Goal: Task Accomplishment & Management: Manage account settings

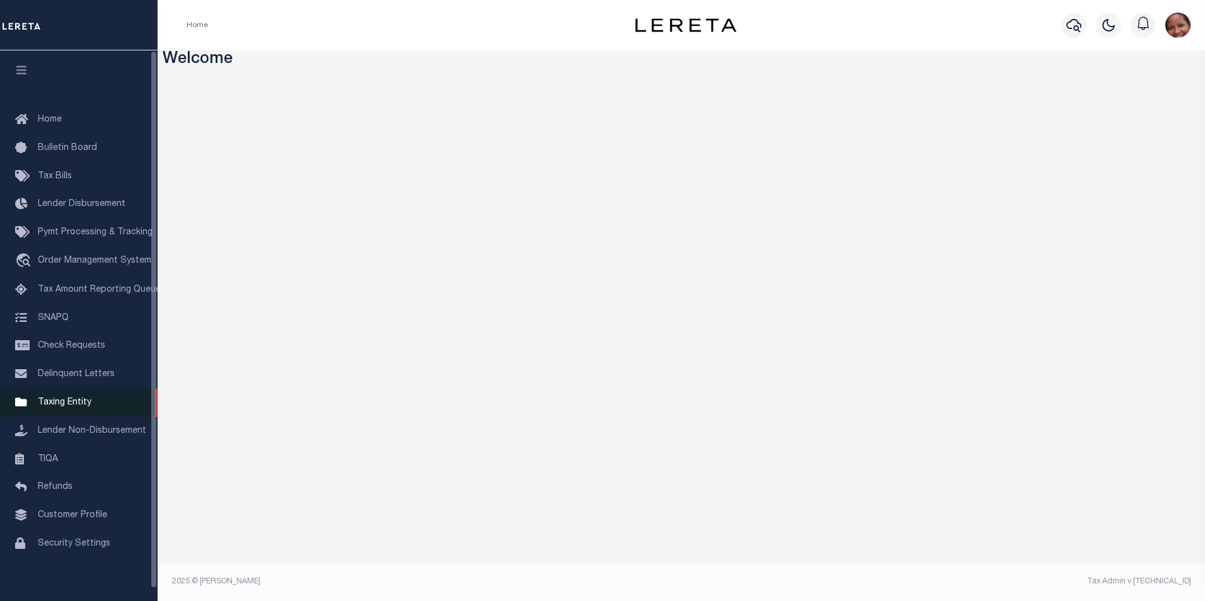
click at [79, 407] on span "Taxing Entity" at bounding box center [65, 402] width 54 height 9
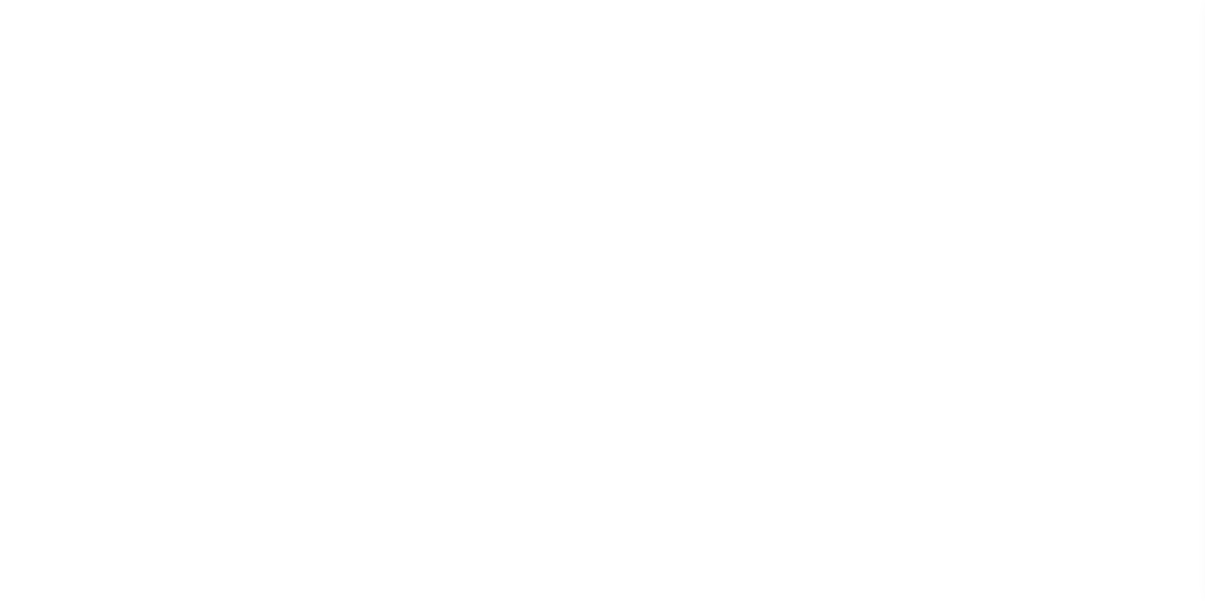
scroll to position [13, 0]
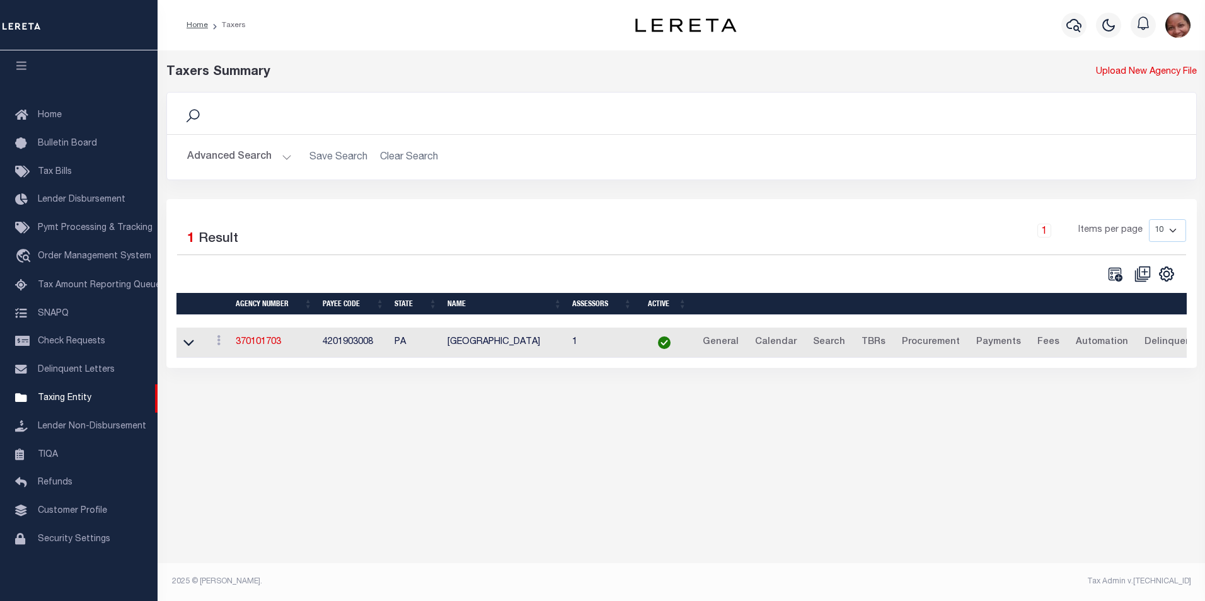
click at [285, 156] on button "Advanced Search" at bounding box center [239, 157] width 105 height 25
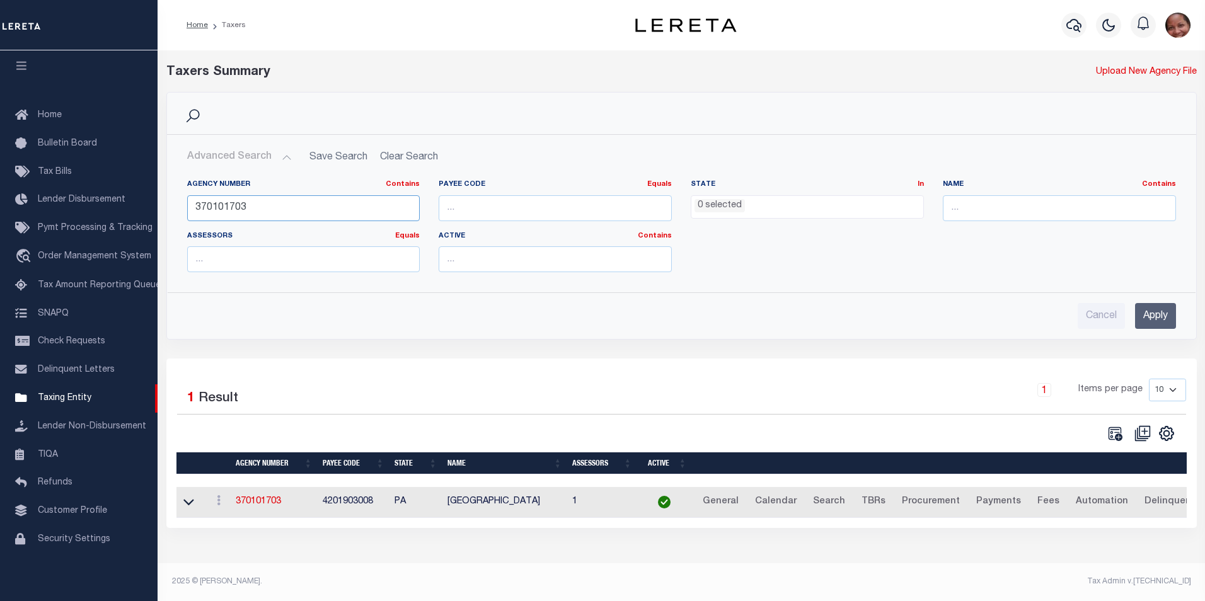
drag, startPoint x: 253, startPoint y: 204, endPoint x: 183, endPoint y: 206, distance: 70.6
click at [183, 206] on div "Agency Number Contains Contains Is 370101703" at bounding box center [304, 206] width 252 height 52
type input "370110606"
click at [1161, 317] on input "Apply" at bounding box center [1155, 316] width 41 height 26
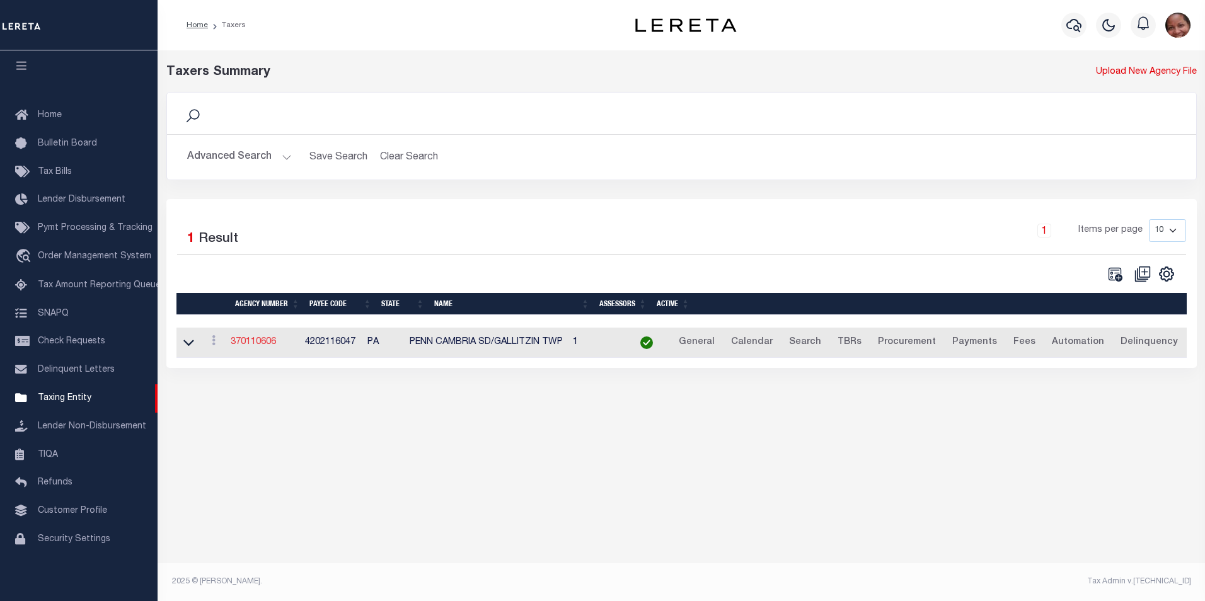
click at [261, 345] on link "370110606" at bounding box center [253, 342] width 45 height 9
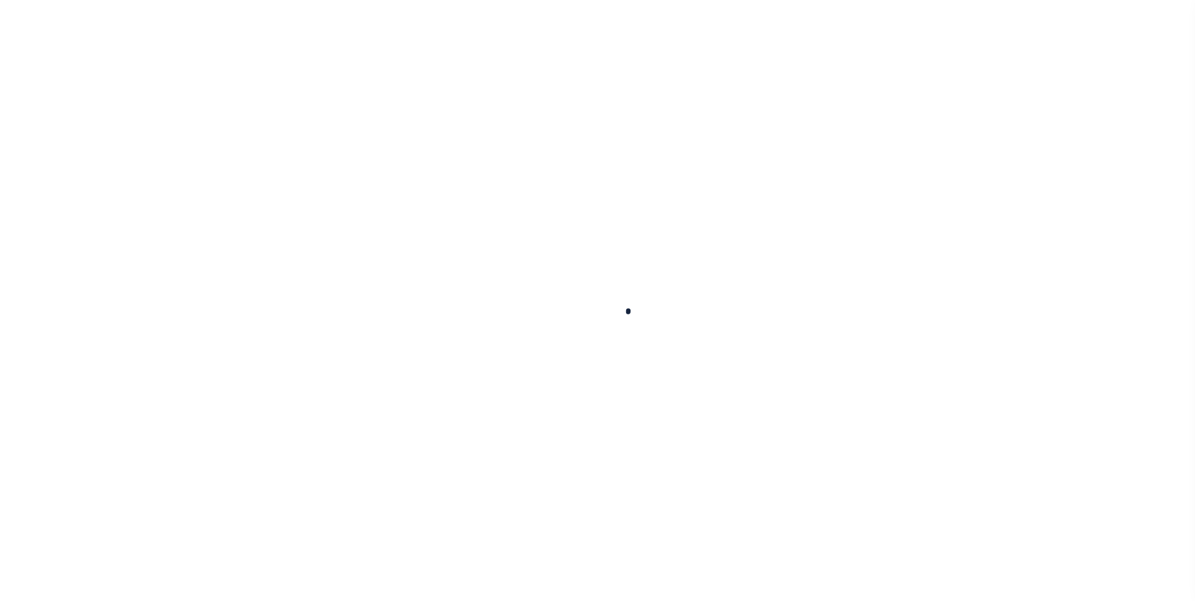
select select
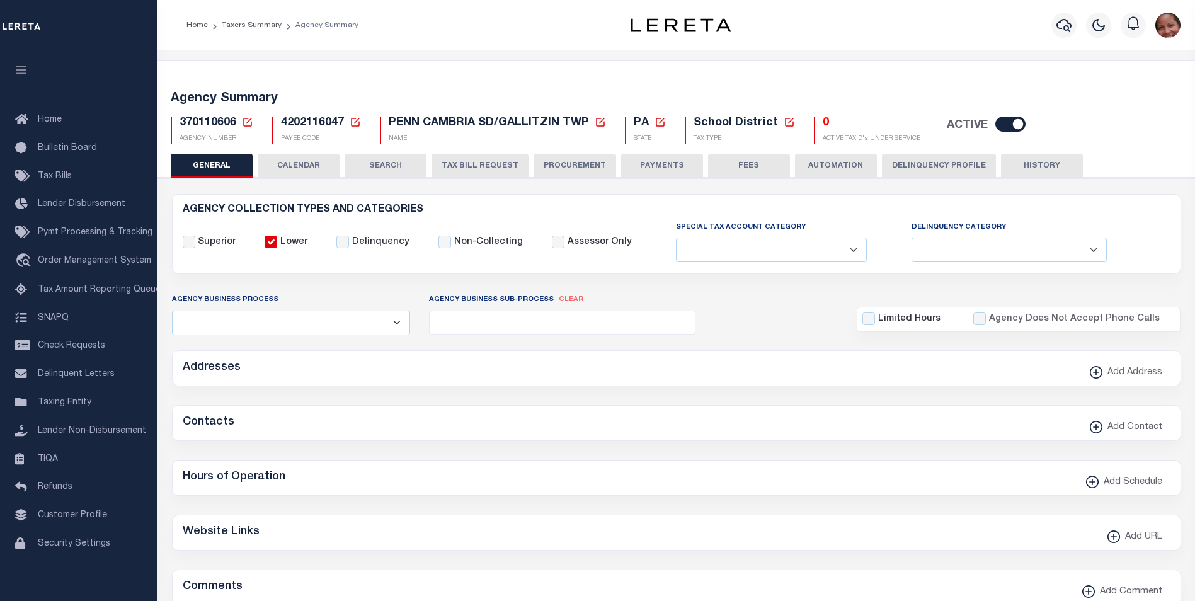
checkbox input "false"
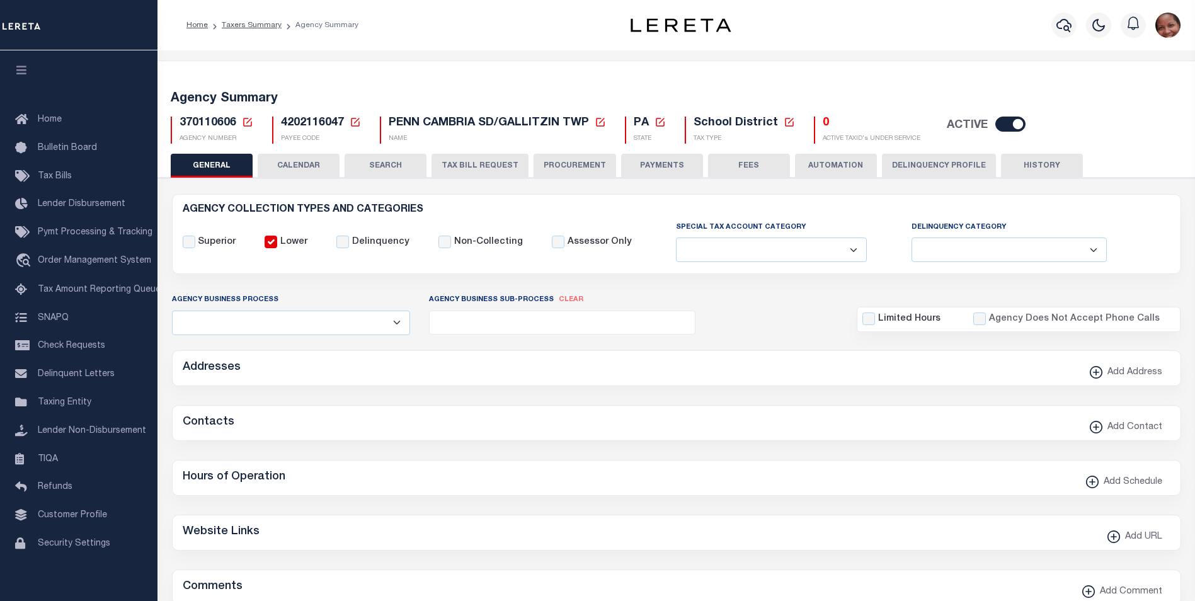
type input "4202116047"
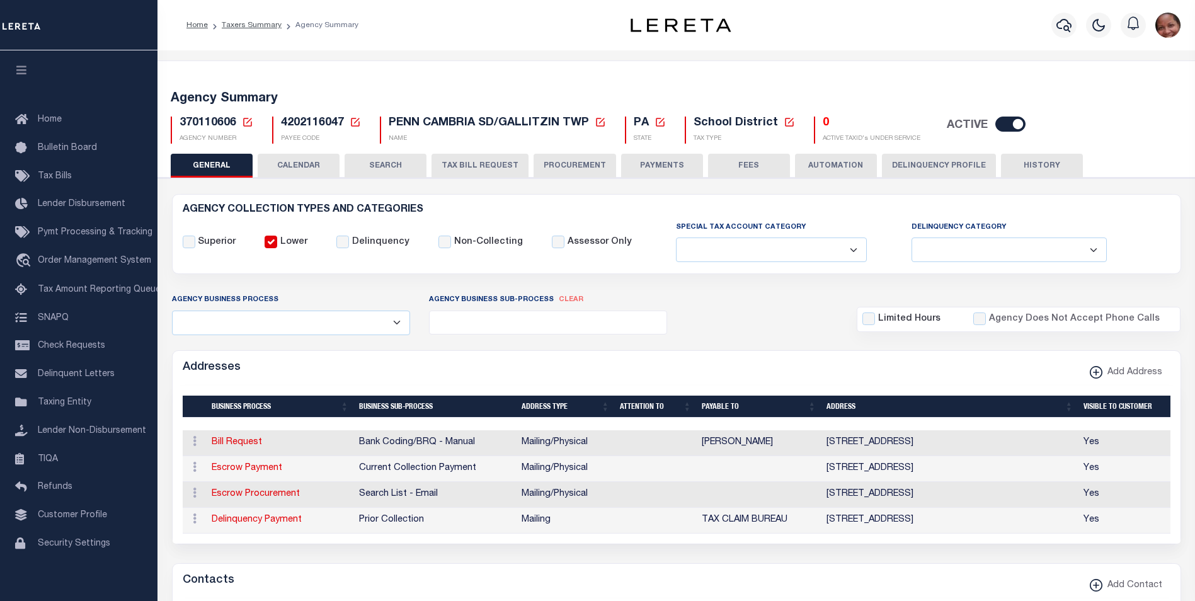
click at [749, 166] on button "FEES" at bounding box center [749, 166] width 82 height 24
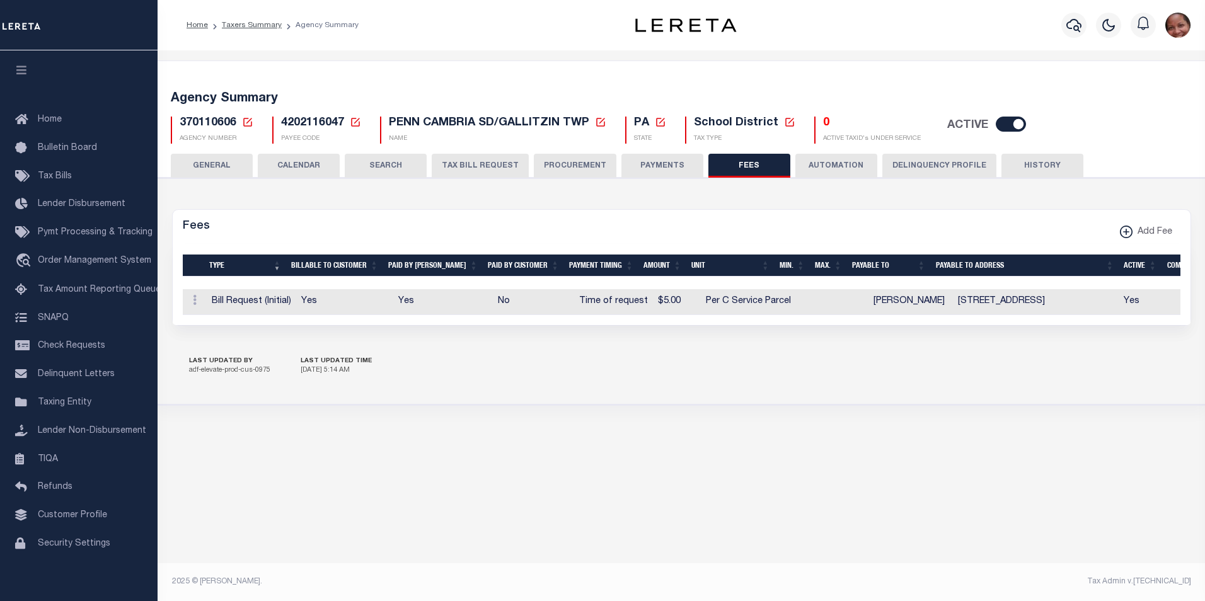
click at [679, 169] on button "PAYMENTS" at bounding box center [662, 166] width 82 height 24
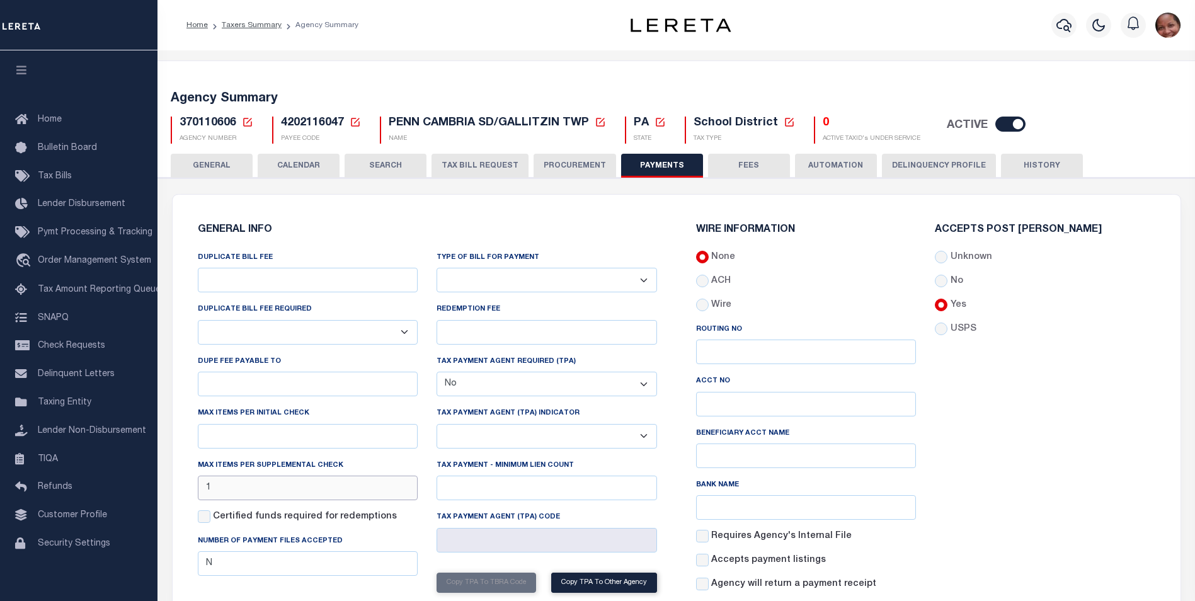
drag, startPoint x: 215, startPoint y: 495, endPoint x: 195, endPoint y: 491, distance: 20.5
click at [195, 490] on div "DUPLICATE BILL FEE DUPLICATE BILL FEE REQUIRED Yes No DUPE FEE PAYABLE TO Max i…" at bounding box center [307, 450] width 239 height 399
click at [1035, 476] on div "Accepts Post Mark Unknown No Yes" at bounding box center [1045, 413] width 239 height 377
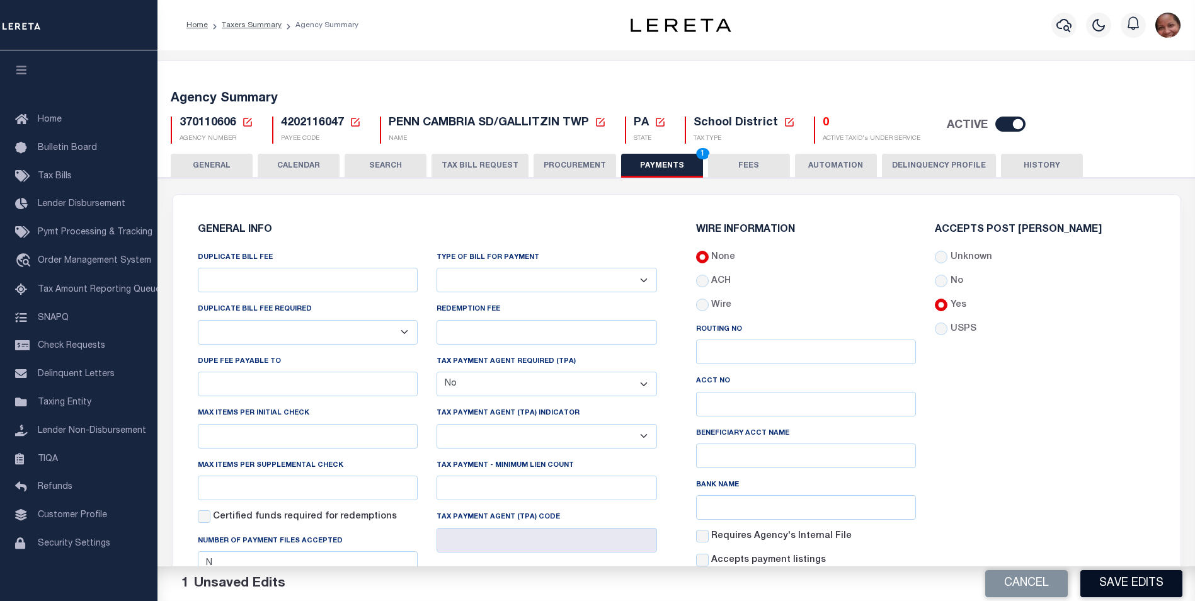
click at [1121, 585] on button "Save Edits" at bounding box center [1132, 583] width 102 height 27
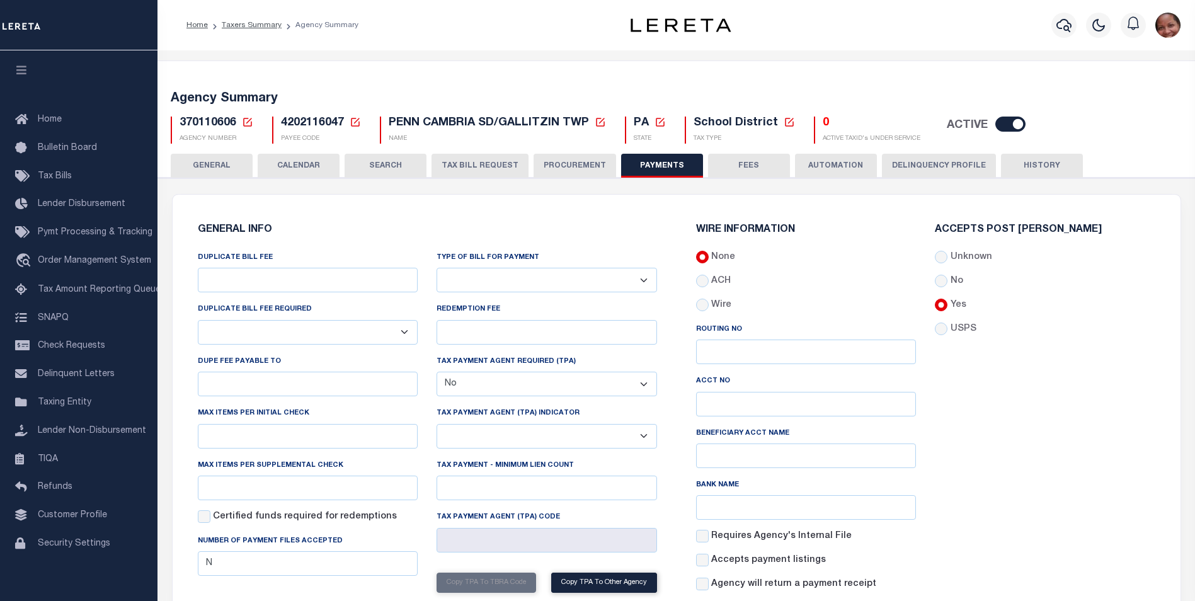
click at [221, 164] on button "GENERAL" at bounding box center [212, 166] width 82 height 24
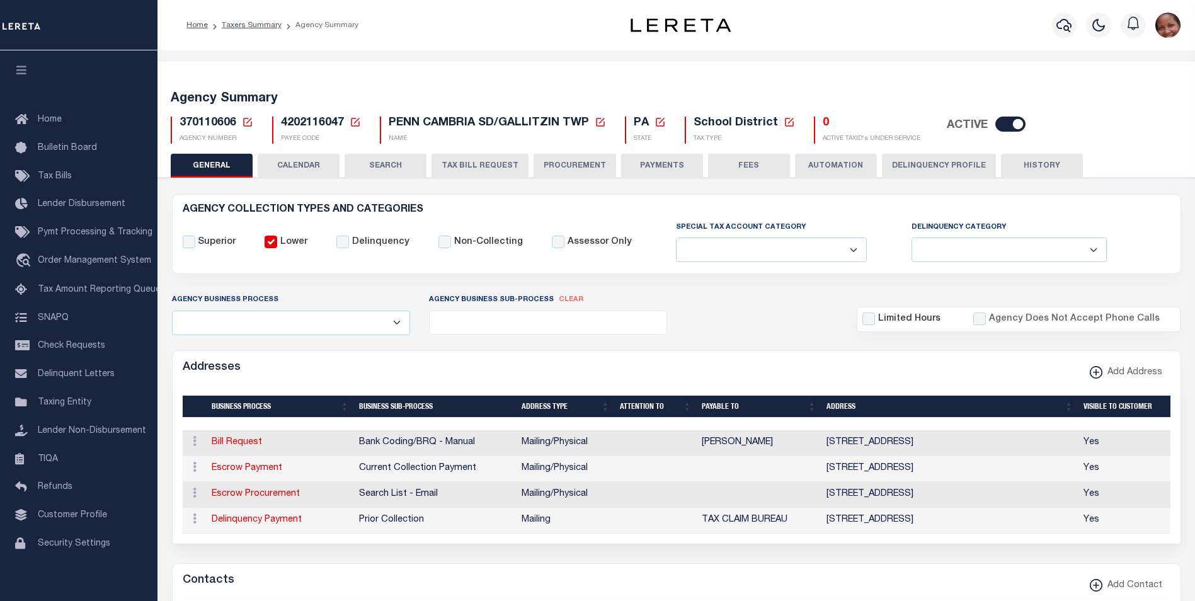
drag, startPoint x: 1047, startPoint y: 166, endPoint x: 1203, endPoint y: 193, distance: 158.0
click at [1047, 166] on button "HISTORY" at bounding box center [1042, 166] width 82 height 24
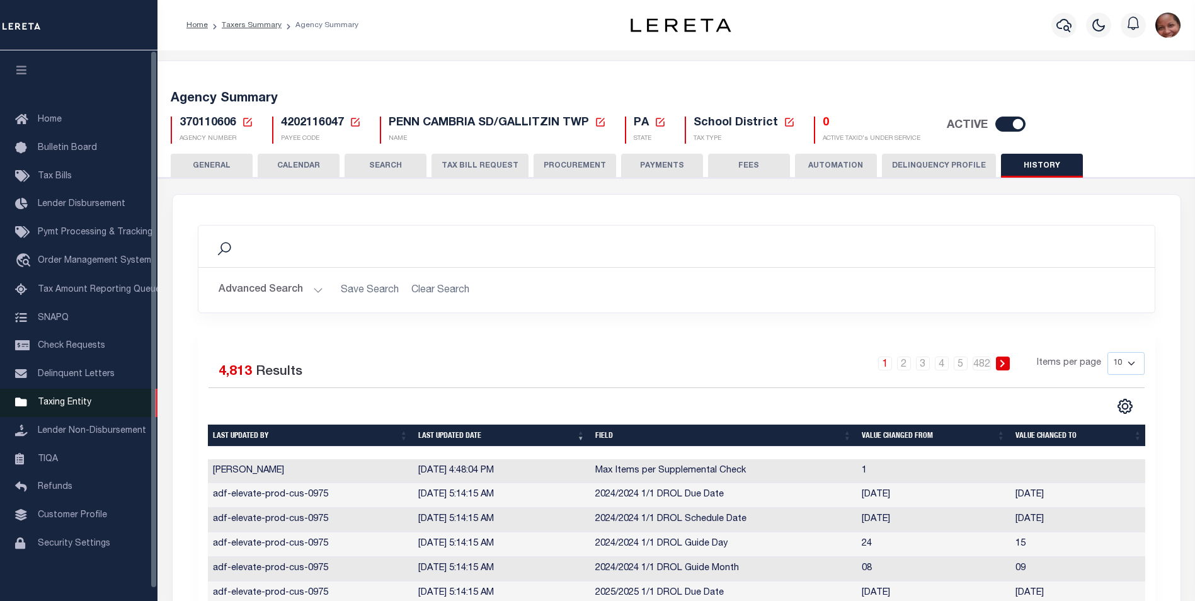
click at [73, 407] on span "Taxing Entity" at bounding box center [65, 402] width 54 height 9
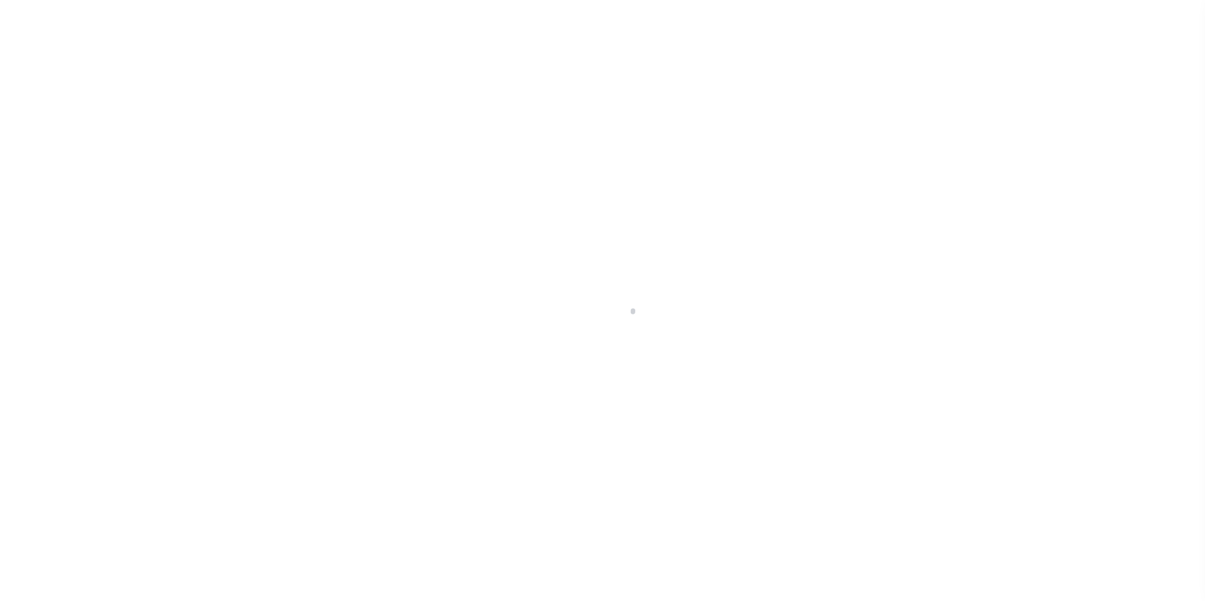
scroll to position [13, 0]
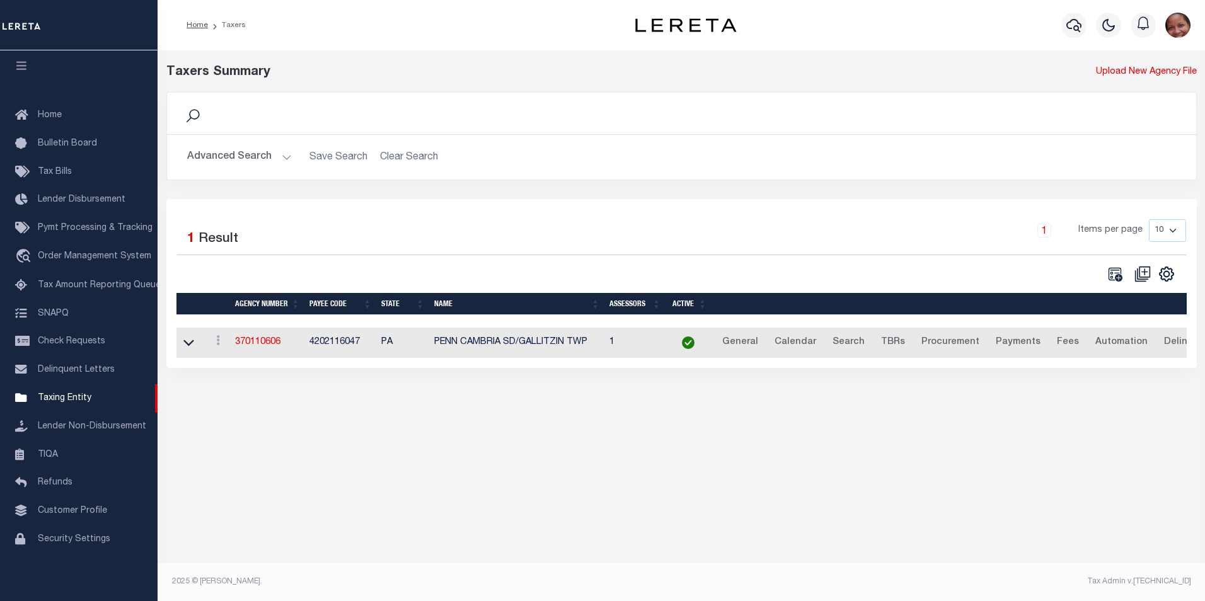
click at [283, 155] on button "Advanced Search" at bounding box center [239, 157] width 105 height 25
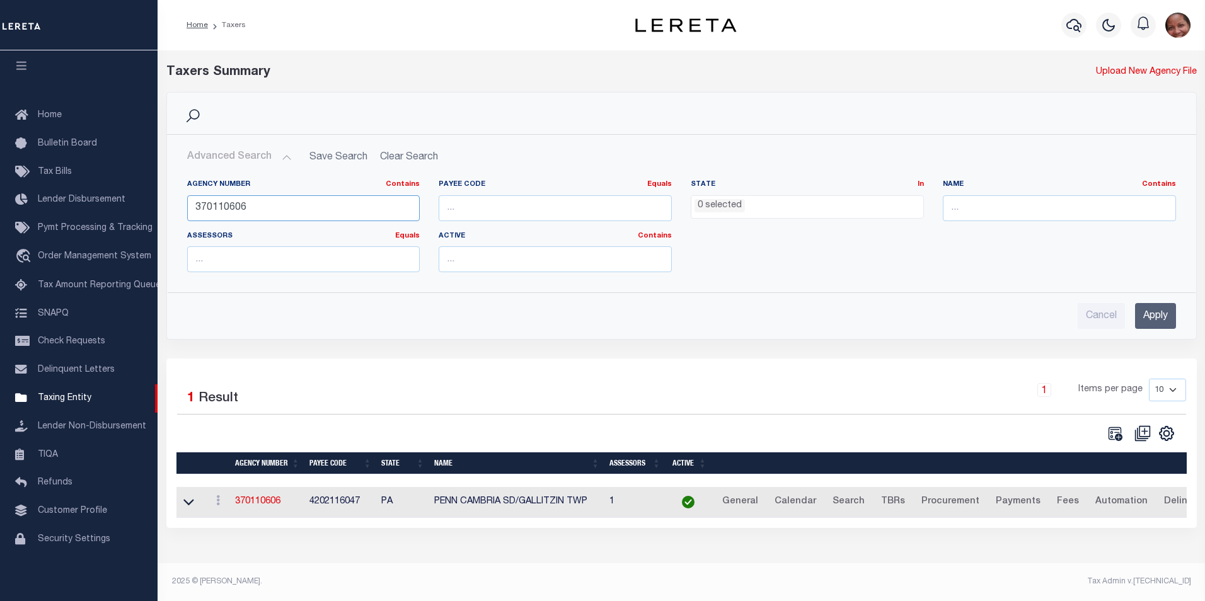
drag, startPoint x: 227, startPoint y: 208, endPoint x: 246, endPoint y: 207, distance: 18.3
click at [246, 207] on input "370110606" at bounding box center [303, 208] width 233 height 26
type input "370110203"
click at [1156, 315] on input "Apply" at bounding box center [1155, 316] width 41 height 26
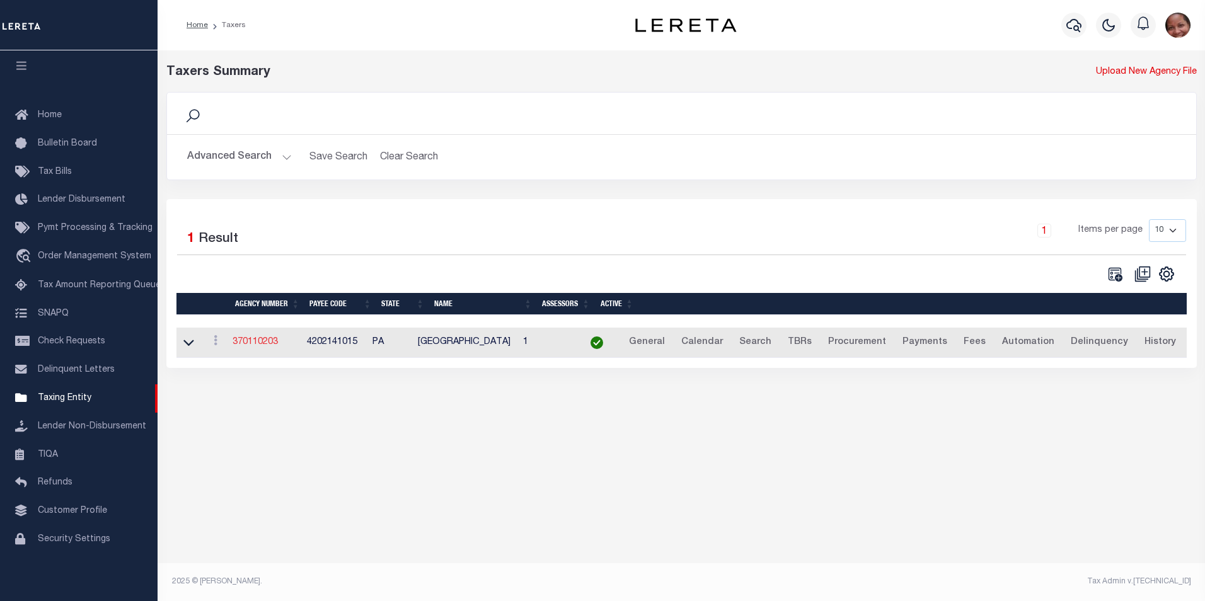
click at [268, 346] on link "370110203" at bounding box center [255, 342] width 45 height 9
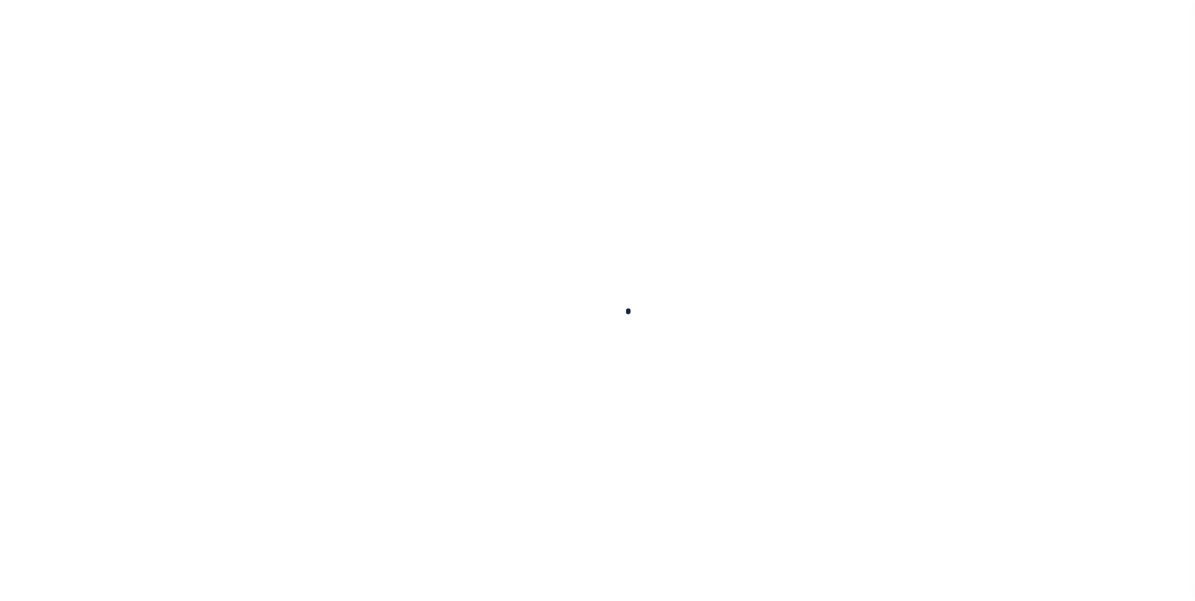
select select
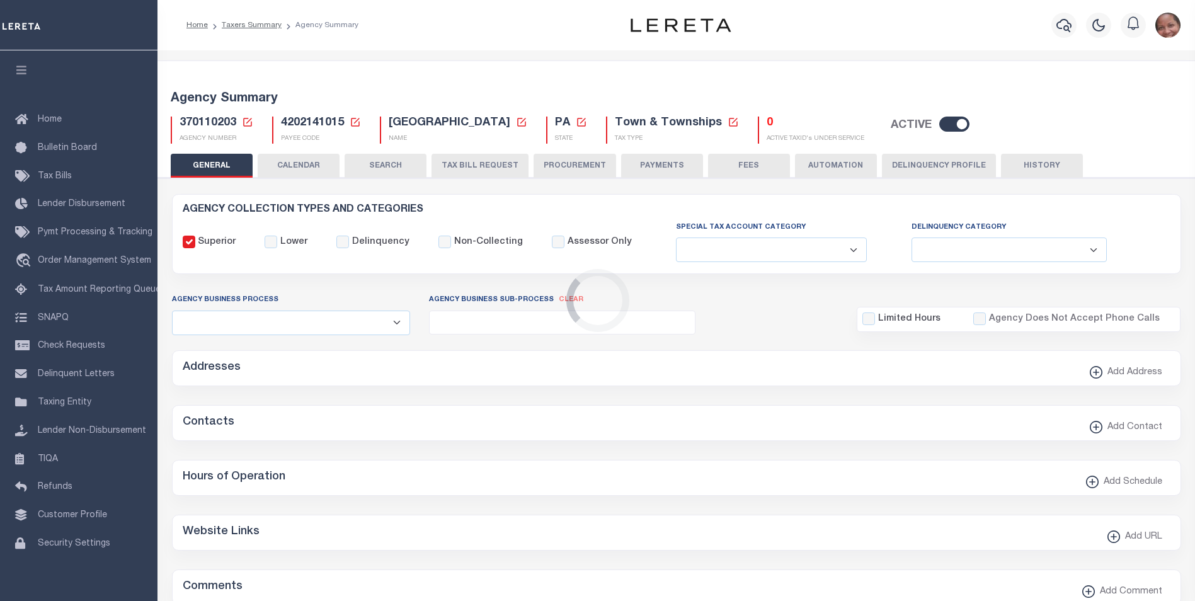
checkbox input "false"
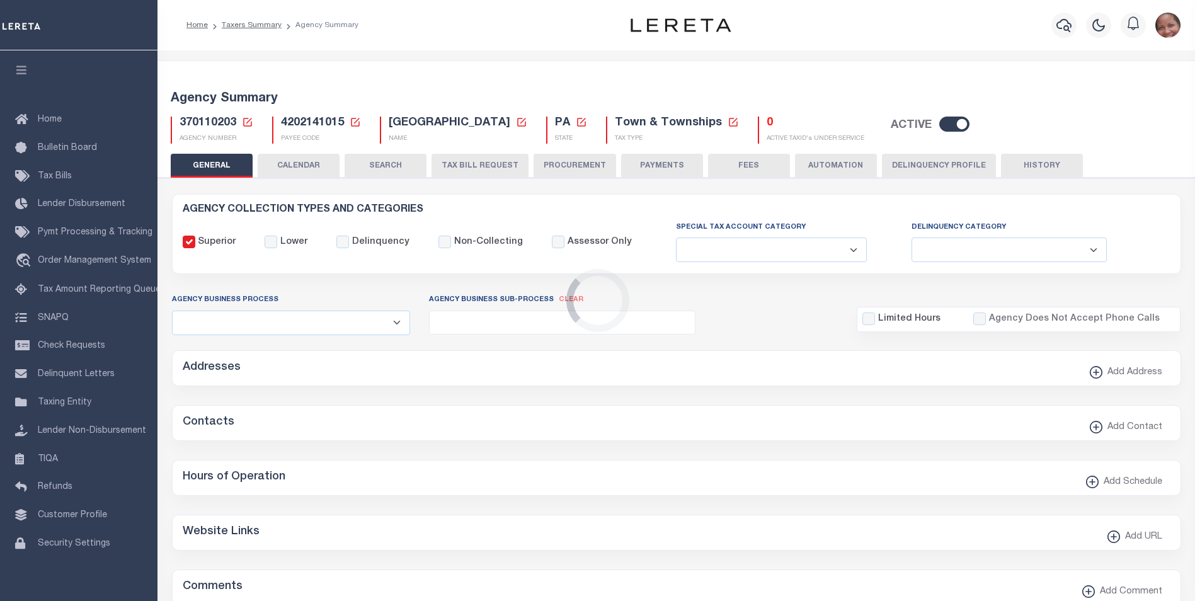
type input "4202141015"
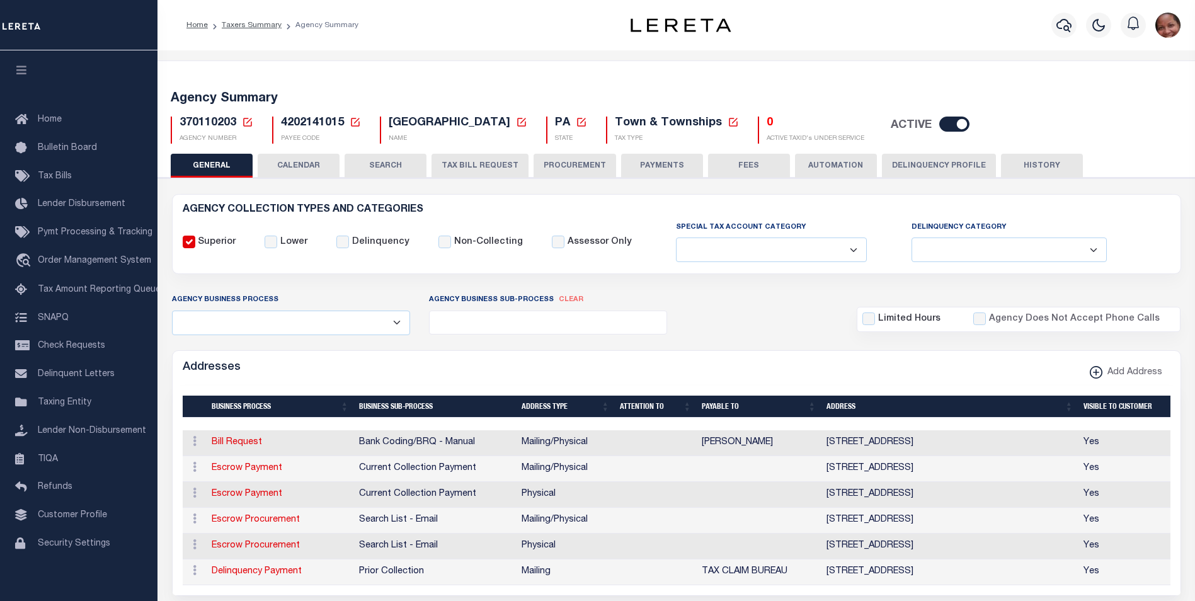
click at [649, 162] on button "PAYMENTS" at bounding box center [662, 166] width 82 height 24
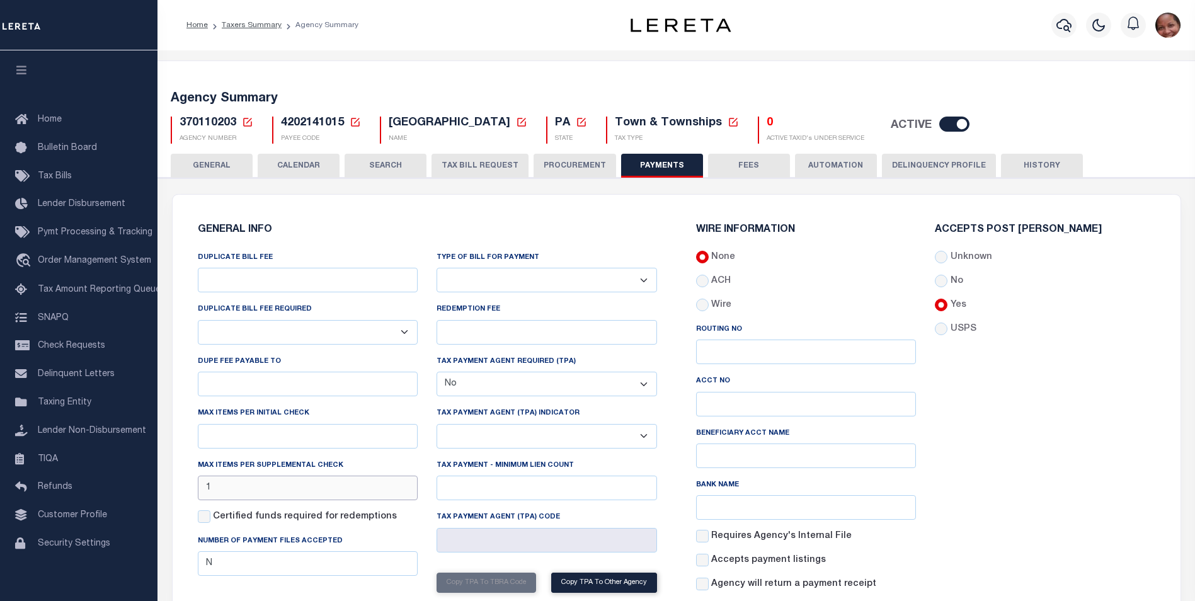
drag, startPoint x: 227, startPoint y: 487, endPoint x: 196, endPoint y: 491, distance: 31.2
click at [196, 491] on div "DUPLICATE BILL FEE DUPLICATE BILL FEE REQUIRED Yes No DUPE FEE PAYABLE TO Max i…" at bounding box center [307, 450] width 239 height 399
click at [987, 504] on div "Accepts Post Mark Unknown No Yes" at bounding box center [1045, 413] width 239 height 377
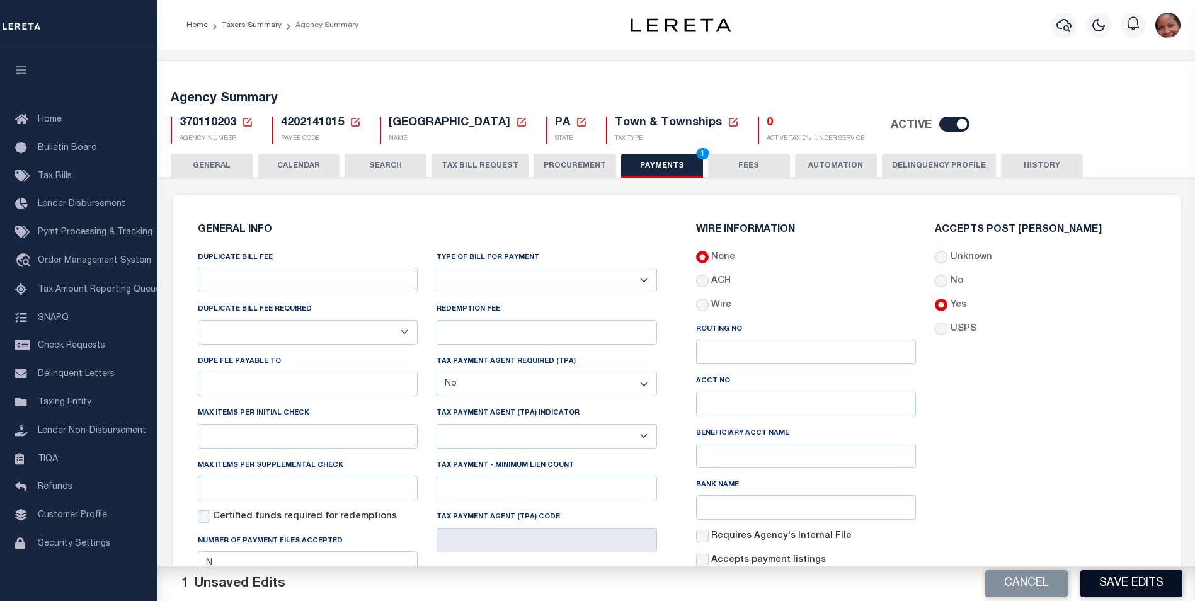
click at [1122, 589] on button "Save Edits" at bounding box center [1132, 583] width 102 height 27
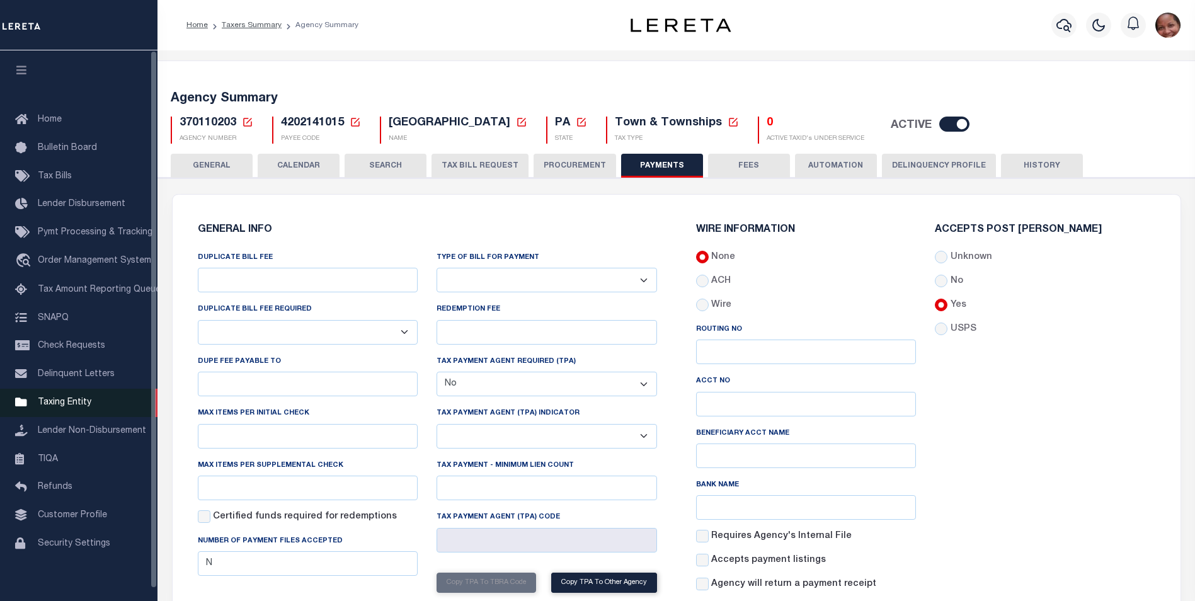
click at [60, 407] on span "Taxing Entity" at bounding box center [65, 402] width 54 height 9
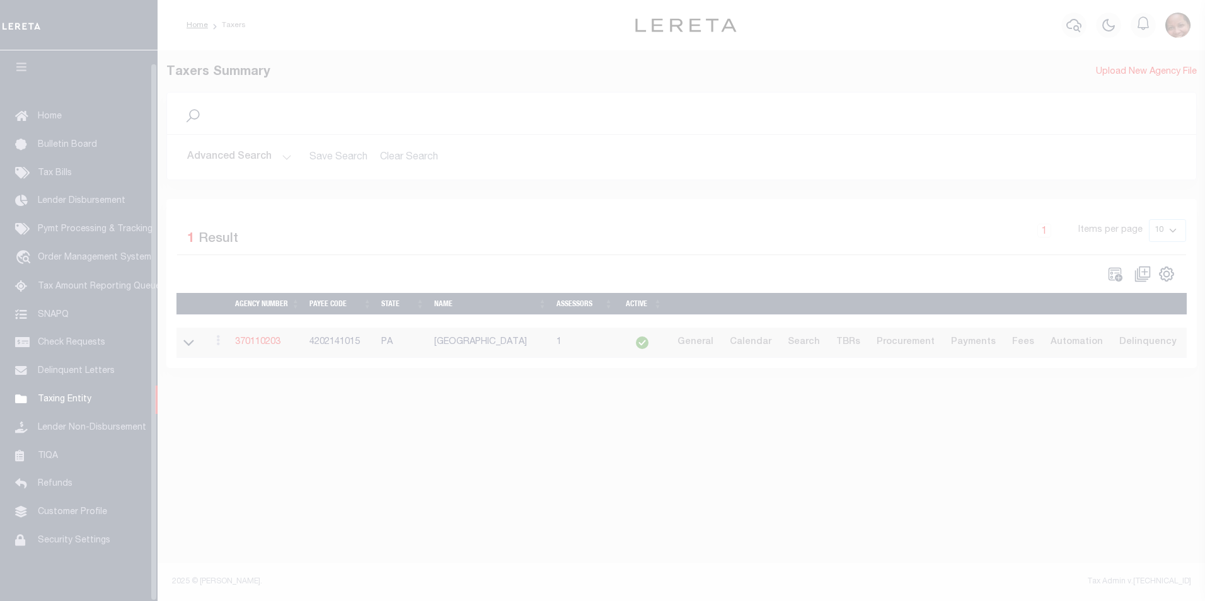
scroll to position [13, 0]
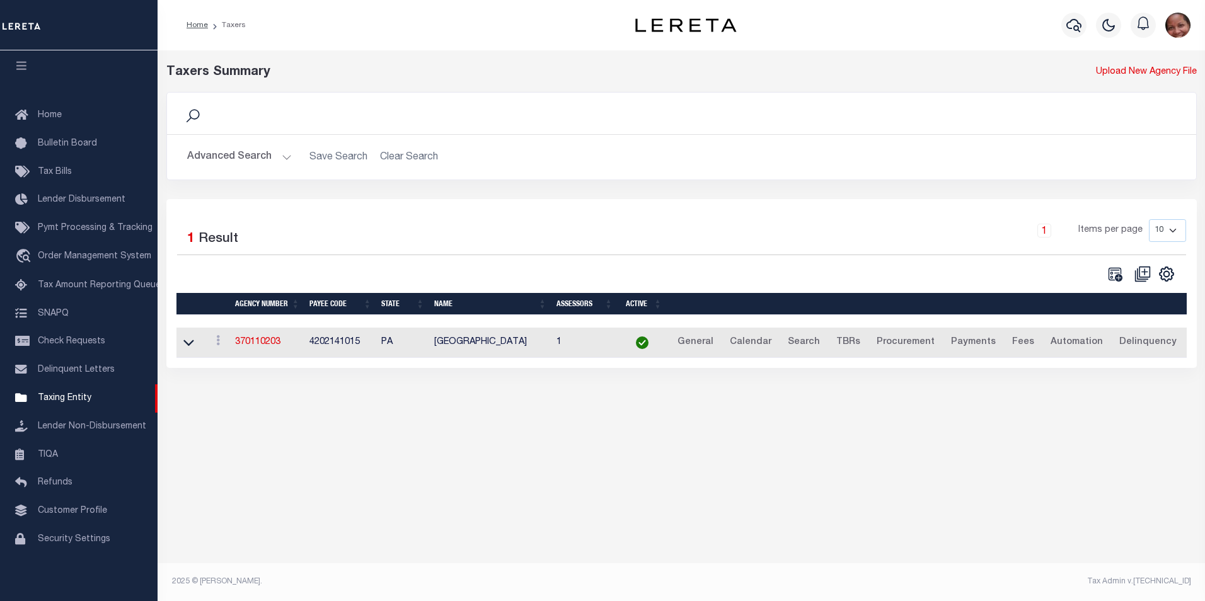
click at [283, 157] on button "Advanced Search" at bounding box center [239, 157] width 105 height 25
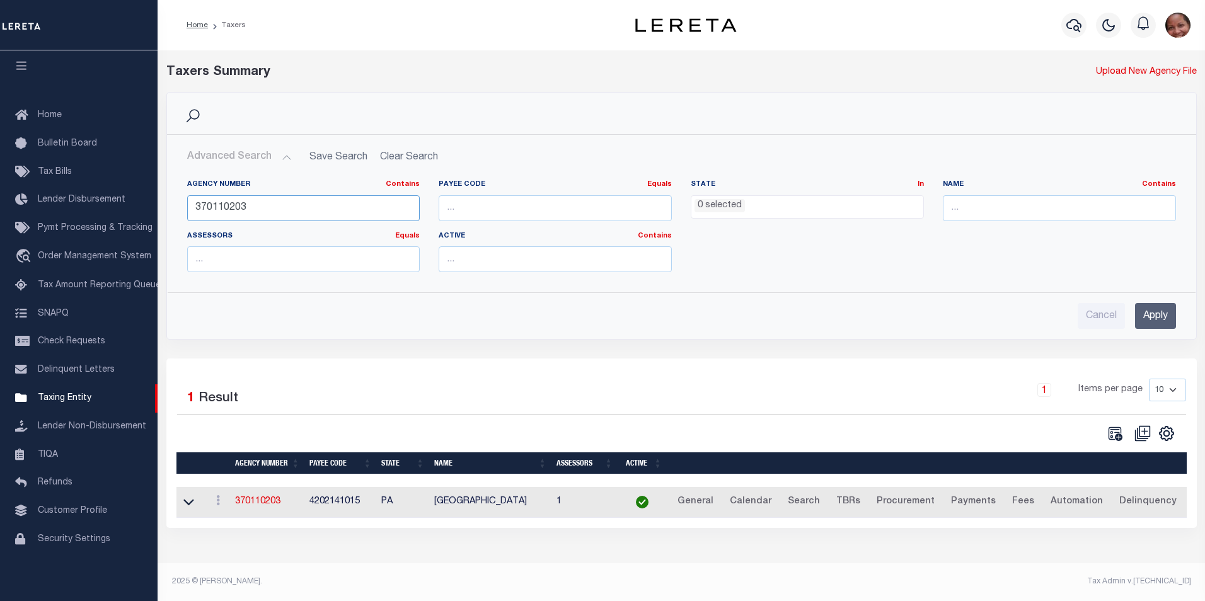
drag, startPoint x: 251, startPoint y: 208, endPoint x: 229, endPoint y: 209, distance: 22.1
click at [229, 209] on input "370110203" at bounding box center [303, 208] width 233 height 26
type input "370110620"
click at [1155, 323] on input "Apply" at bounding box center [1155, 316] width 41 height 26
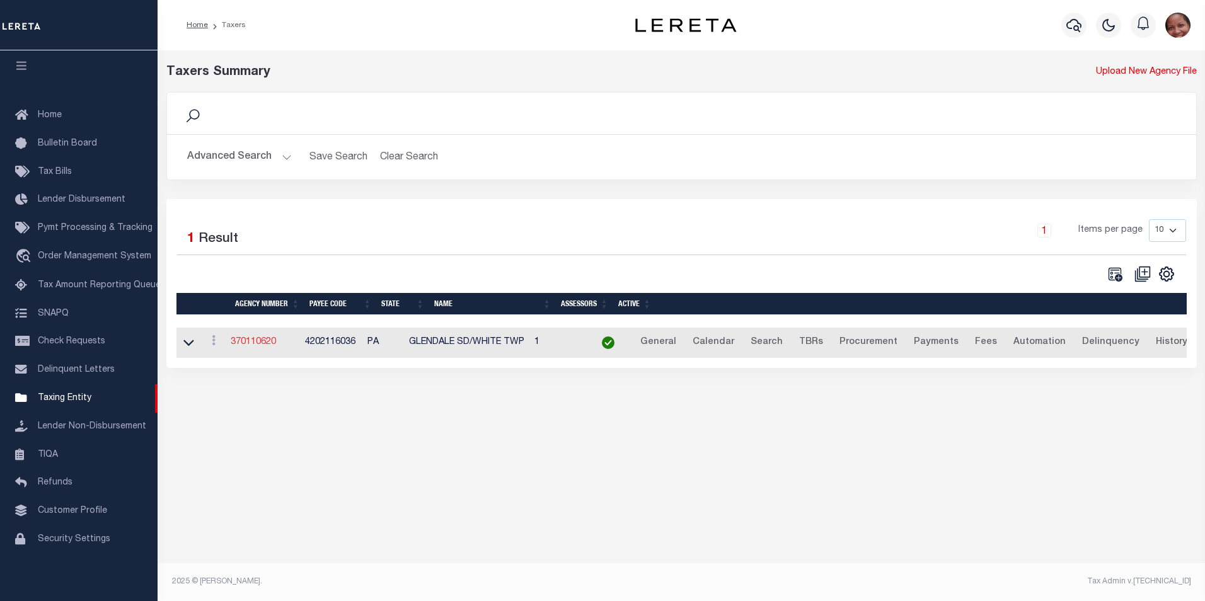
click at [263, 346] on link "370110620" at bounding box center [253, 342] width 45 height 9
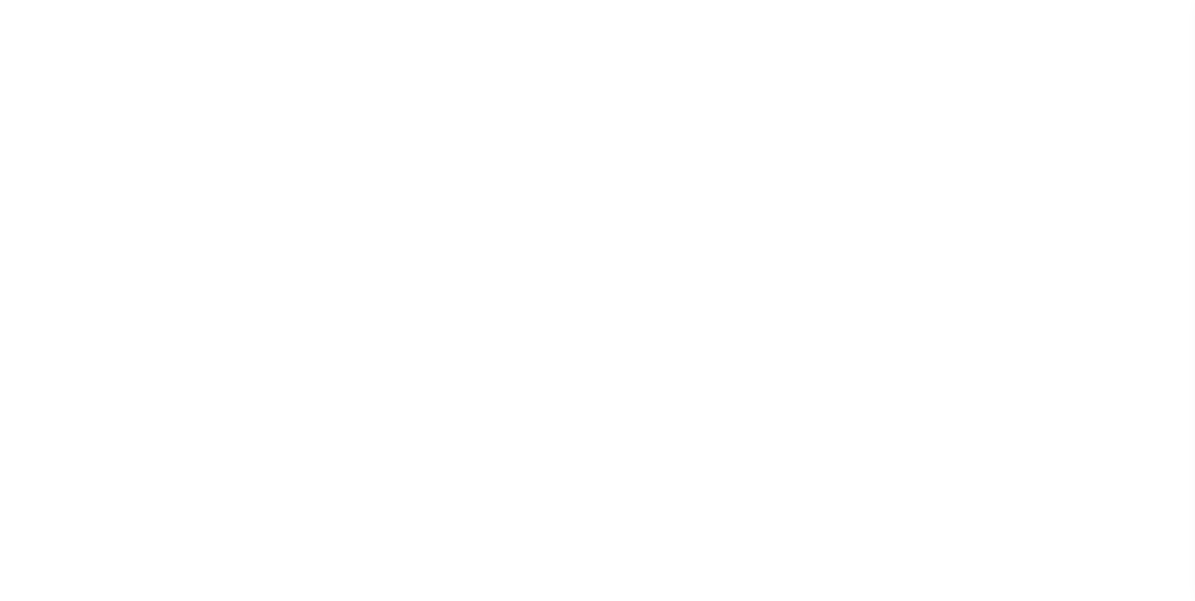
select select
checkbox input "false"
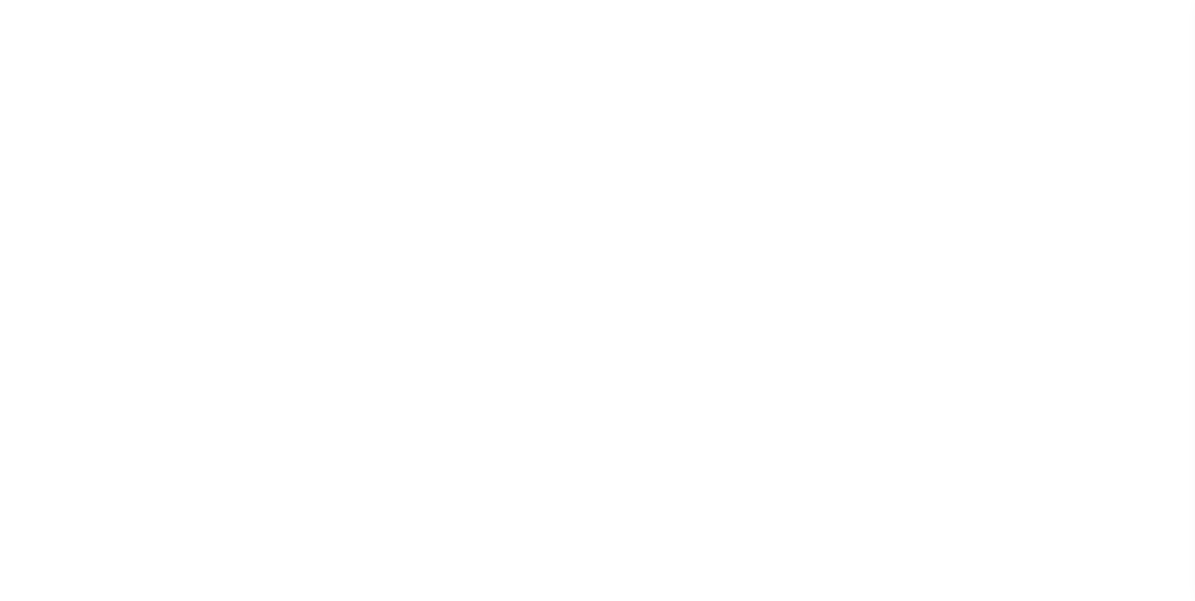
checkbox input "false"
type input "4202116036"
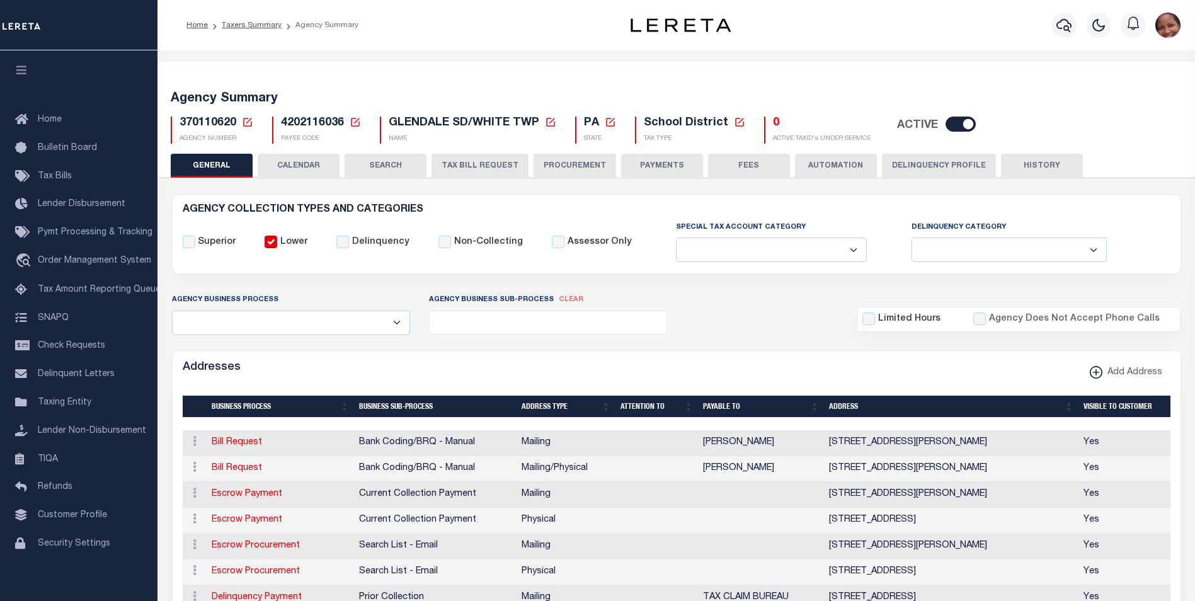
click at [647, 166] on button "PAYMENTS" at bounding box center [662, 166] width 82 height 24
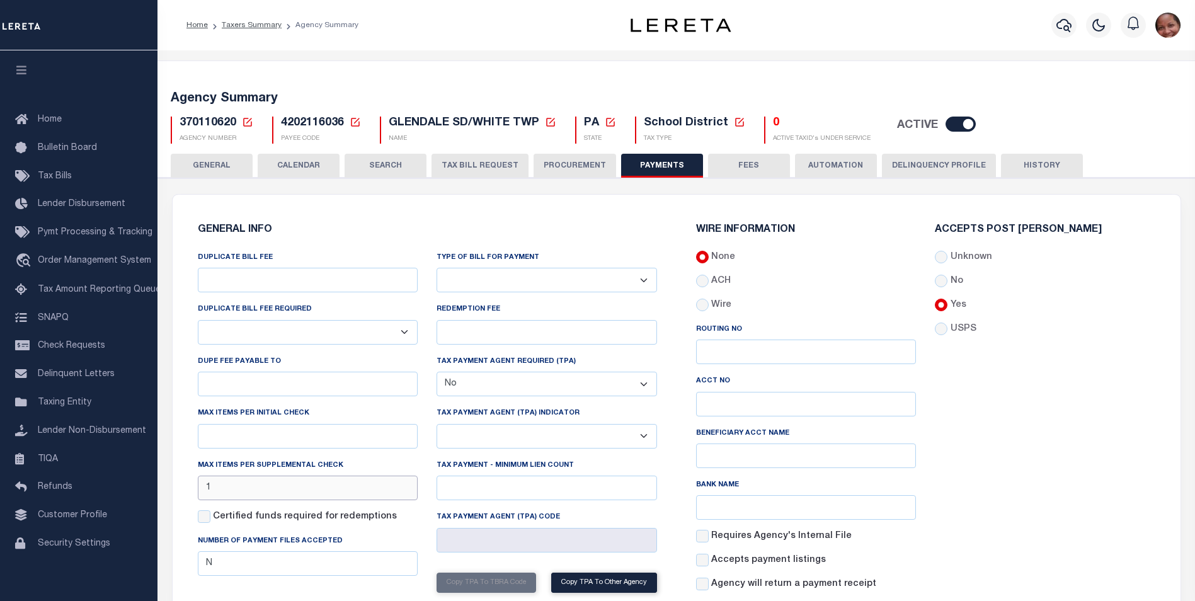
drag, startPoint x: 228, startPoint y: 493, endPoint x: 196, endPoint y: 491, distance: 32.2
click at [196, 491] on div "DUPLICATE BILL FEE DUPLICATE BILL FEE REQUIRED Yes No DUPE FEE PAYABLE TO Max i…" at bounding box center [307, 450] width 239 height 399
click at [984, 469] on div "Accepts Post Mark Unknown No Yes" at bounding box center [1045, 413] width 239 height 377
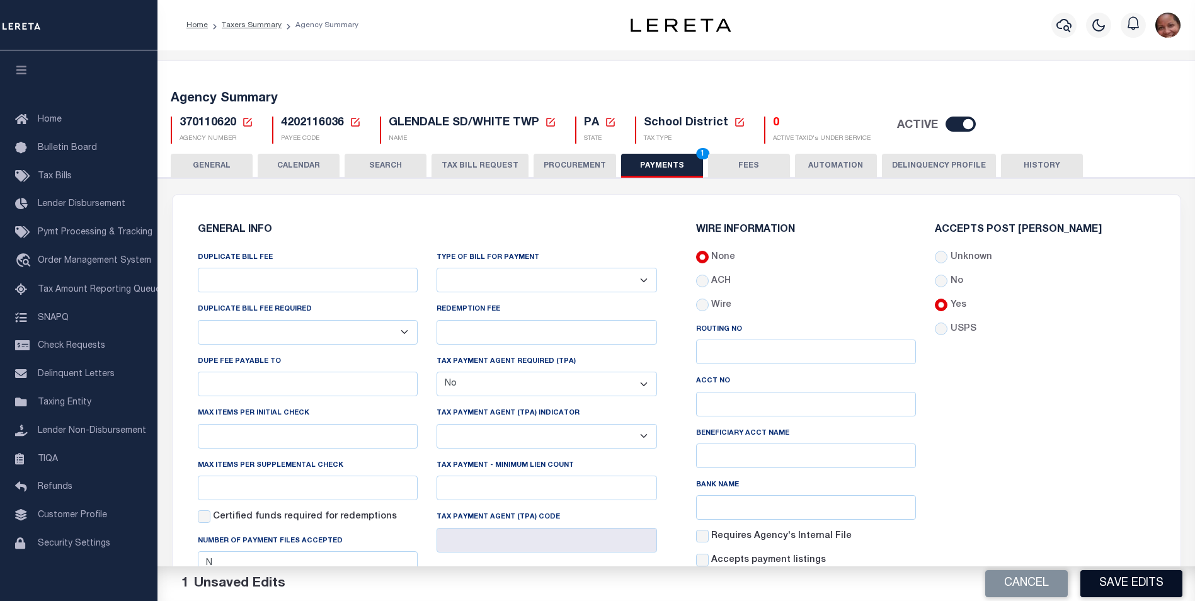
click at [1111, 586] on button "Save Edits" at bounding box center [1132, 583] width 102 height 27
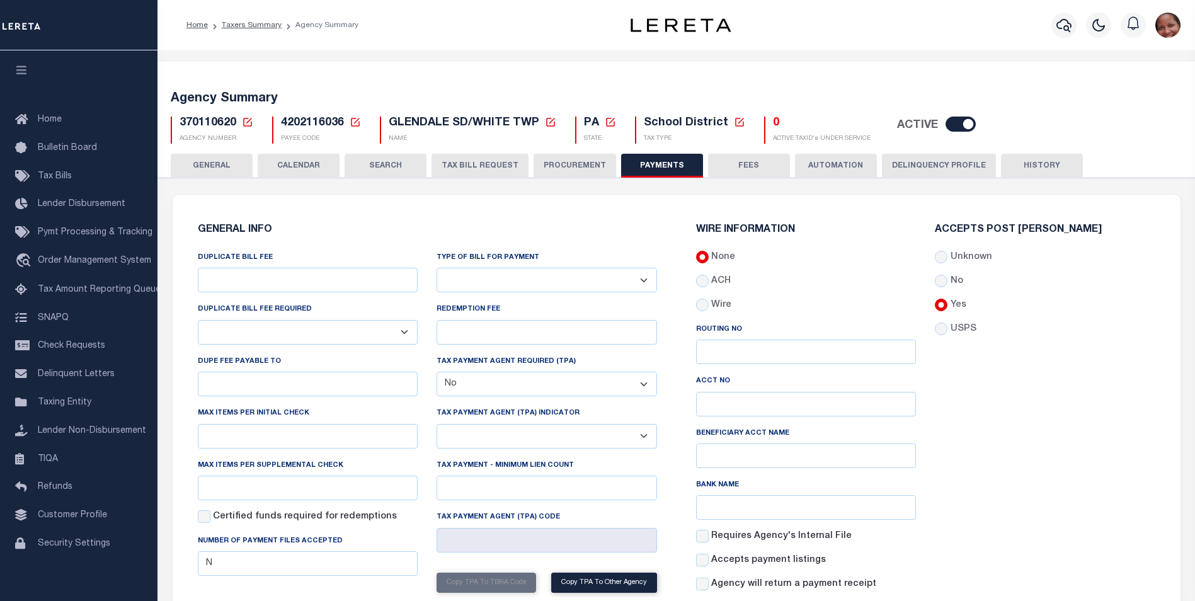
click at [1115, 444] on div "Accepts Post Mark Unknown No Yes" at bounding box center [1045, 413] width 239 height 377
click at [73, 407] on span "Taxing Entity" at bounding box center [65, 402] width 54 height 9
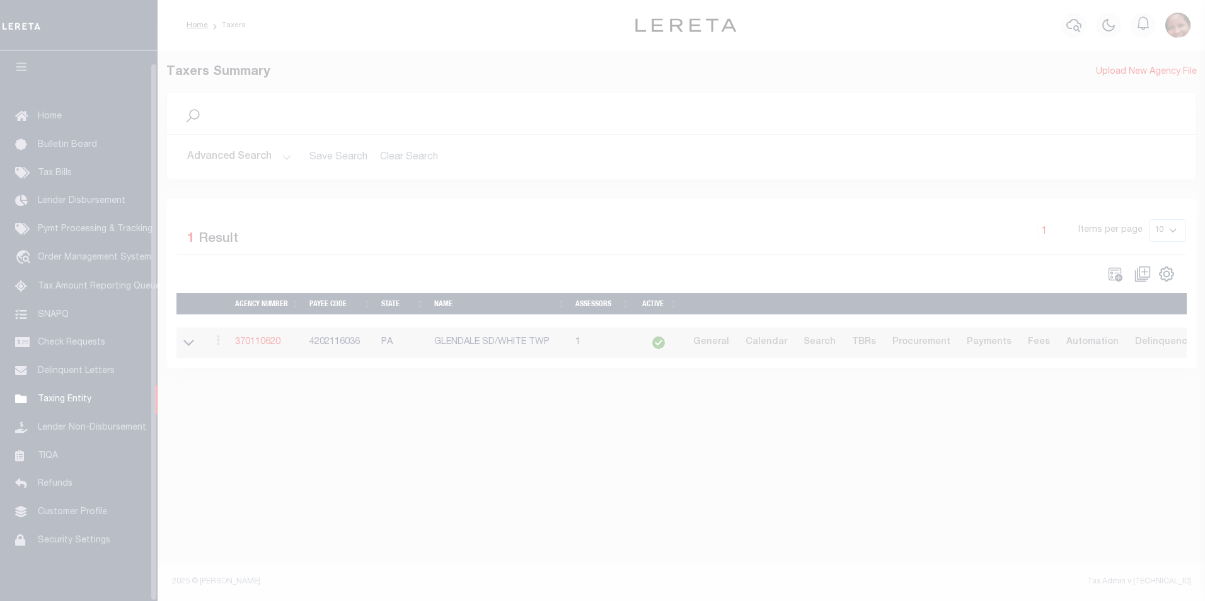
scroll to position [13, 0]
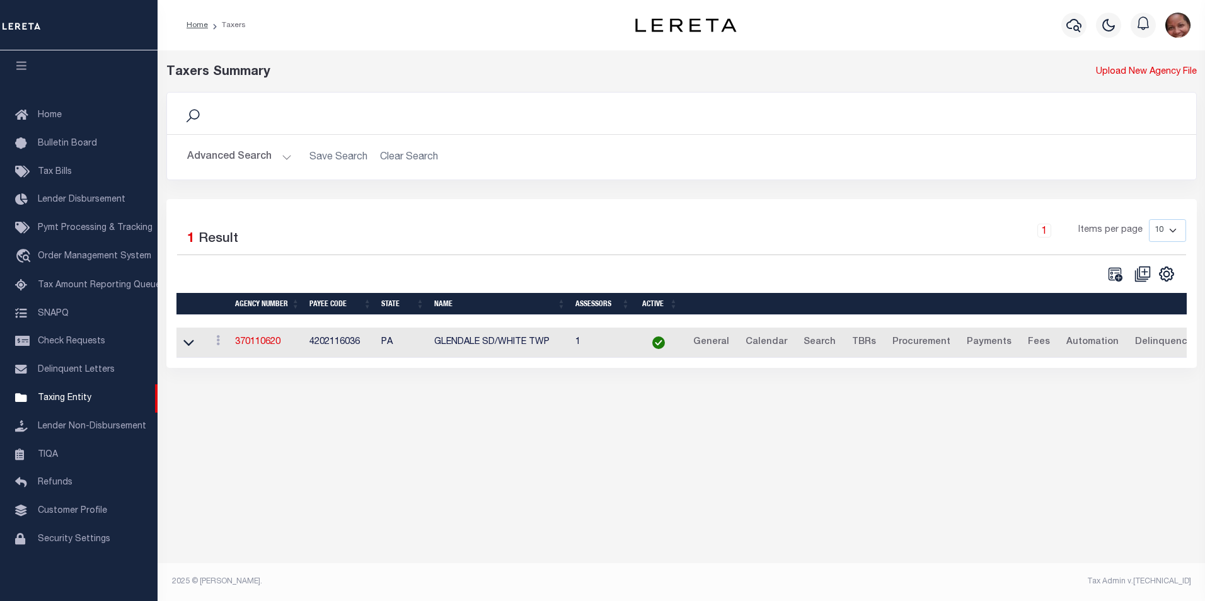
click at [282, 156] on button "Advanced Search" at bounding box center [239, 157] width 105 height 25
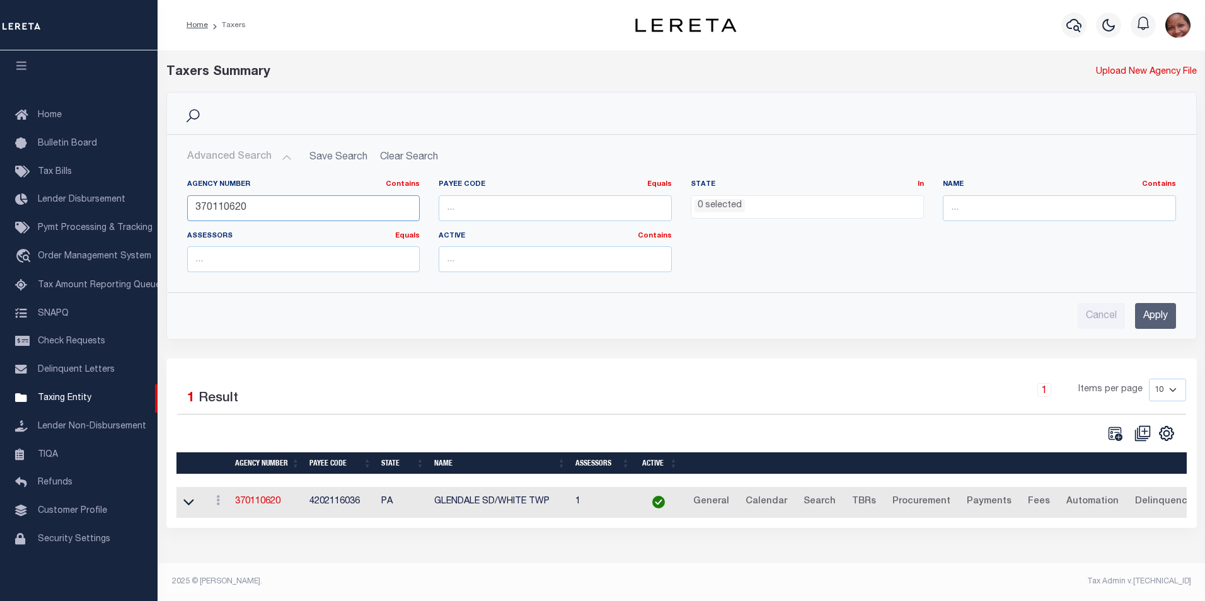
drag, startPoint x: 228, startPoint y: 207, endPoint x: 253, endPoint y: 206, distance: 24.6
click at [253, 206] on input "370110620" at bounding box center [303, 208] width 233 height 26
type input "370110210"
click at [1160, 314] on input "Apply" at bounding box center [1155, 316] width 41 height 26
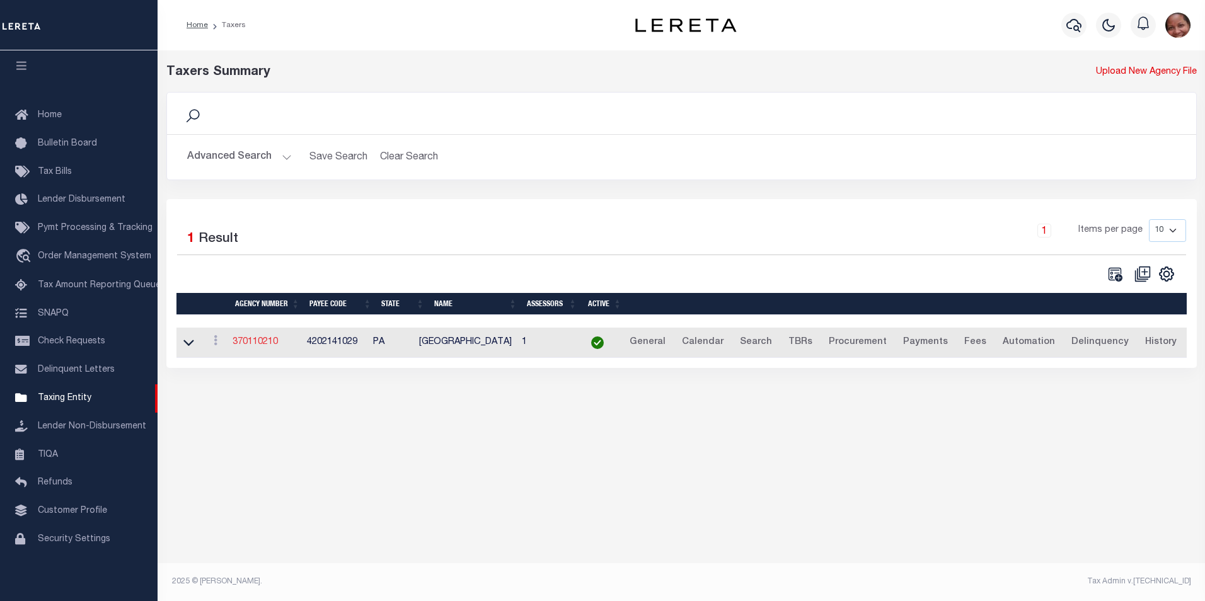
click at [255, 347] on link "370110210" at bounding box center [255, 342] width 45 height 9
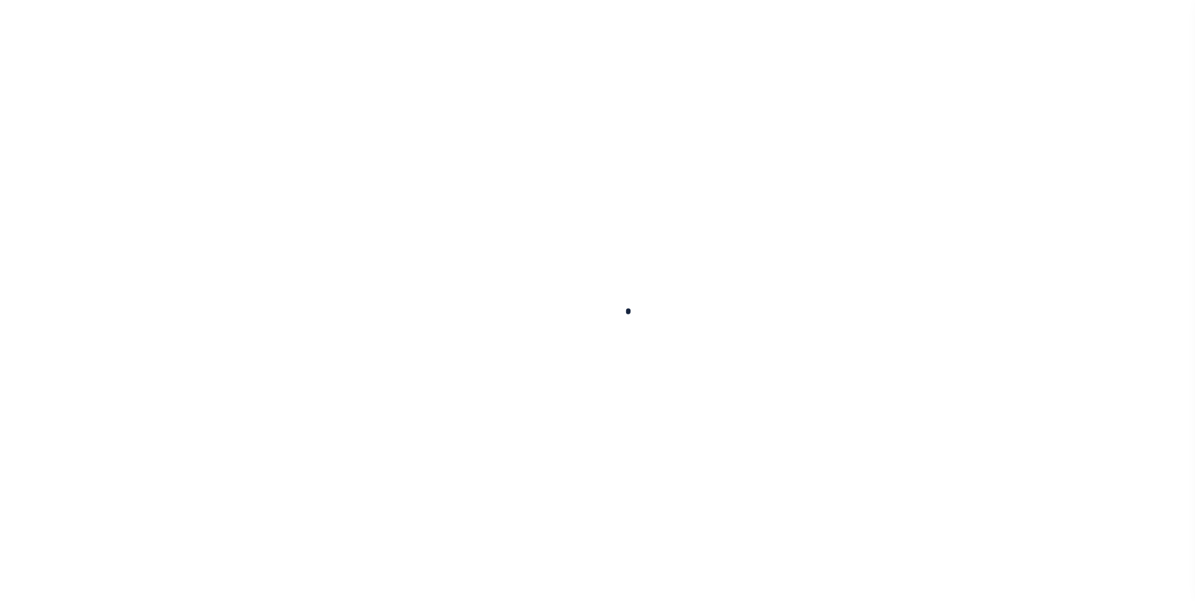
select select
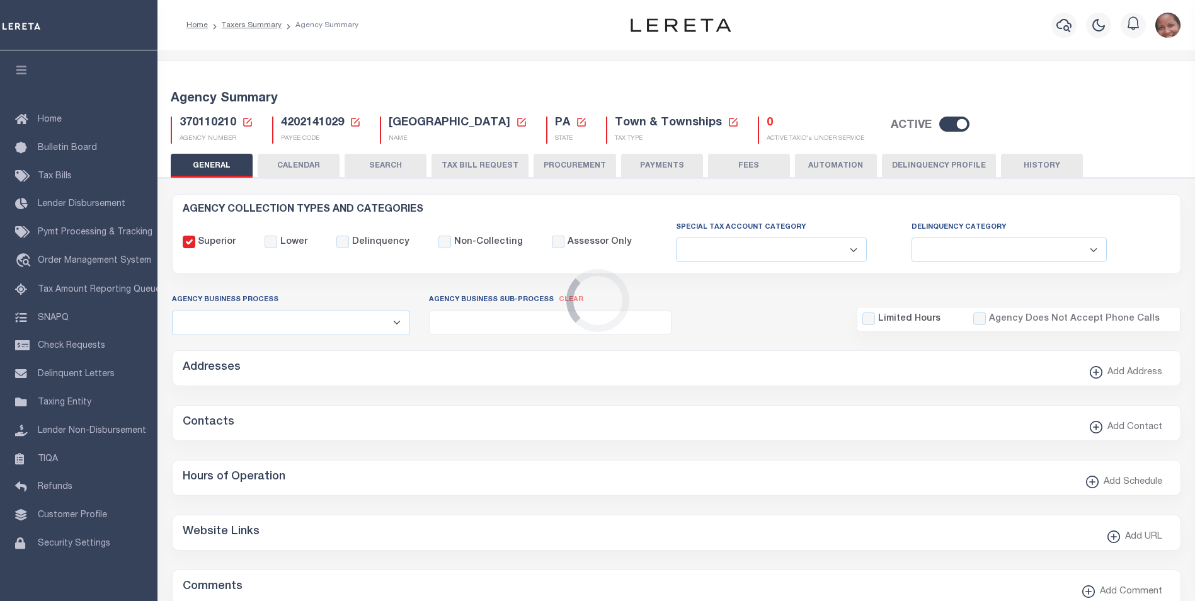
checkbox input "false"
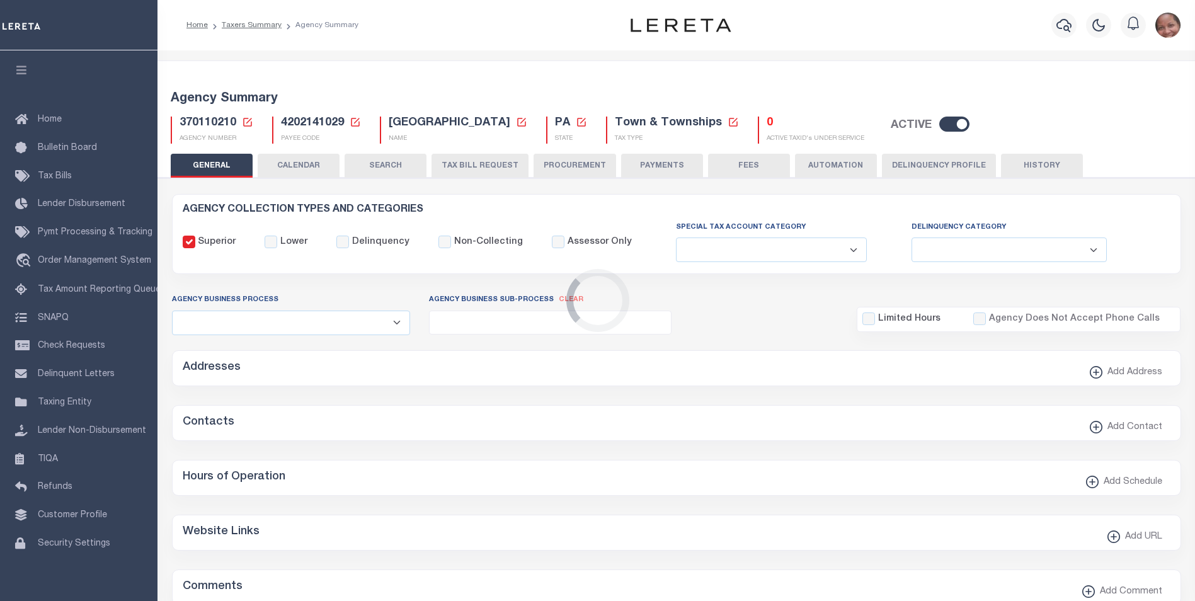
type input "4202141029"
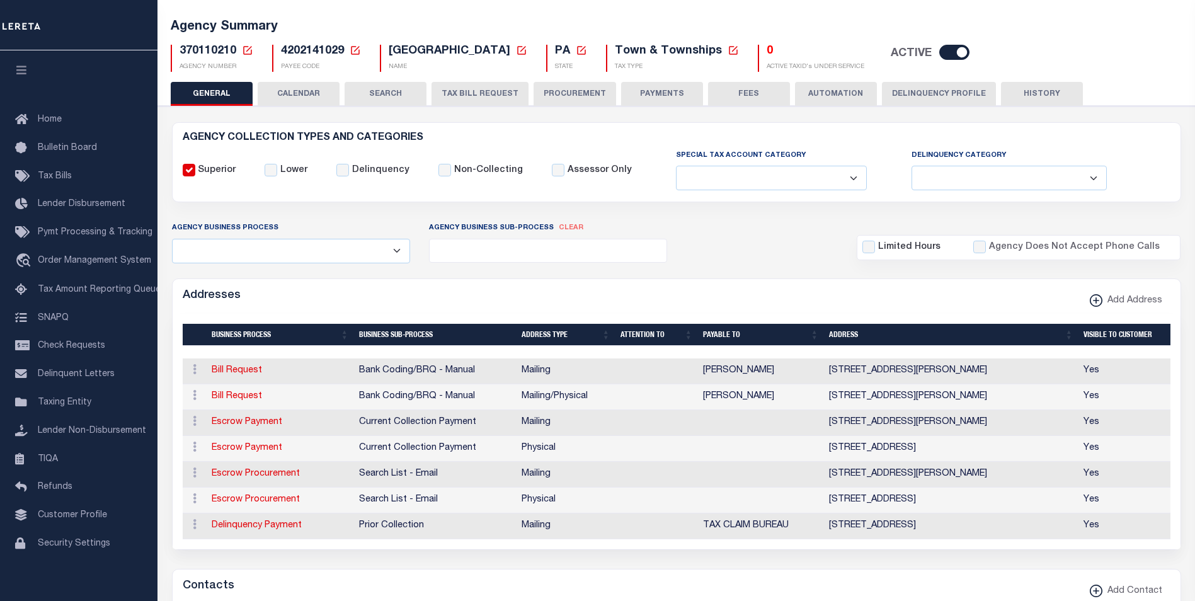
scroll to position [59, 0]
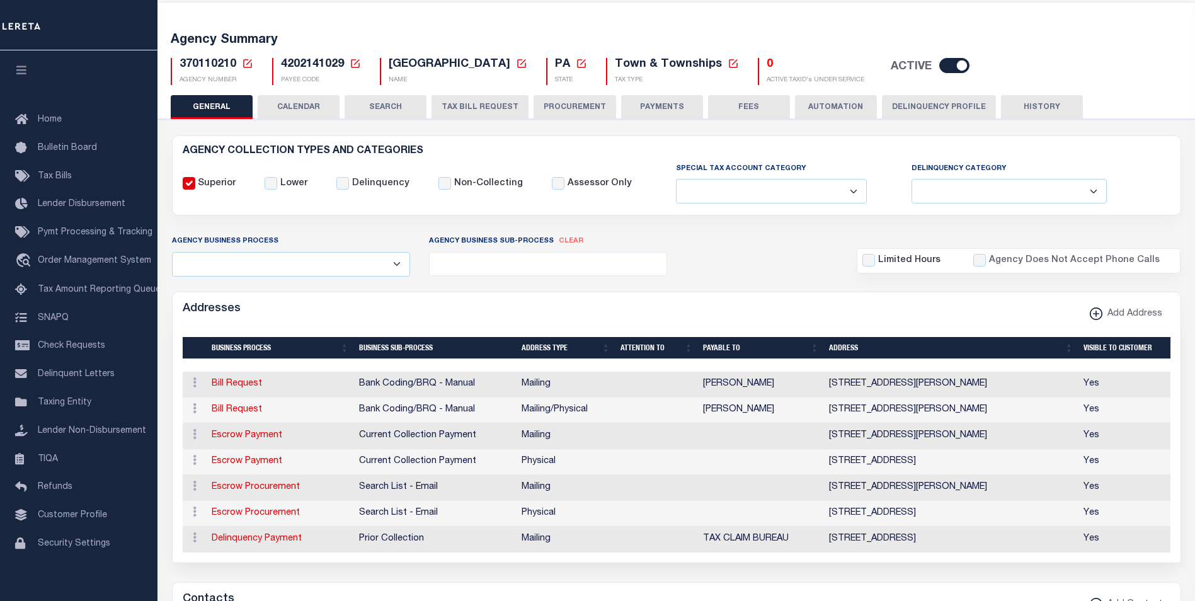
click at [667, 109] on button "PAYMENTS" at bounding box center [662, 107] width 82 height 24
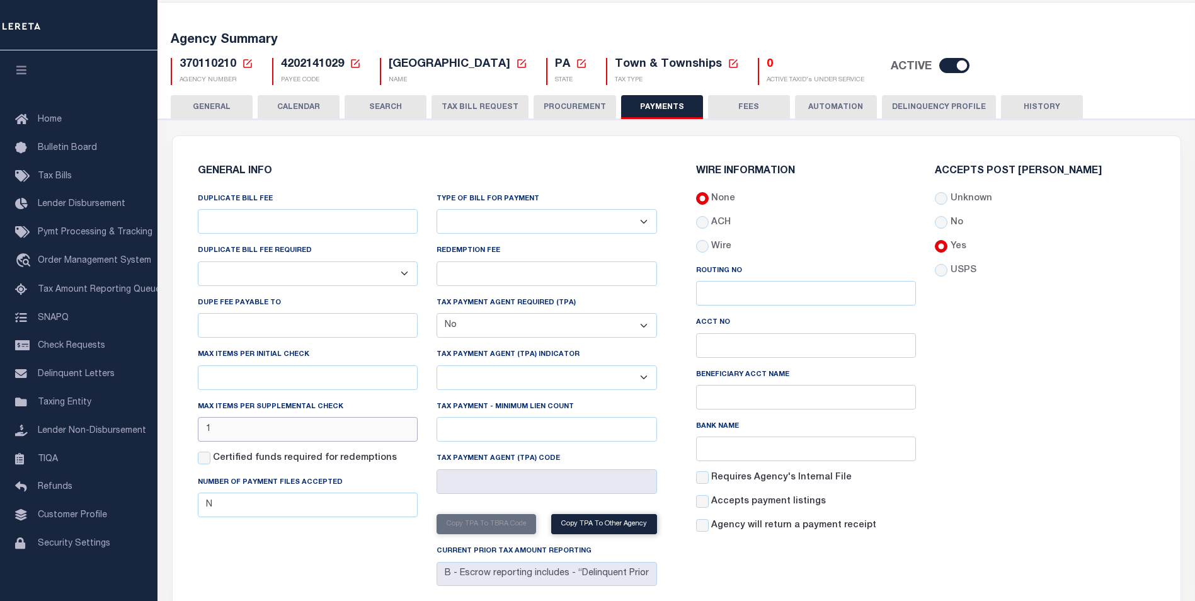
drag, startPoint x: 215, startPoint y: 430, endPoint x: 198, endPoint y: 430, distance: 16.4
click at [198, 430] on input "1" at bounding box center [308, 429] width 221 height 25
click at [1009, 409] on div "Accepts Post Mark Unknown No Yes" at bounding box center [1045, 354] width 239 height 377
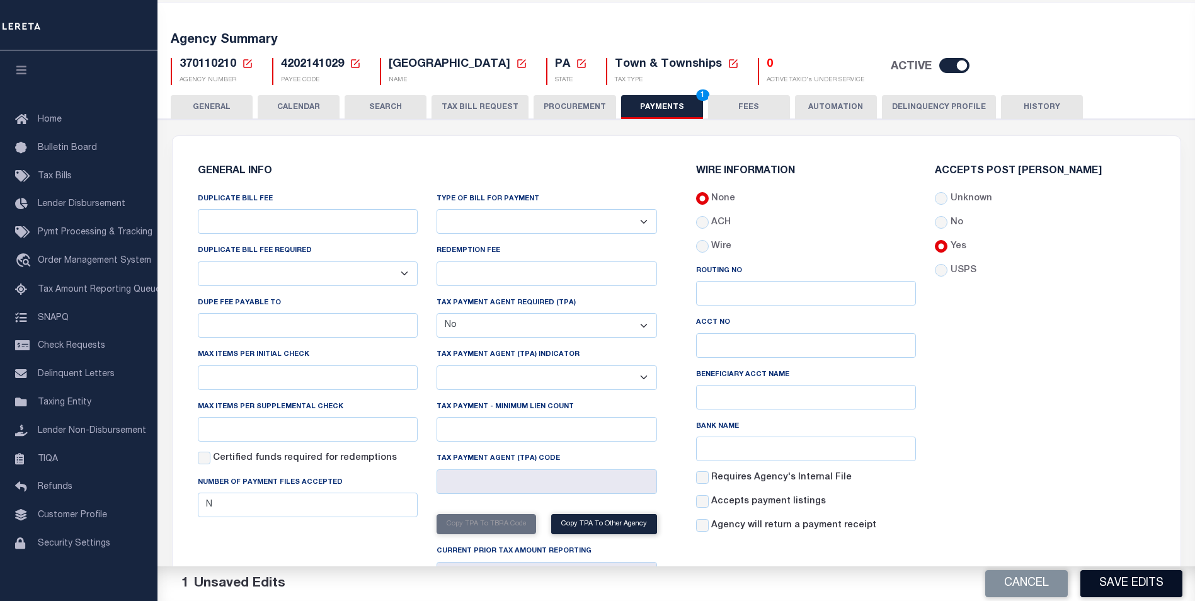
click at [1140, 586] on button "Save Edits" at bounding box center [1132, 583] width 102 height 27
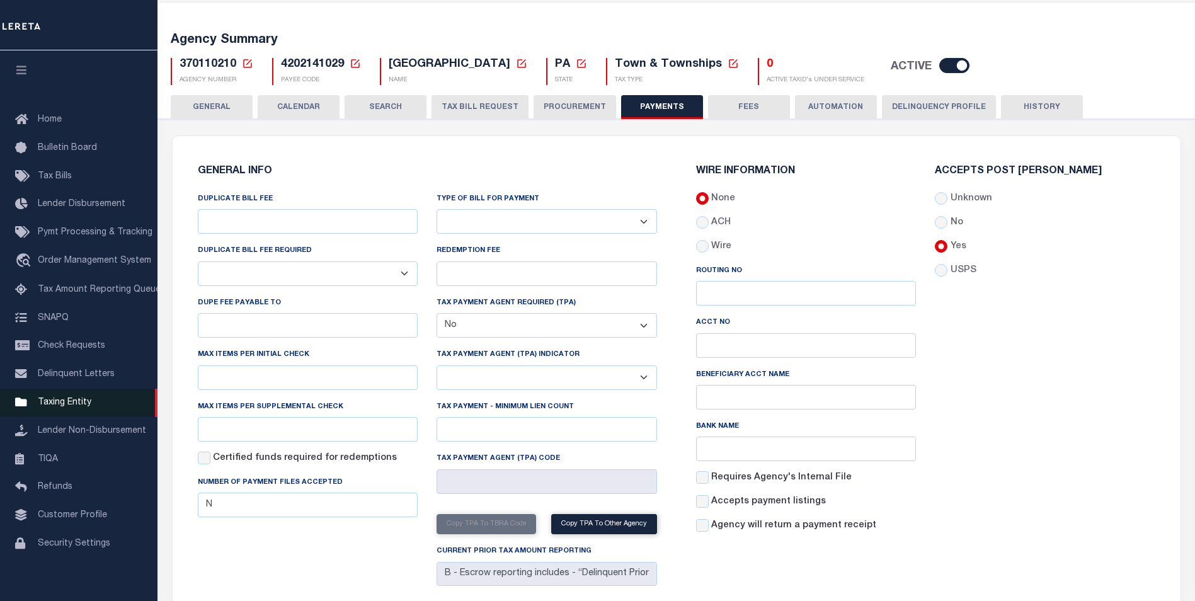
click at [47, 407] on span "Taxing Entity" at bounding box center [65, 402] width 54 height 9
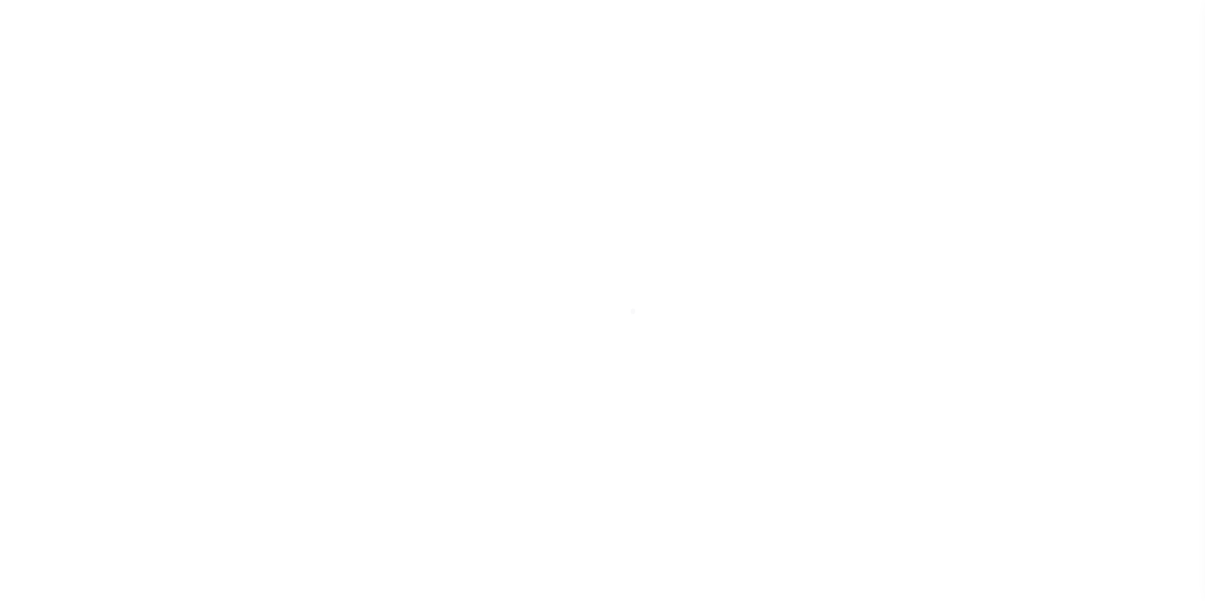
select select
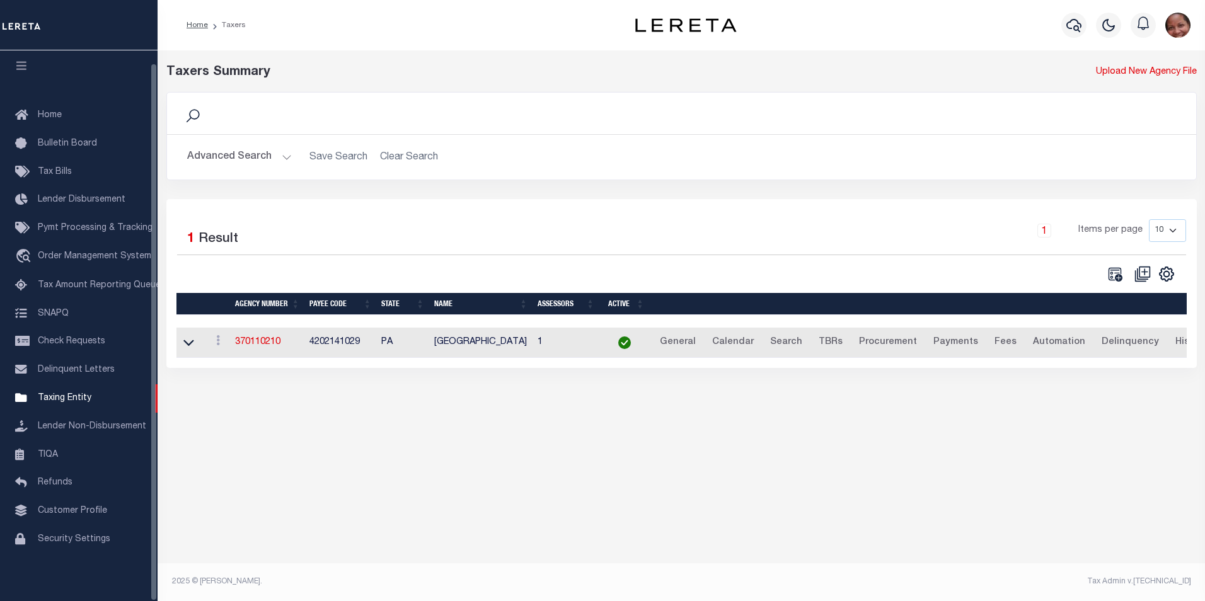
click at [283, 156] on button "Advanced Search" at bounding box center [239, 157] width 105 height 25
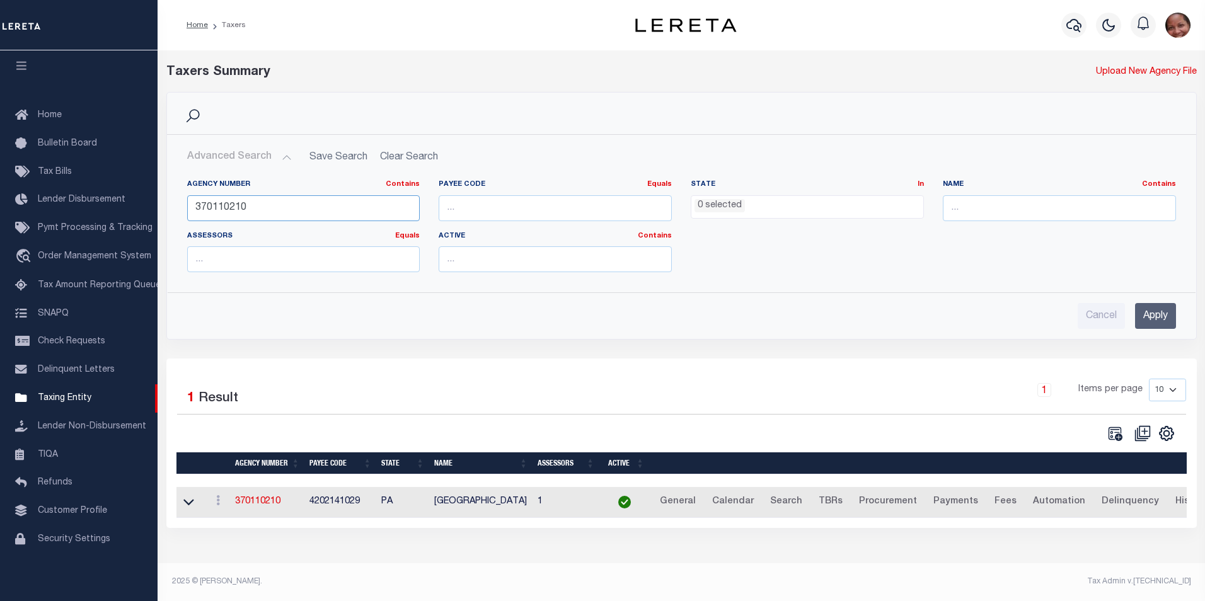
drag, startPoint x: 252, startPoint y: 205, endPoint x: 182, endPoint y: 204, distance: 69.9
click at [182, 204] on div "Agency Number Contains Contains Is 370110210" at bounding box center [304, 206] width 252 height 52
type input "090100000"
click at [1159, 317] on input "Apply" at bounding box center [1155, 316] width 41 height 26
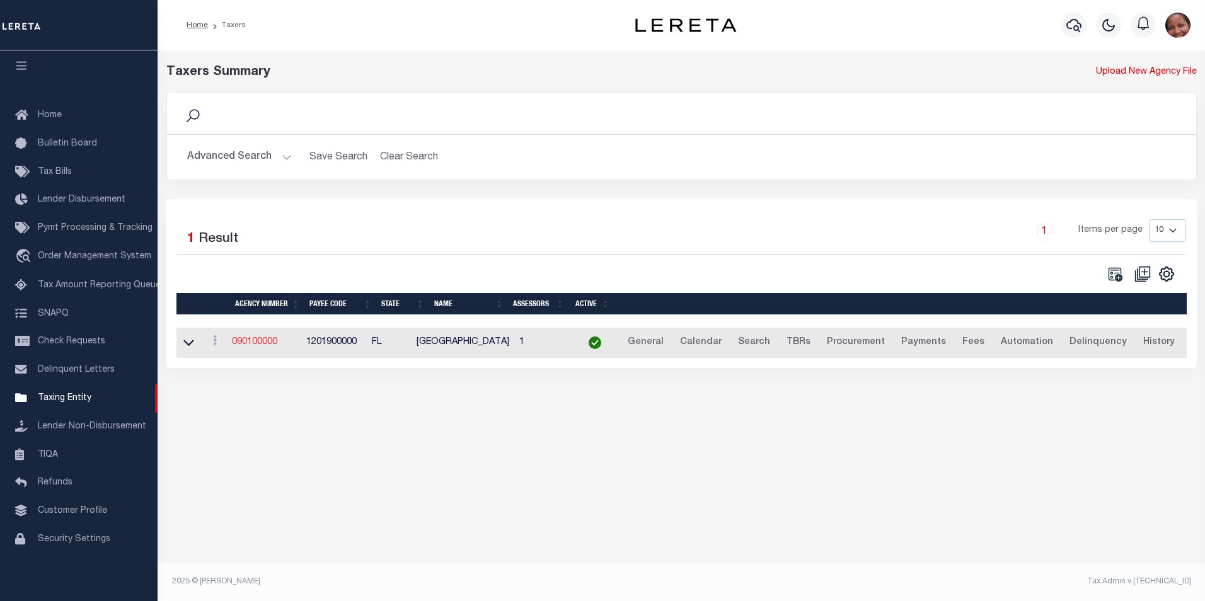
click at [263, 346] on link "090100000" at bounding box center [254, 342] width 45 height 9
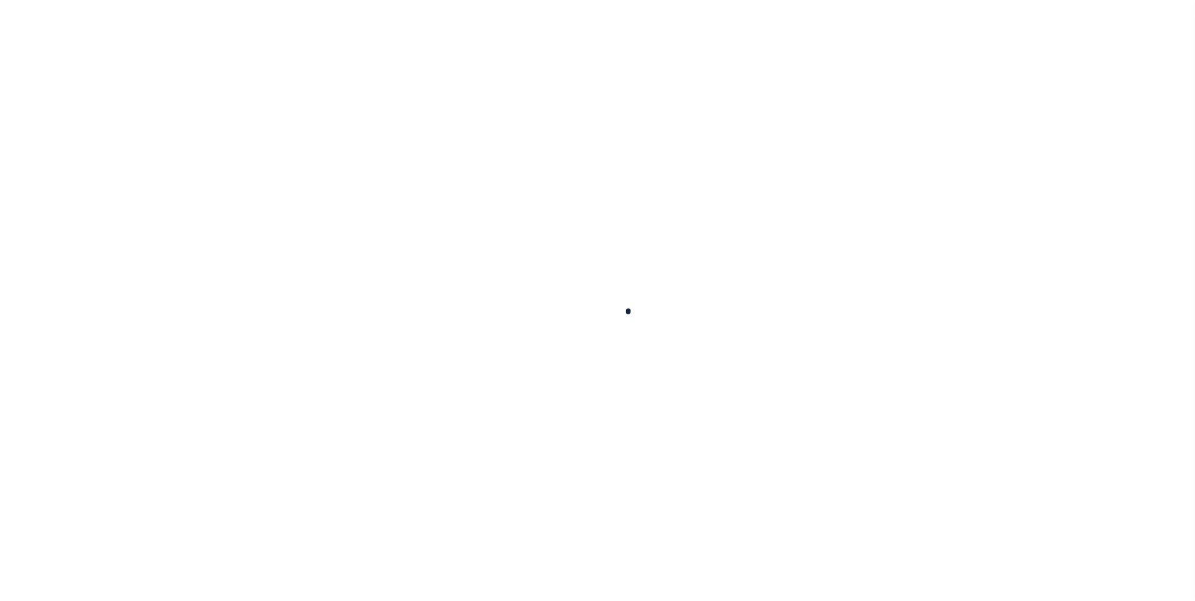
select select
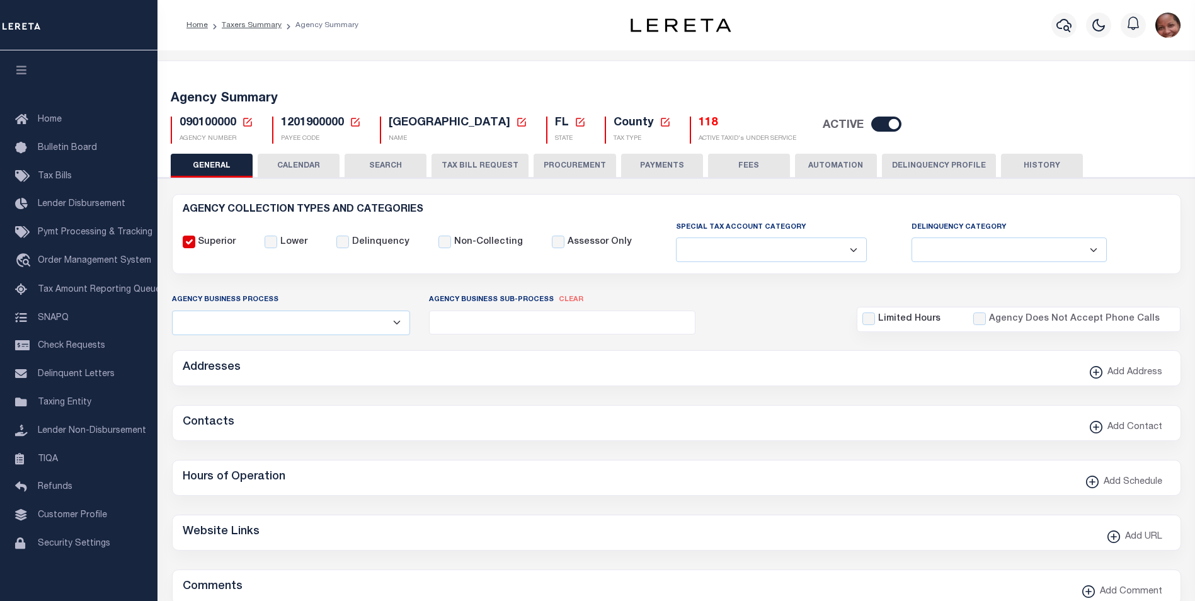
checkbox input "false"
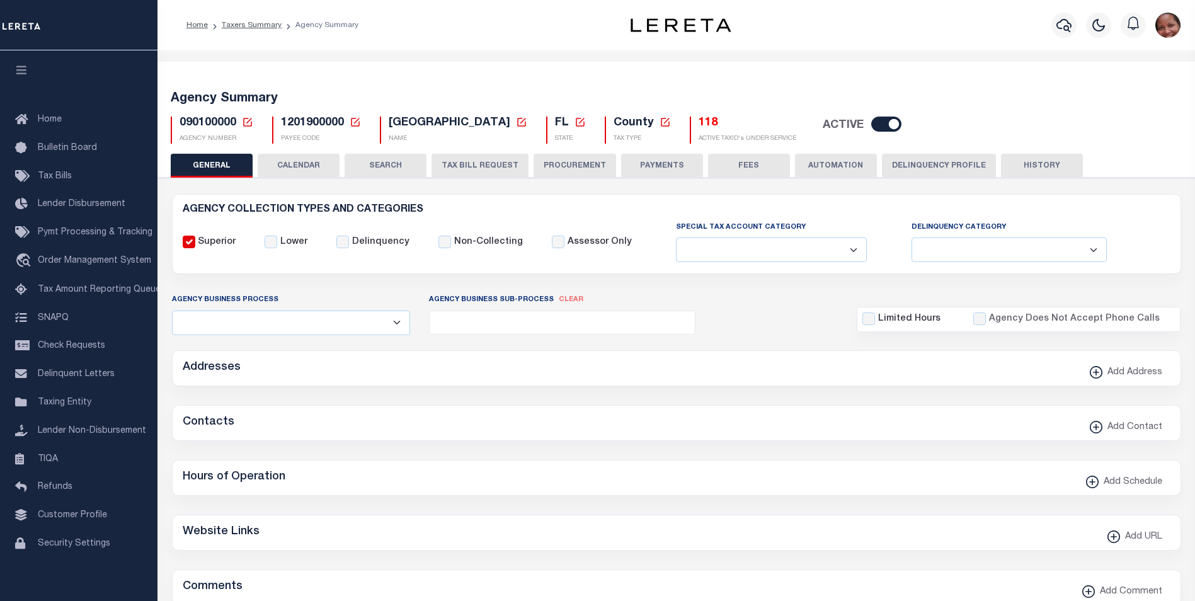
type input "1201900000"
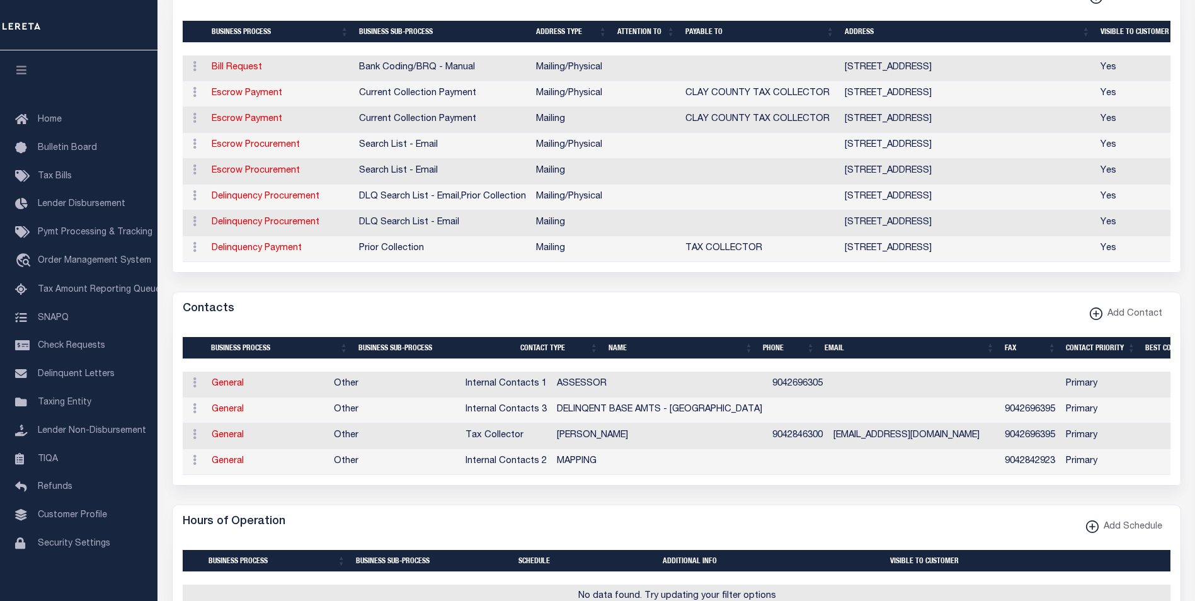
scroll to position [385, 0]
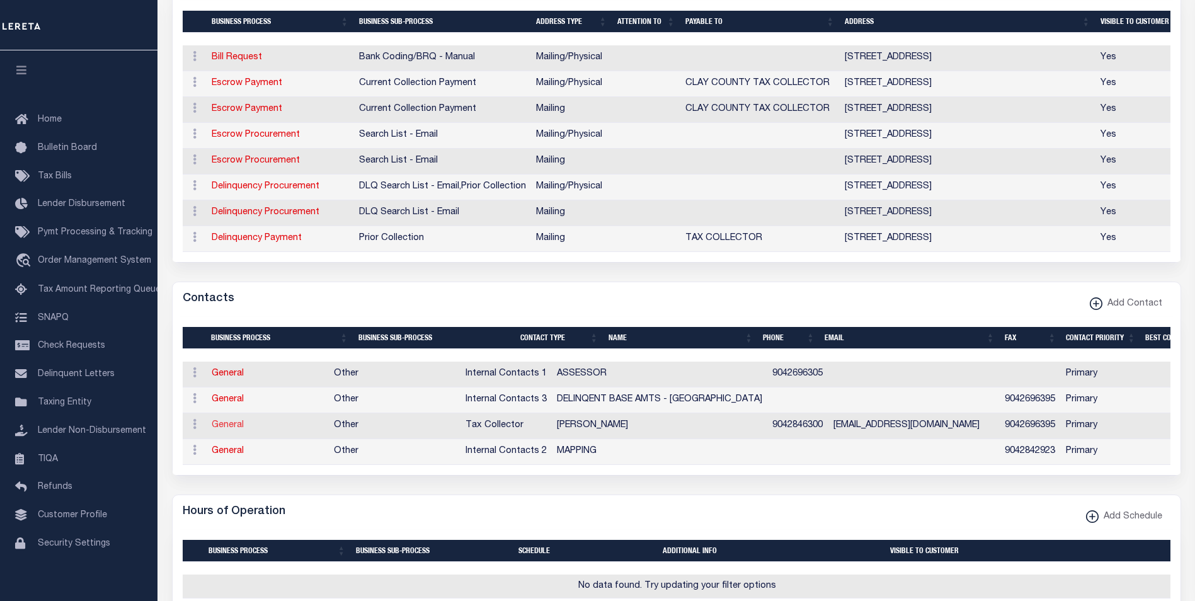
click at [234, 430] on link "General" at bounding box center [228, 425] width 32 height 9
checkbox input "false"
select select
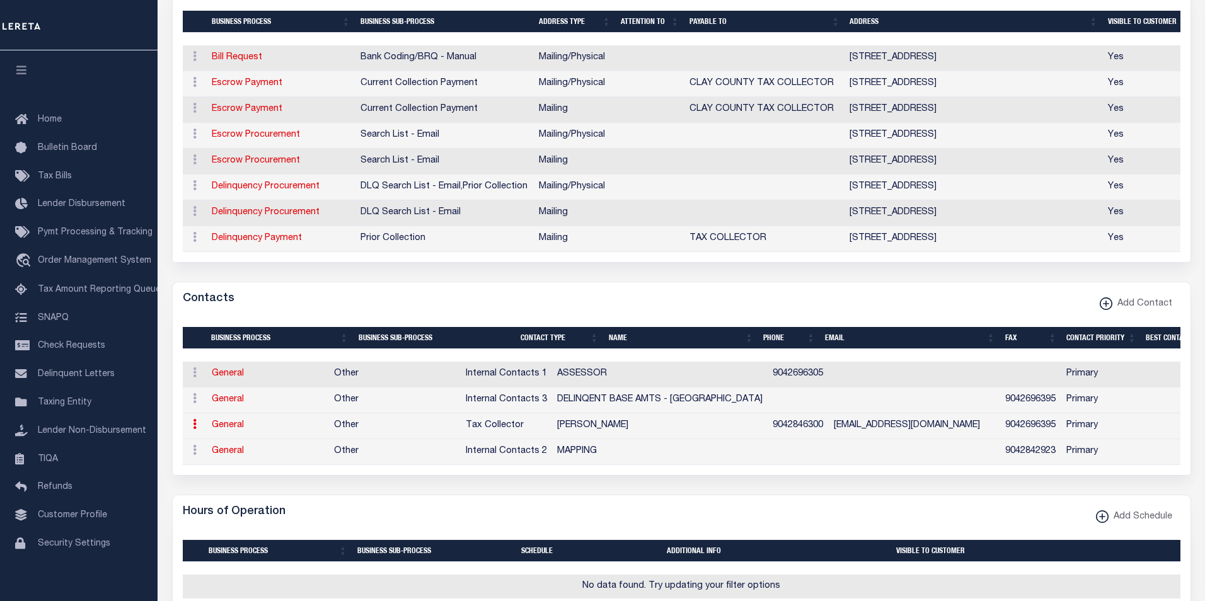
select select "2"
select select "1"
type input "DIANE"
type input "HUTCHINGS"
type input "9042846300"
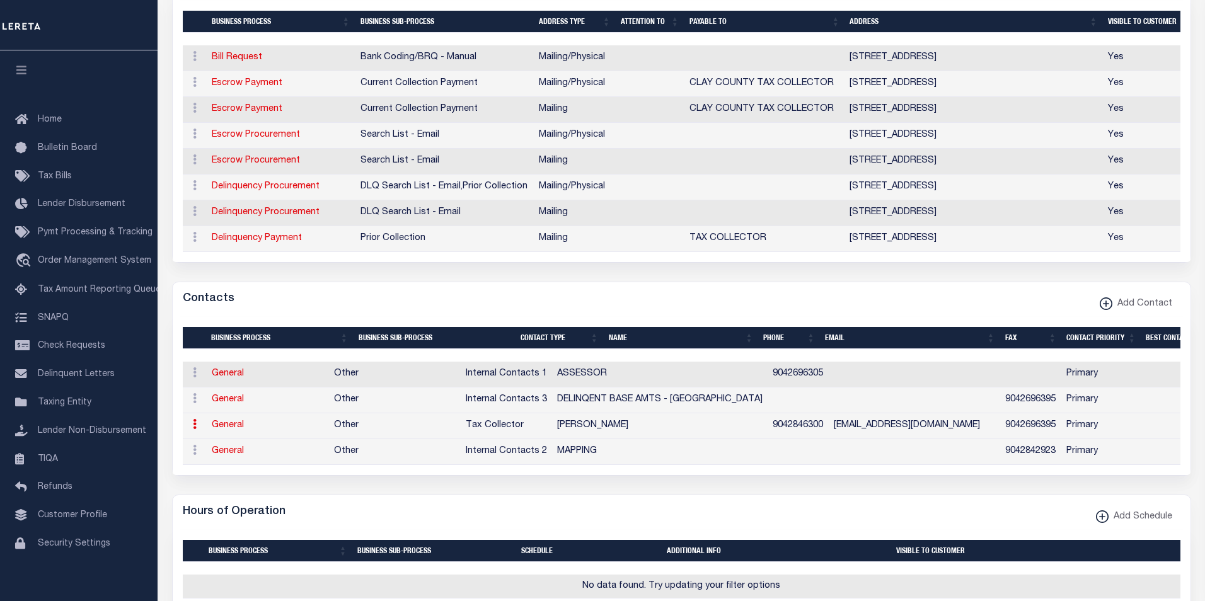
type input "9042696395"
type input "DHUTCHINGS@CLAYCOUNTYTAX.COM"
select select "6"
select select "39"
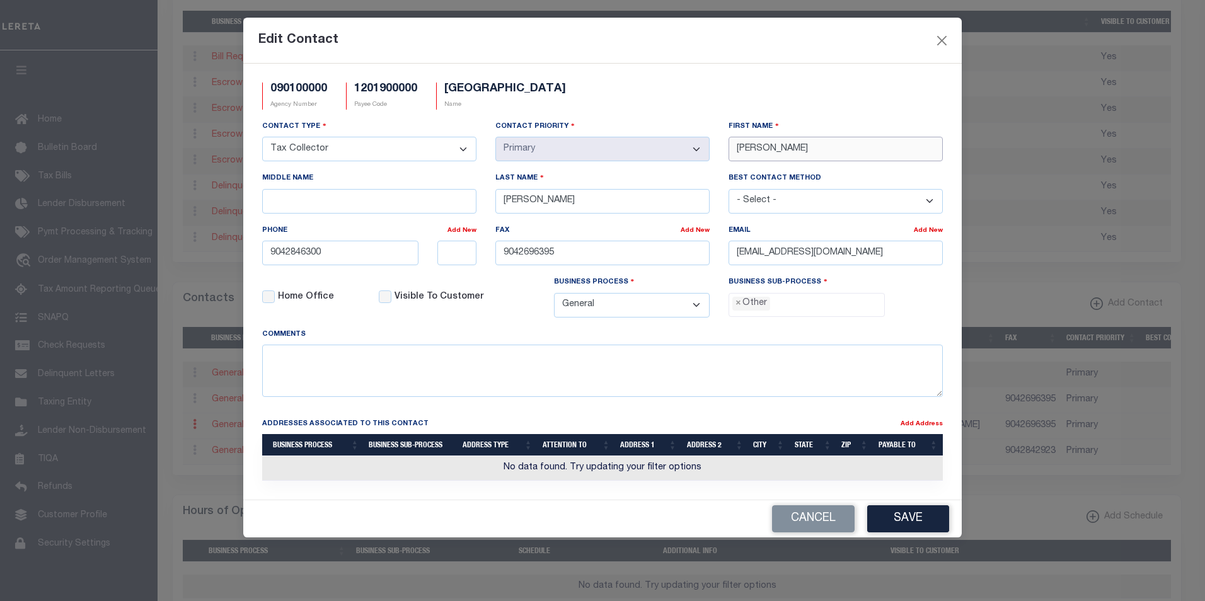
drag, startPoint x: 773, startPoint y: 148, endPoint x: 723, endPoint y: 146, distance: 50.4
click at [723, 146] on div "First Name DIANE" at bounding box center [835, 146] width 233 height 52
paste input "STEPHANI"
type input "STEPHANIE"
drag, startPoint x: 566, startPoint y: 200, endPoint x: 497, endPoint y: 198, distance: 70.0
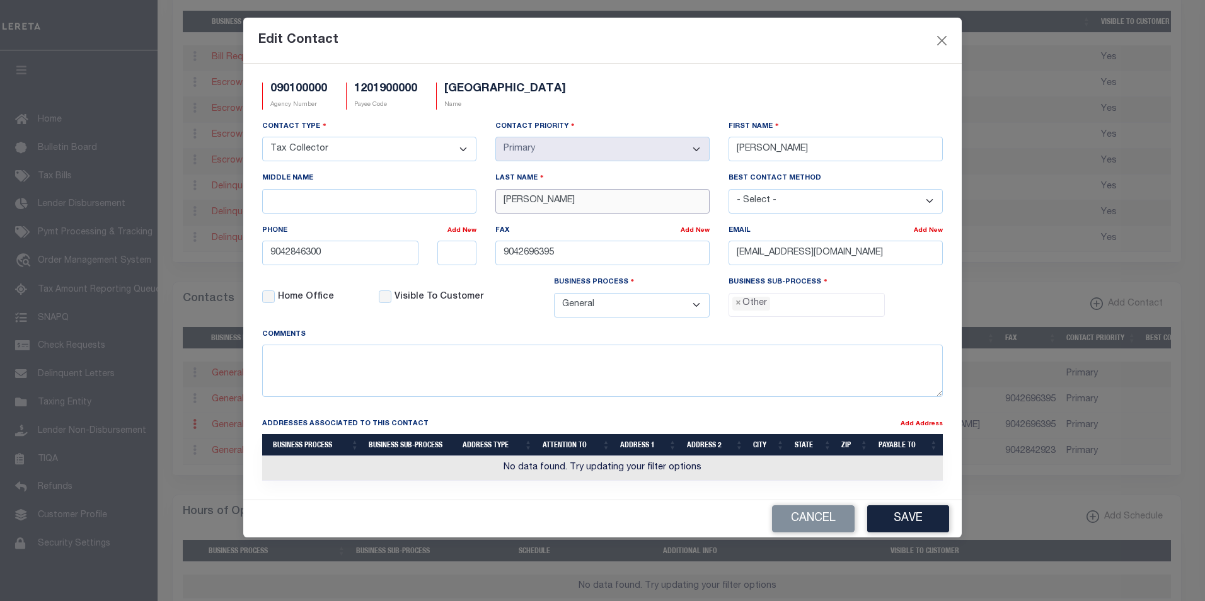
click at [497, 198] on input "HUTCHINGS" at bounding box center [602, 201] width 214 height 25
paste input "DAVI"
type input "DAVIS"
drag, startPoint x: 914, startPoint y: 259, endPoint x: 718, endPoint y: 260, distance: 196.6
click at [718, 260] on div "Contact Type - Select - Assessor Clerk Internal Contacts 1 Internal Contacts 2 …" at bounding box center [602, 224] width 699 height 208
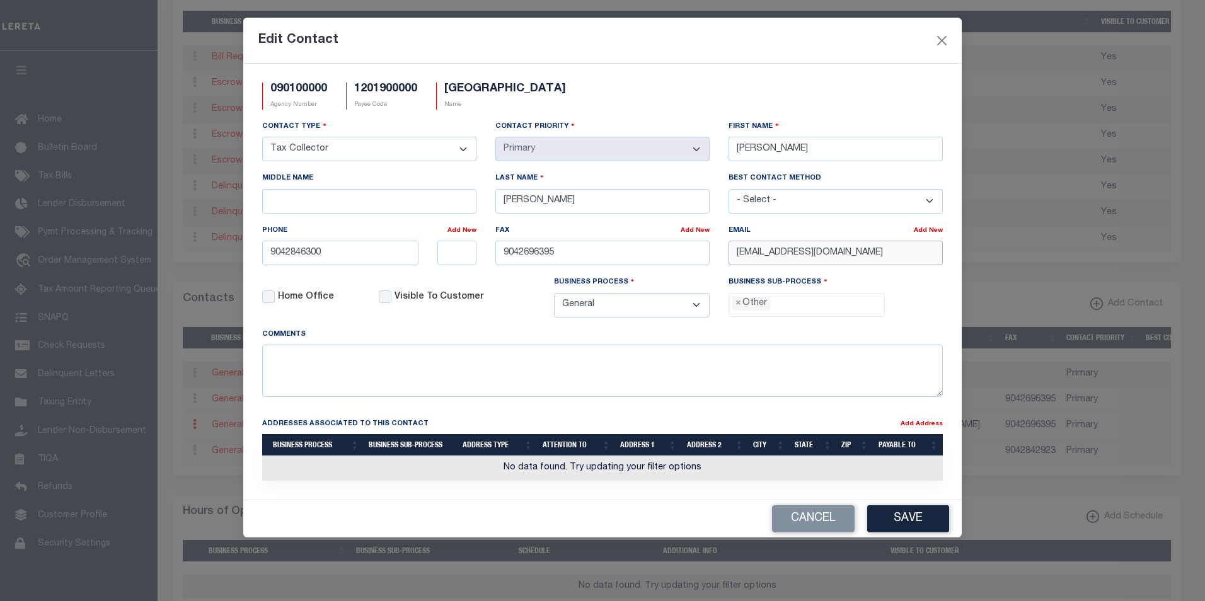
paste input "SDAVI"
type input "SDAVIS@CLAYCOUNTYTAX.COM"
drag, startPoint x: 331, startPoint y: 258, endPoint x: 257, endPoint y: 253, distance: 74.5
click at [257, 253] on div "9042846300" at bounding box center [340, 253] width 175 height 25
paste input "-284-6329"
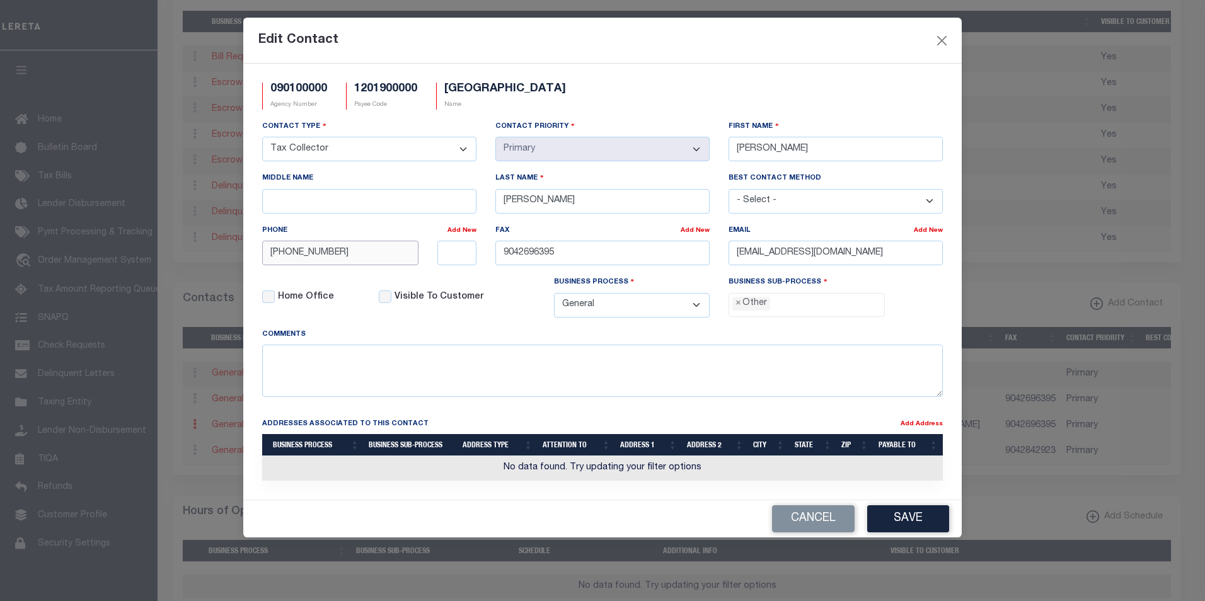
type input "904-284-6329"
click at [904, 519] on button "Save" at bounding box center [908, 518] width 82 height 27
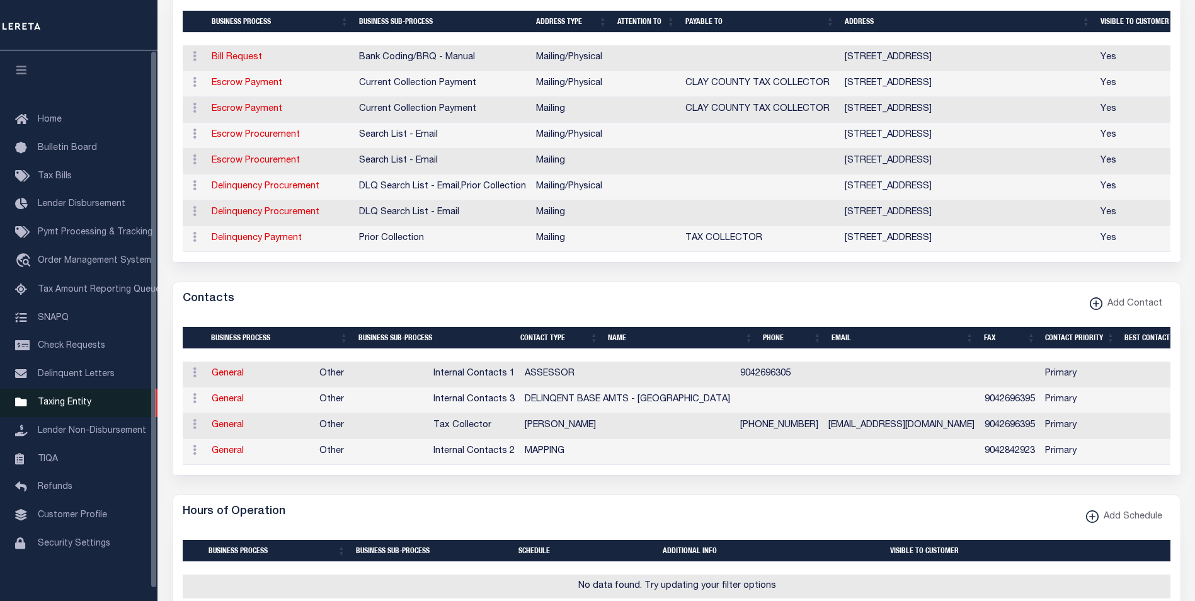
click at [63, 407] on span "Taxing Entity" at bounding box center [65, 402] width 54 height 9
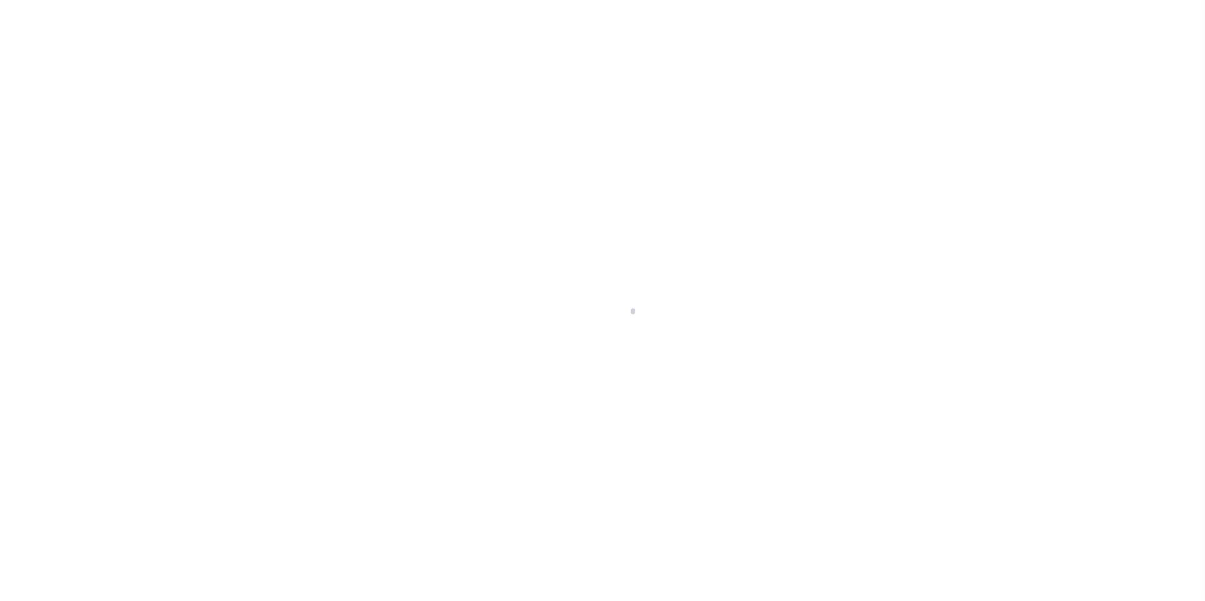
scroll to position [13, 0]
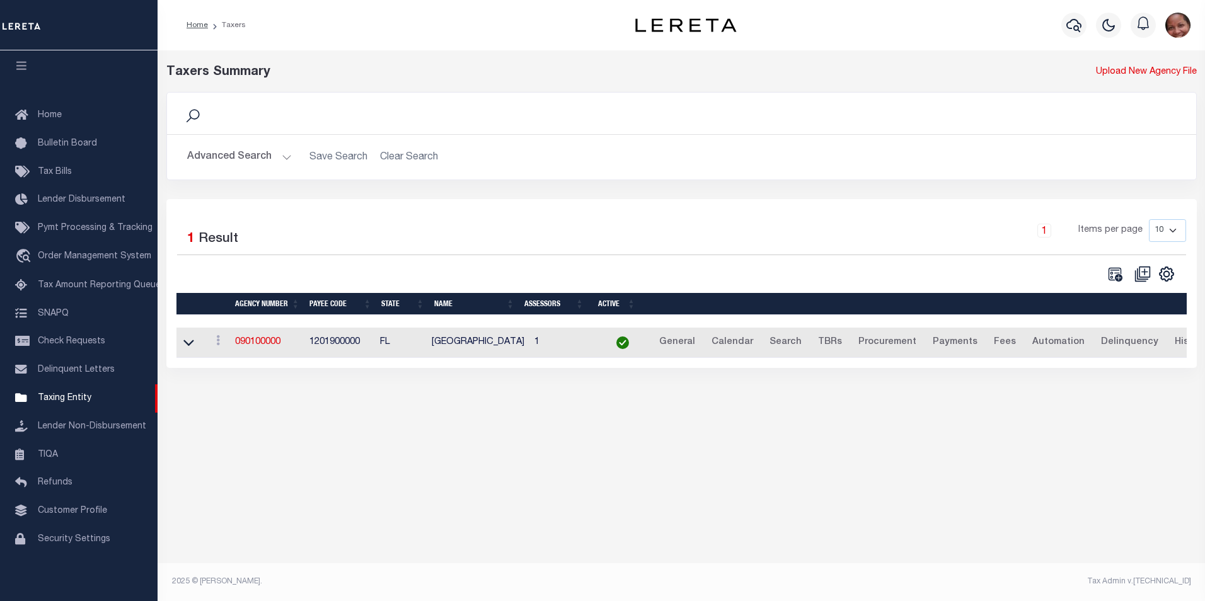
click at [284, 156] on button "Advanced Search" at bounding box center [239, 157] width 105 height 25
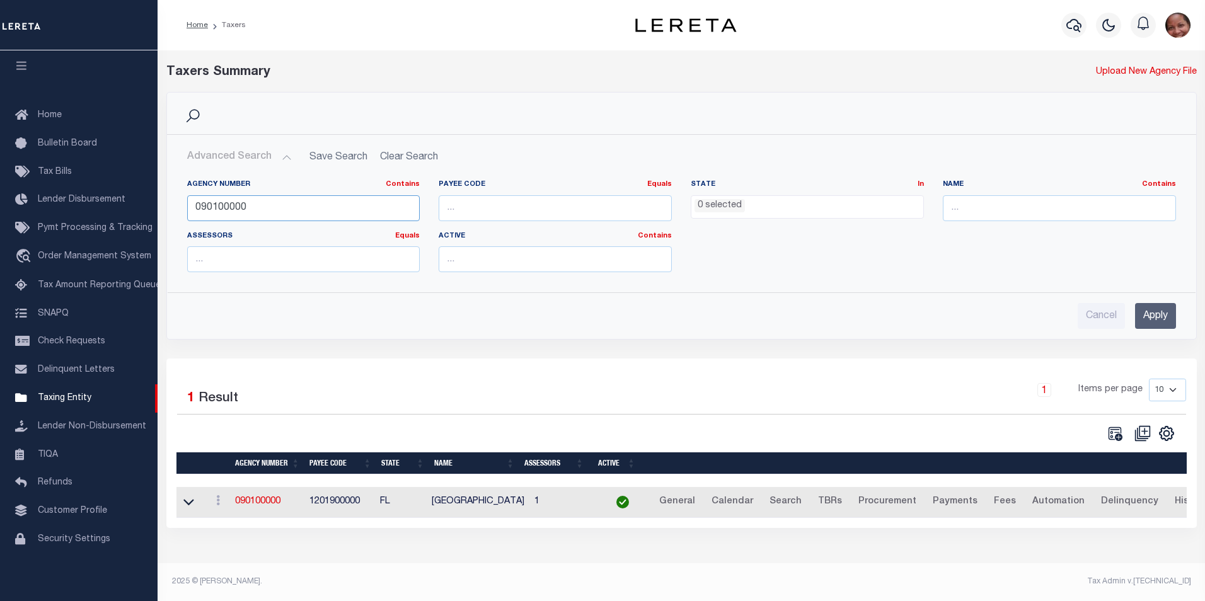
drag, startPoint x: 246, startPoint y: 209, endPoint x: 160, endPoint y: 206, distance: 86.4
click at [160, 206] on div "Search Advanced Search Save Search Clear Search tblPayees_dynamictable_____Defa…" at bounding box center [681, 225] width 1049 height 267
type input "090120000"
click at [1162, 319] on input "Apply" at bounding box center [1155, 316] width 41 height 26
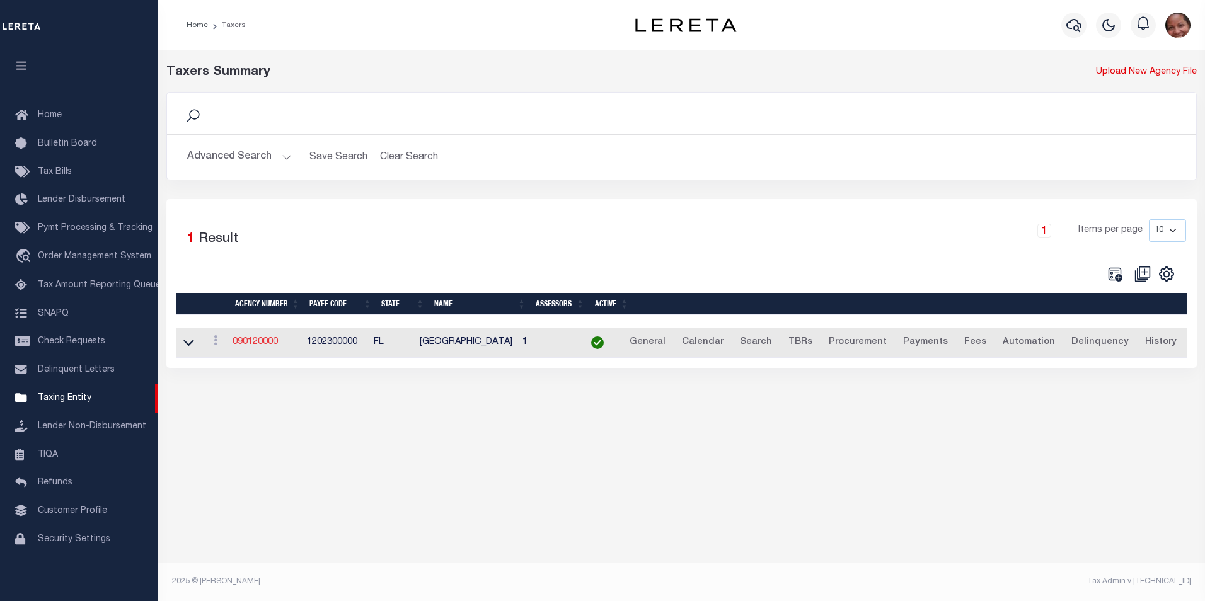
click at [264, 344] on link "090120000" at bounding box center [255, 342] width 45 height 9
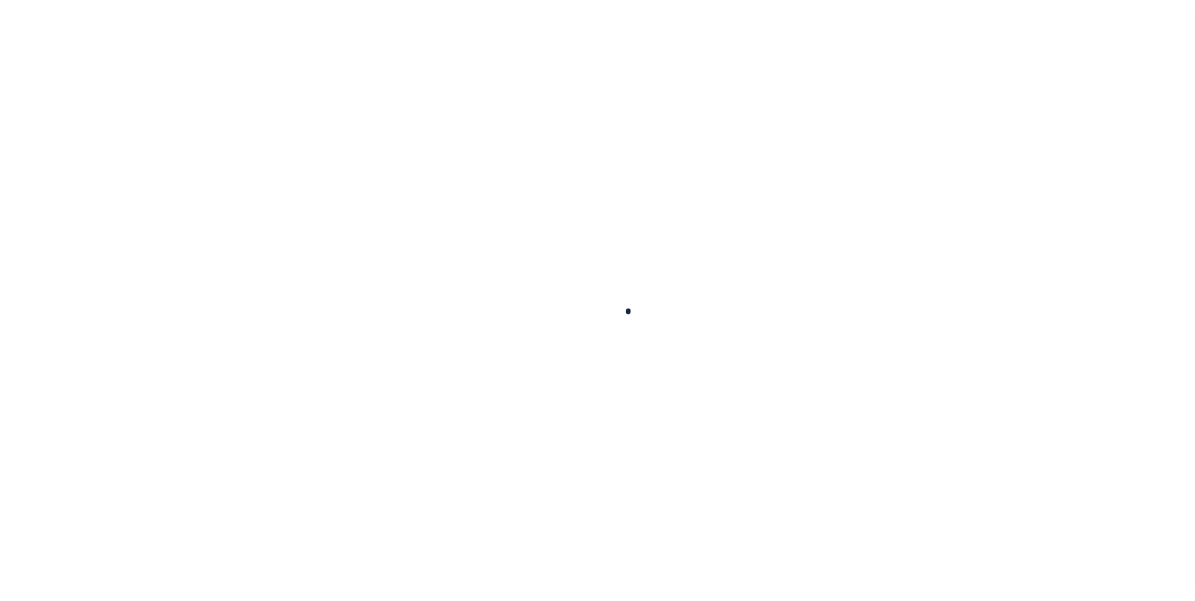
select select
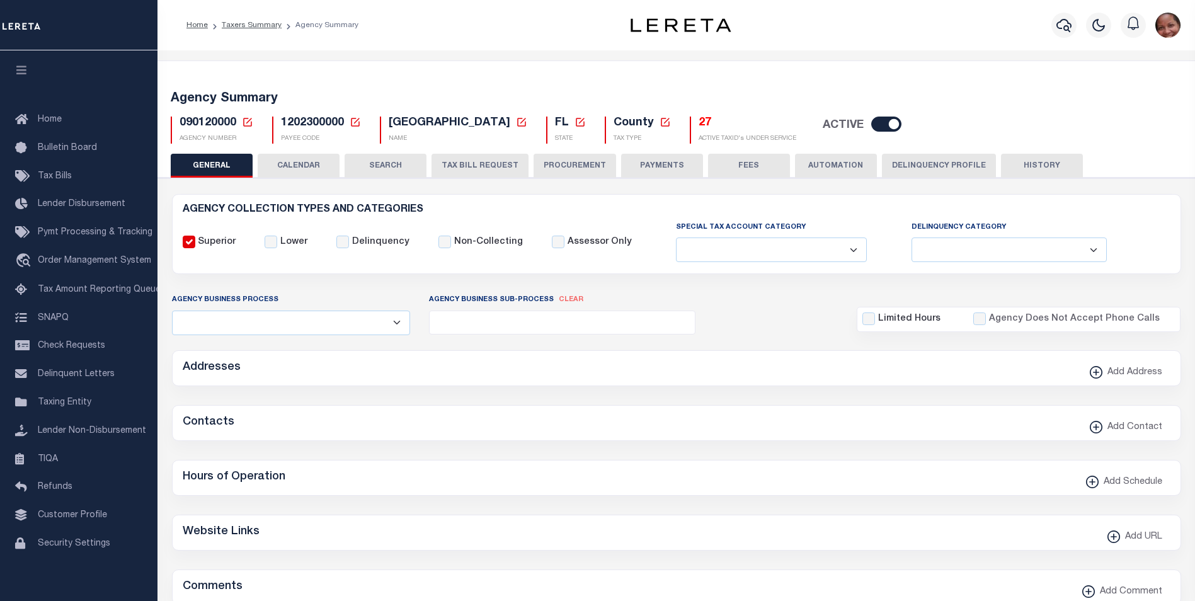
checkbox input "false"
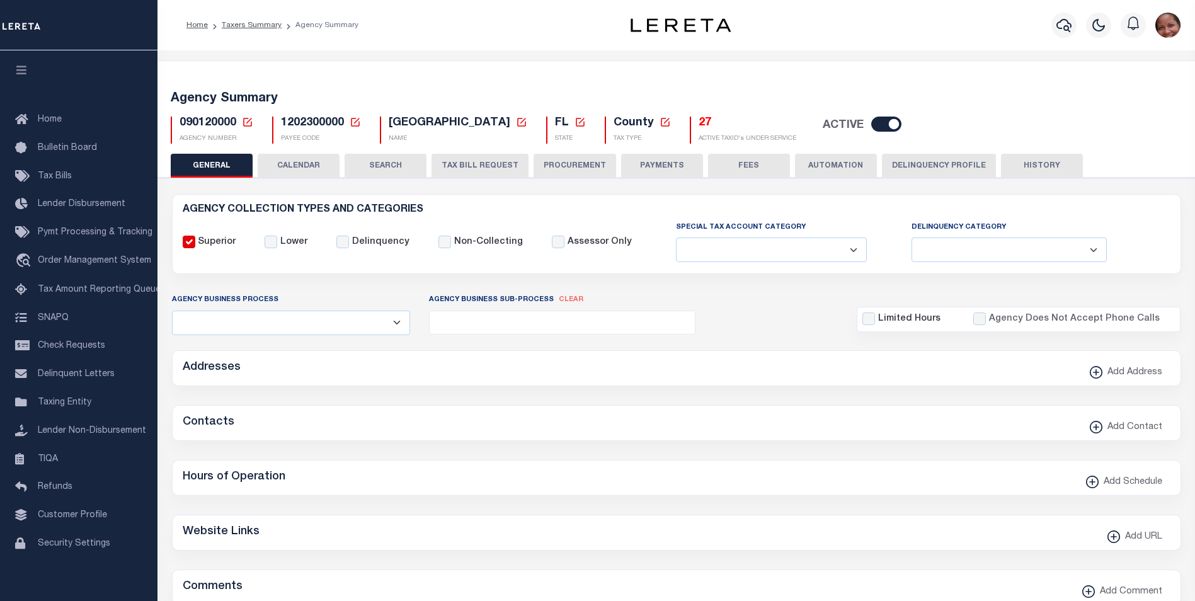
type input "1202300000"
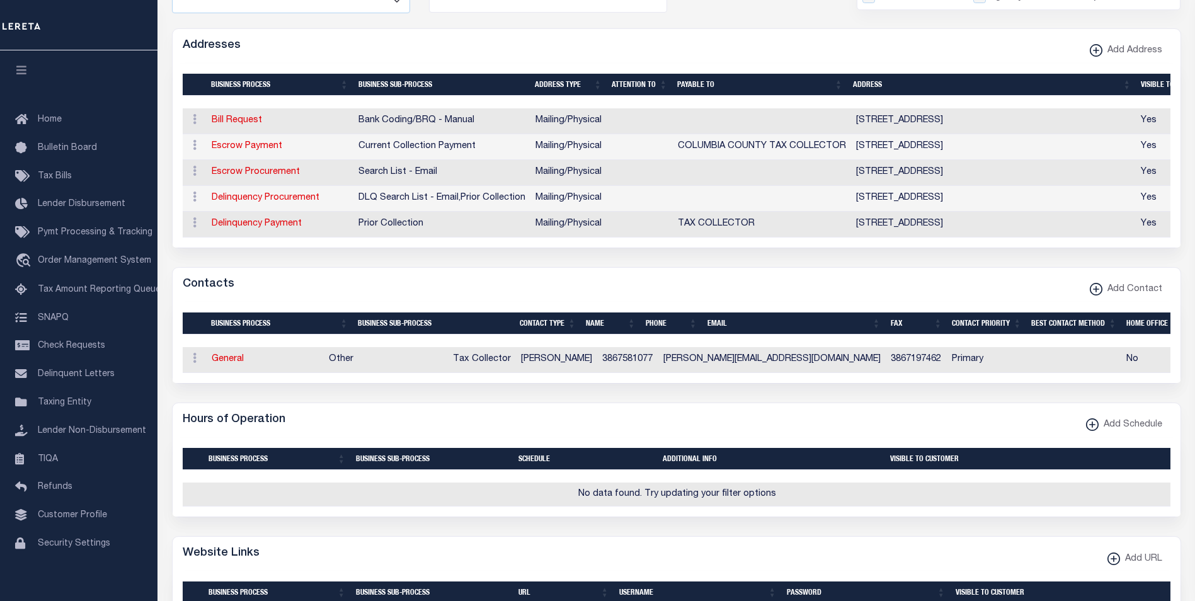
scroll to position [340, 0]
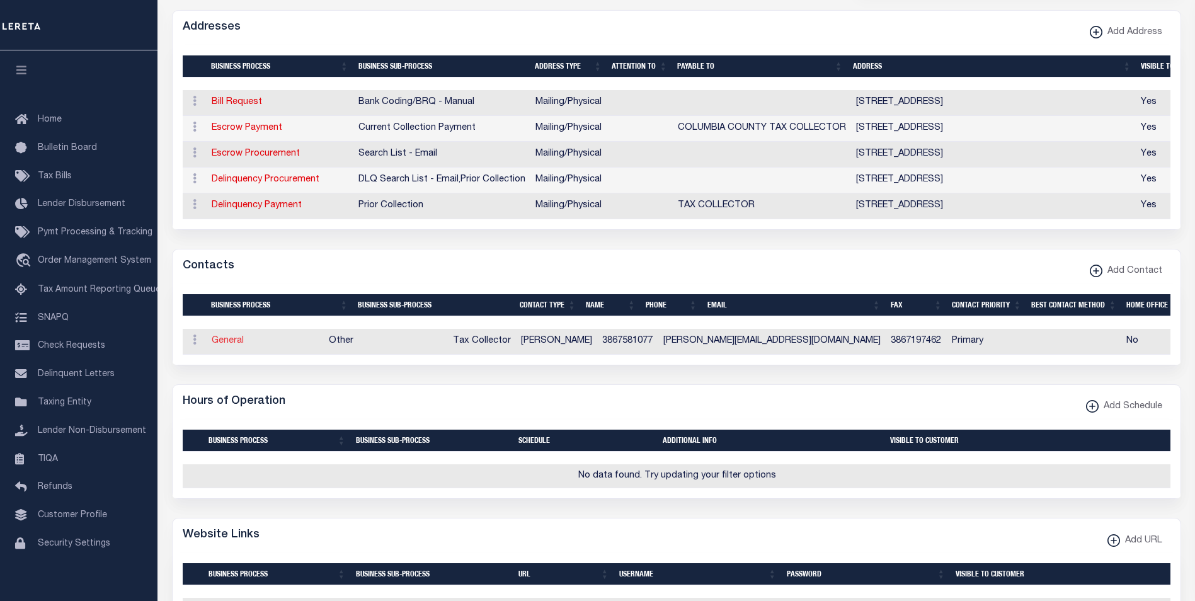
click at [223, 345] on link "General" at bounding box center [228, 340] width 32 height 9
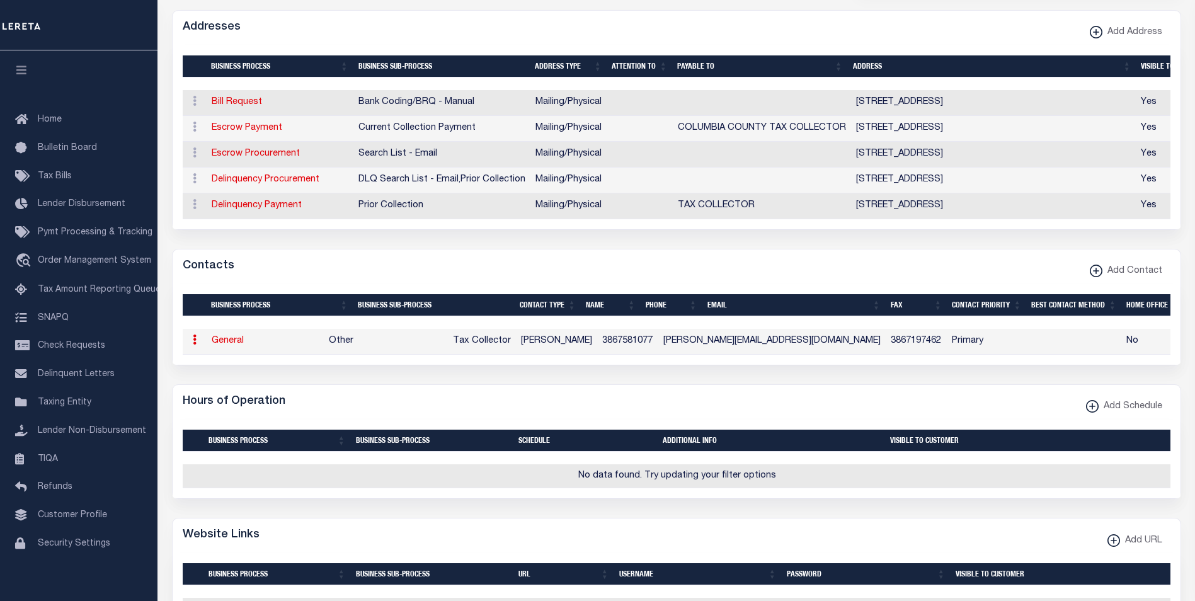
select select "39"
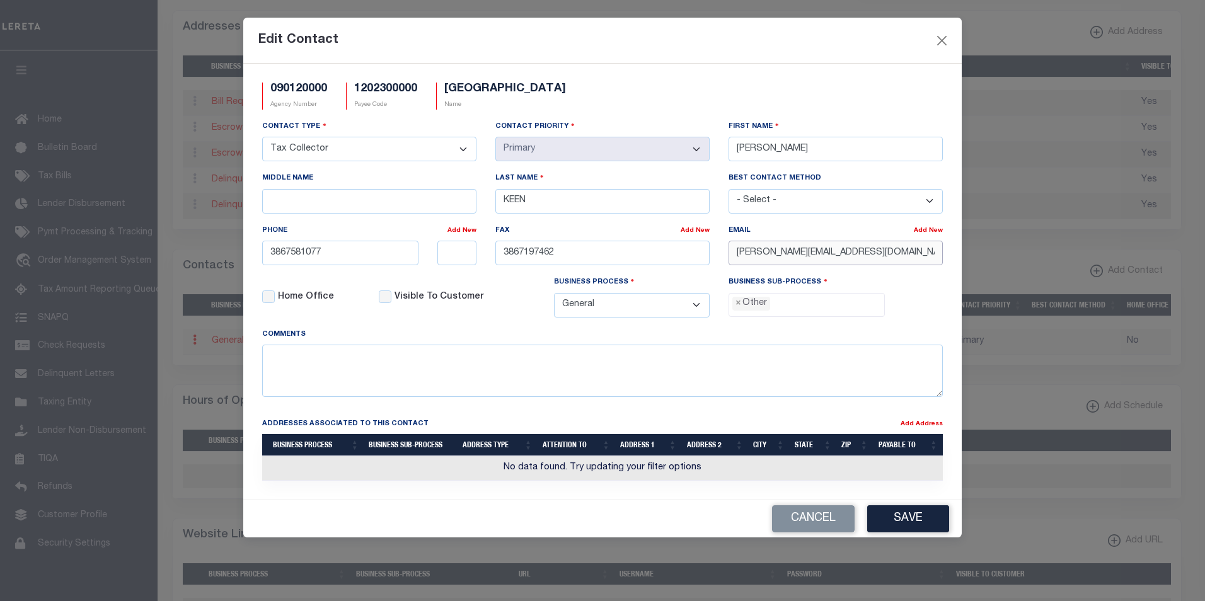
drag, startPoint x: 912, startPoint y: 254, endPoint x: 726, endPoint y: 258, distance: 186.5
click at [726, 258] on div "Email Add New KYLE@COLUMBIATAXCOLLECTOR.COM" at bounding box center [835, 250] width 233 height 52
paste input "THELTON"
type input "THELTON@COLUMBIATAXCOLLECTOR.COM"
click at [899, 519] on button "Save" at bounding box center [908, 518] width 82 height 27
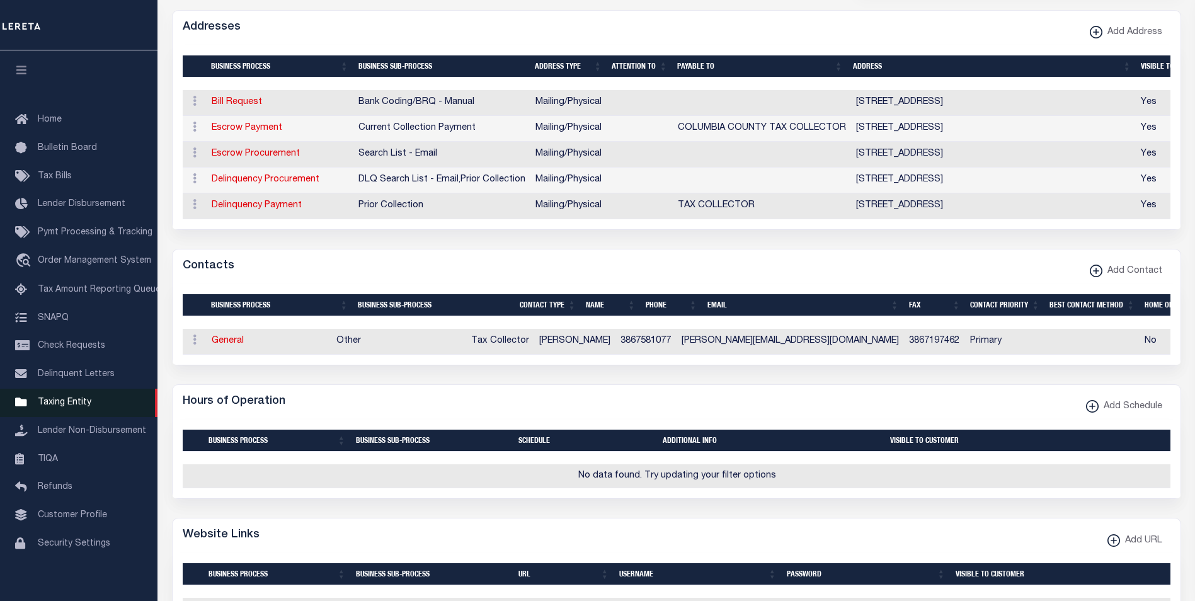
click at [72, 407] on span "Taxing Entity" at bounding box center [65, 402] width 54 height 9
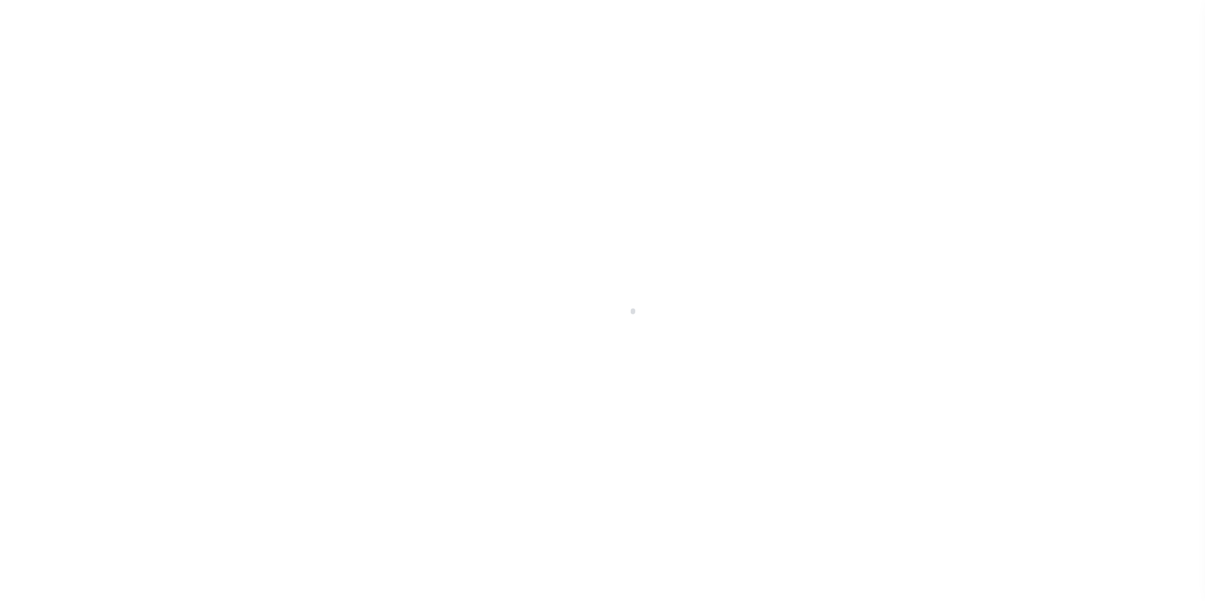
scroll to position [13, 0]
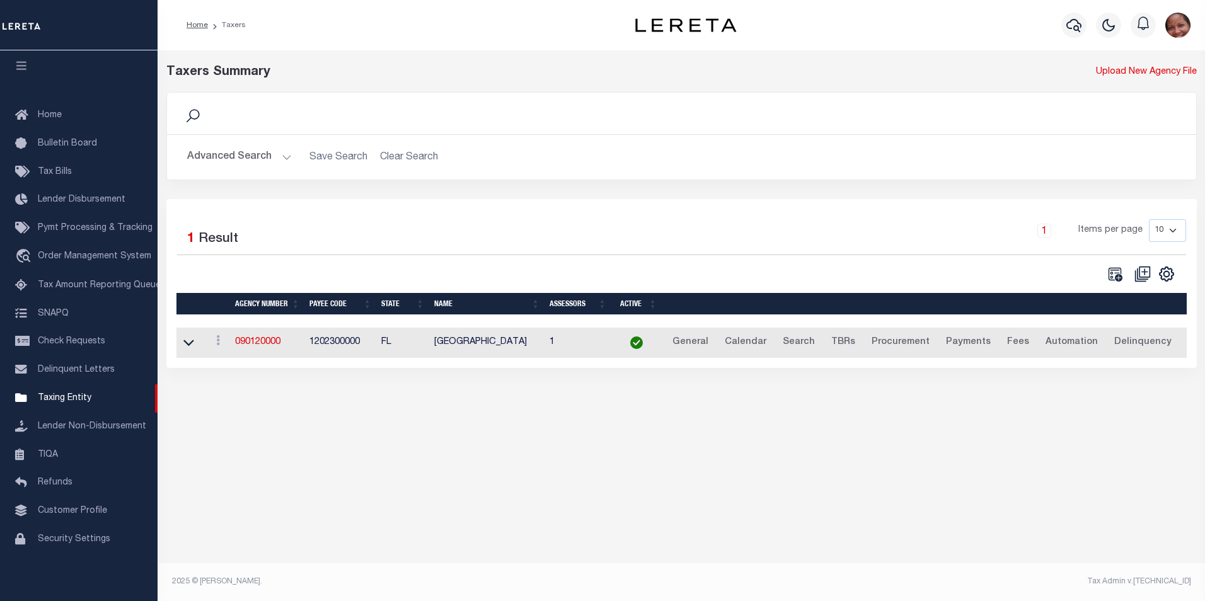
click at [285, 159] on button "Advanced Search" at bounding box center [239, 157] width 105 height 25
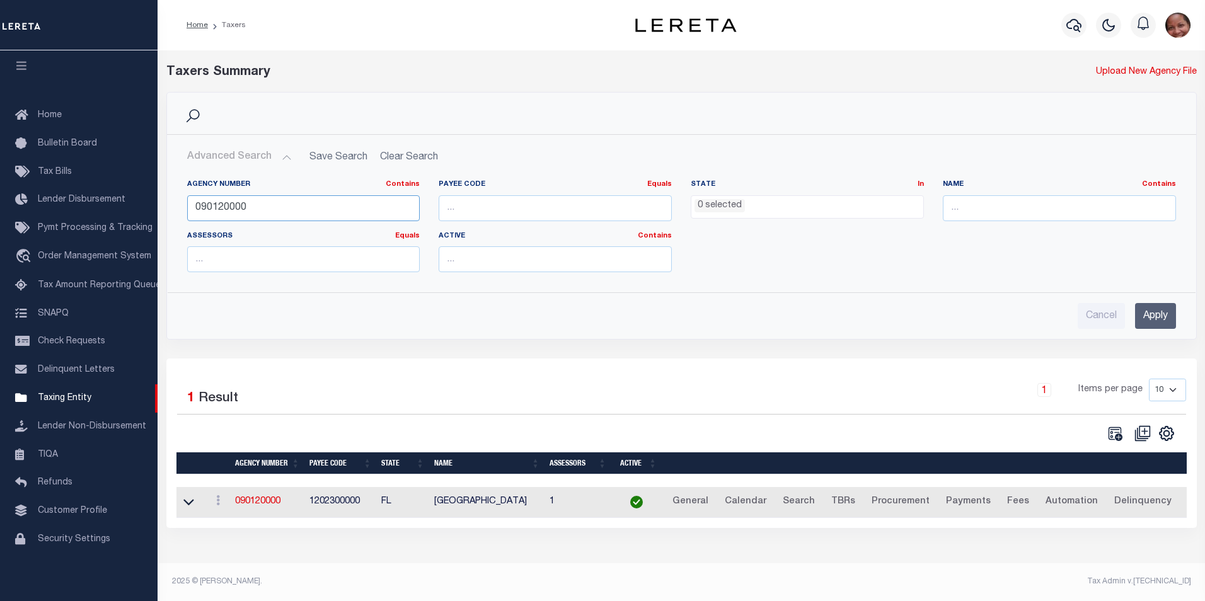
drag, startPoint x: 223, startPoint y: 209, endPoint x: 252, endPoint y: 207, distance: 29.1
click at [252, 207] on input "090120000" at bounding box center [303, 208] width 233 height 26
type input "090128801"
click at [1157, 318] on input "Apply" at bounding box center [1155, 316] width 41 height 26
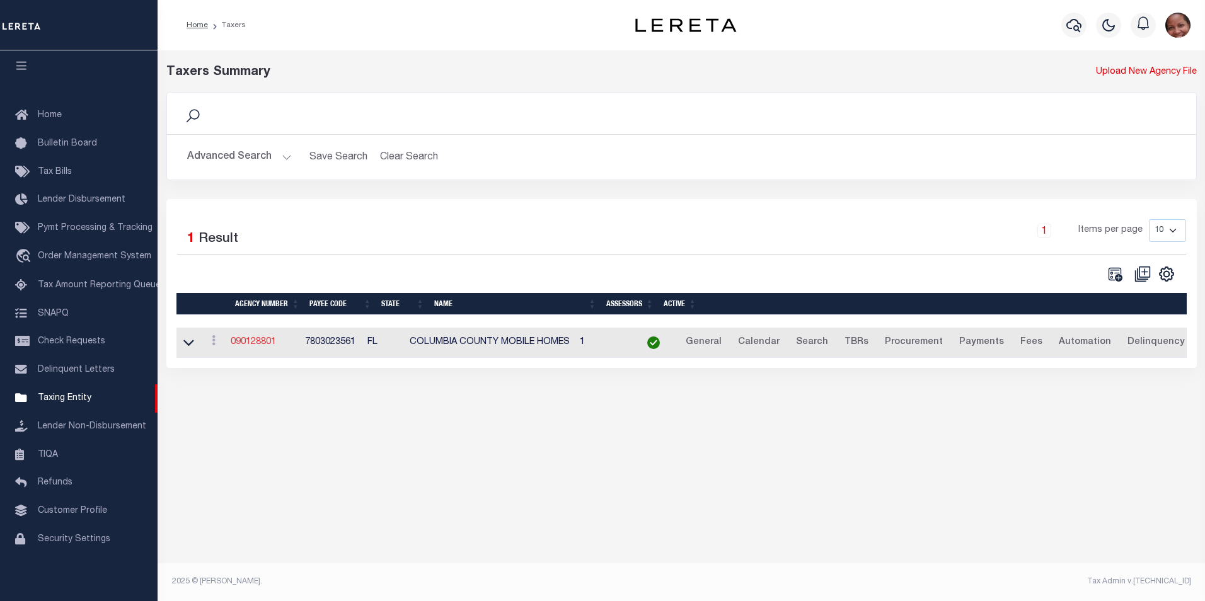
click at [264, 347] on link "090128801" at bounding box center [253, 342] width 45 height 9
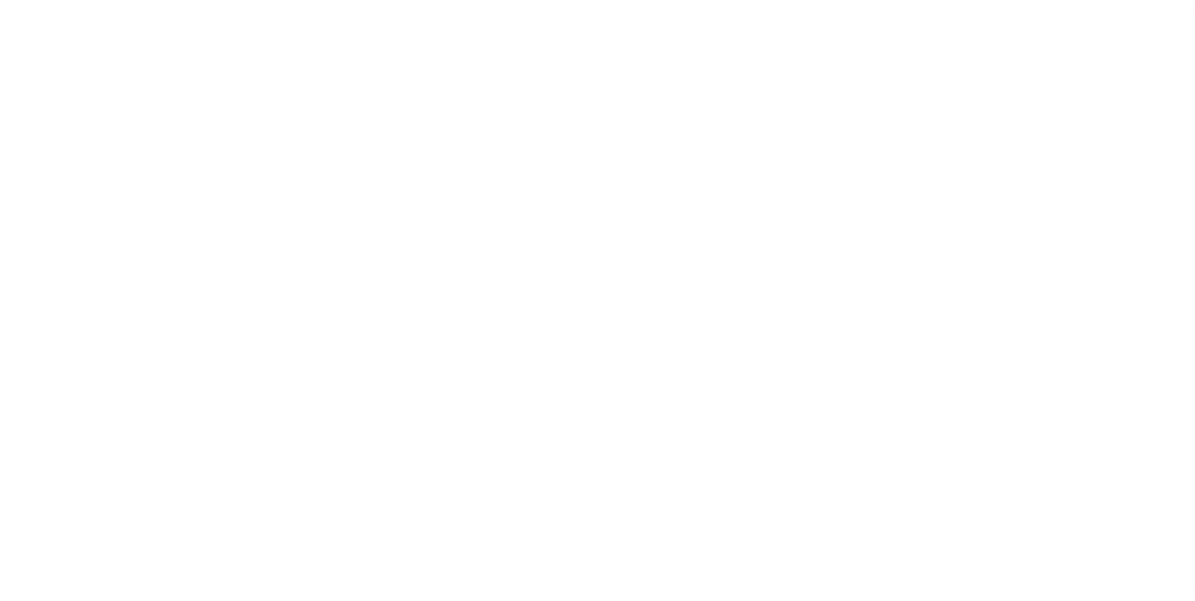
select select
checkbox input "false"
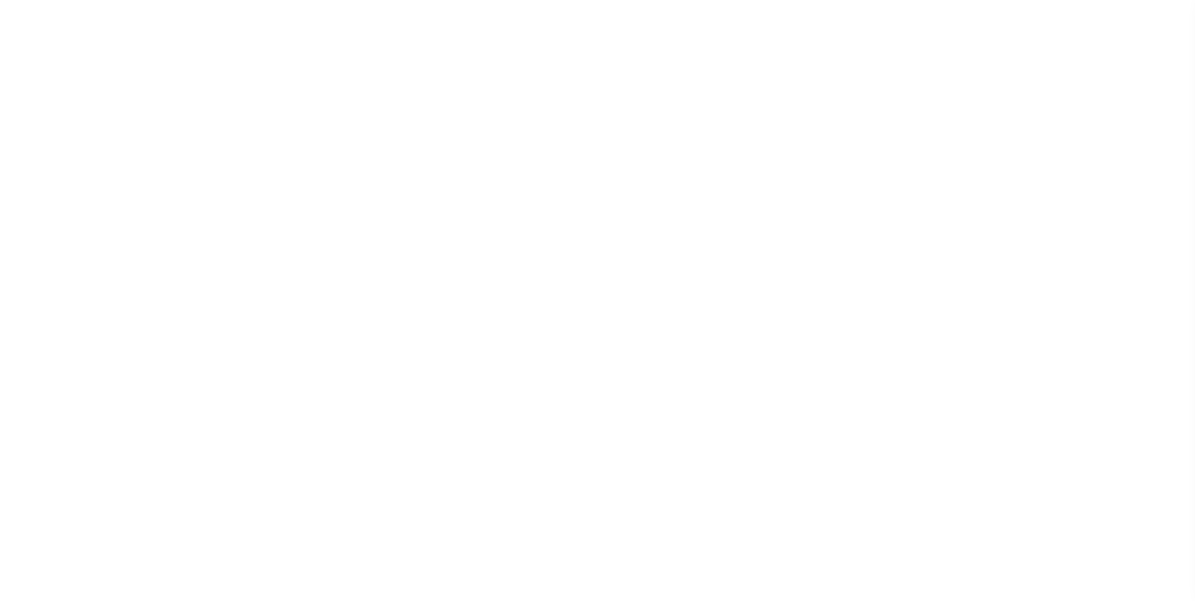
checkbox input "false"
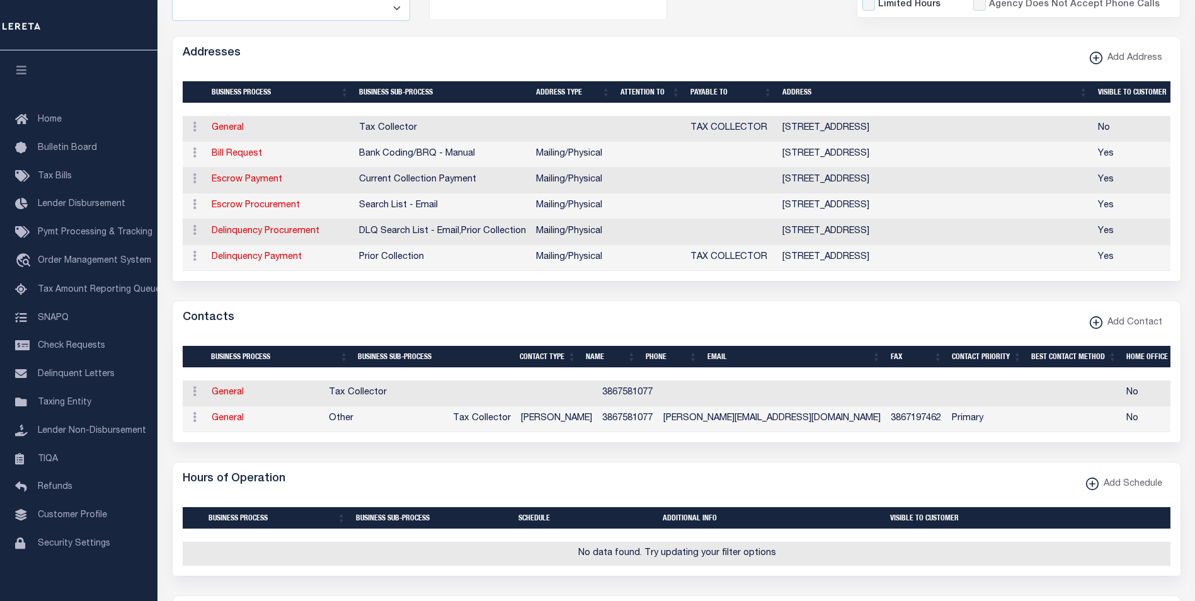
scroll to position [326, 0]
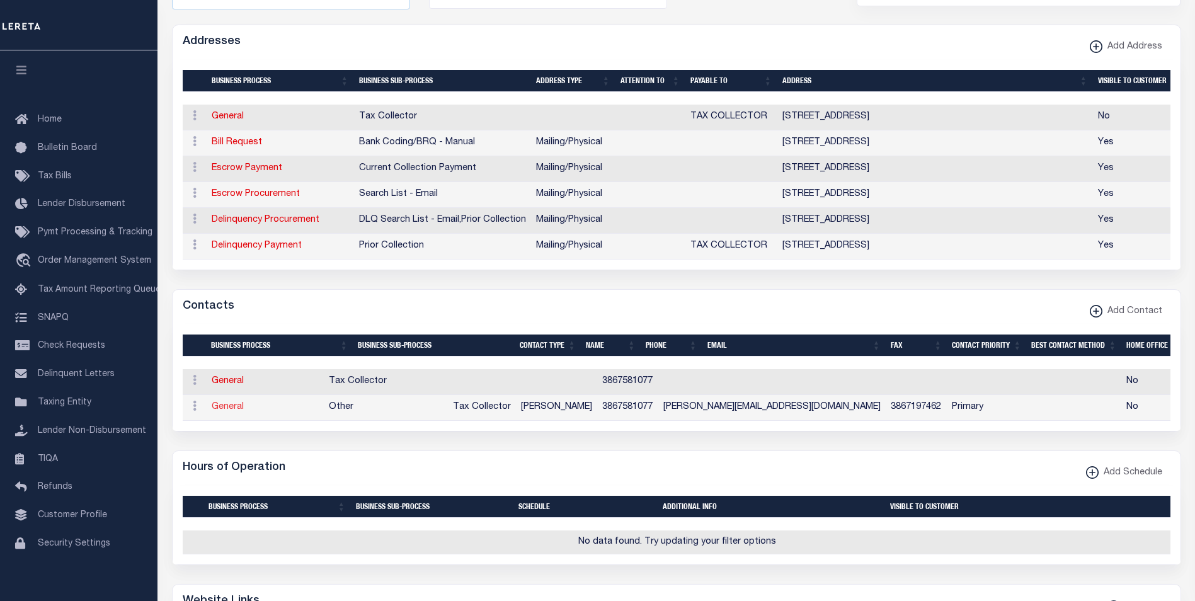
click at [231, 411] on link "General" at bounding box center [228, 407] width 32 height 9
checkbox input "false"
select select
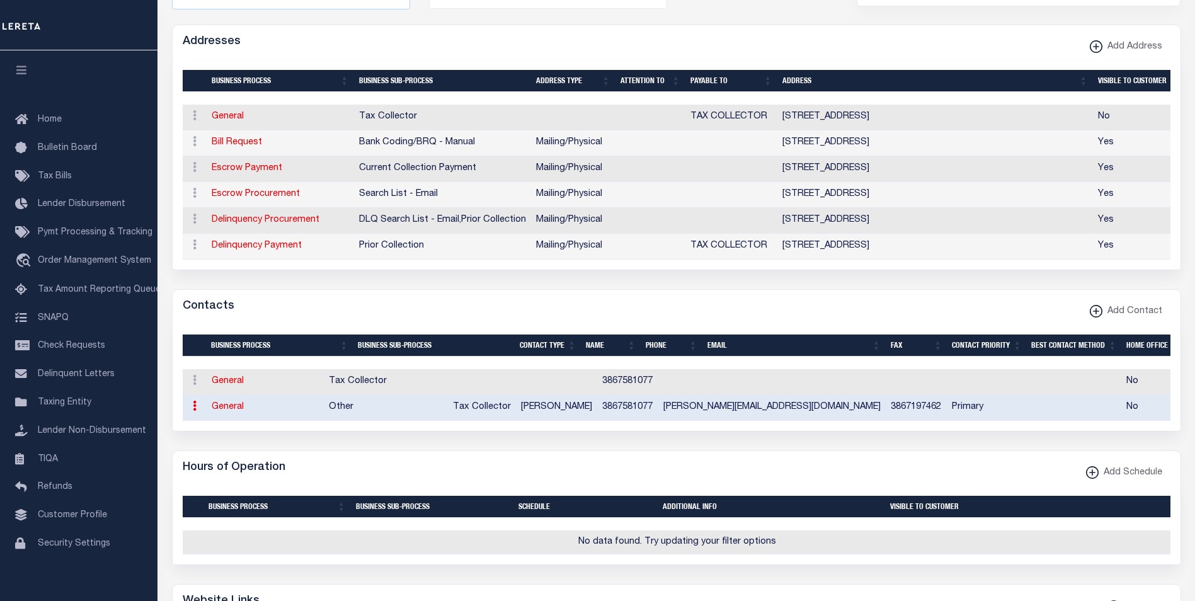
select select "2"
select select "1"
type input "KYLE"
type input "KEEN"
type input "3867581077"
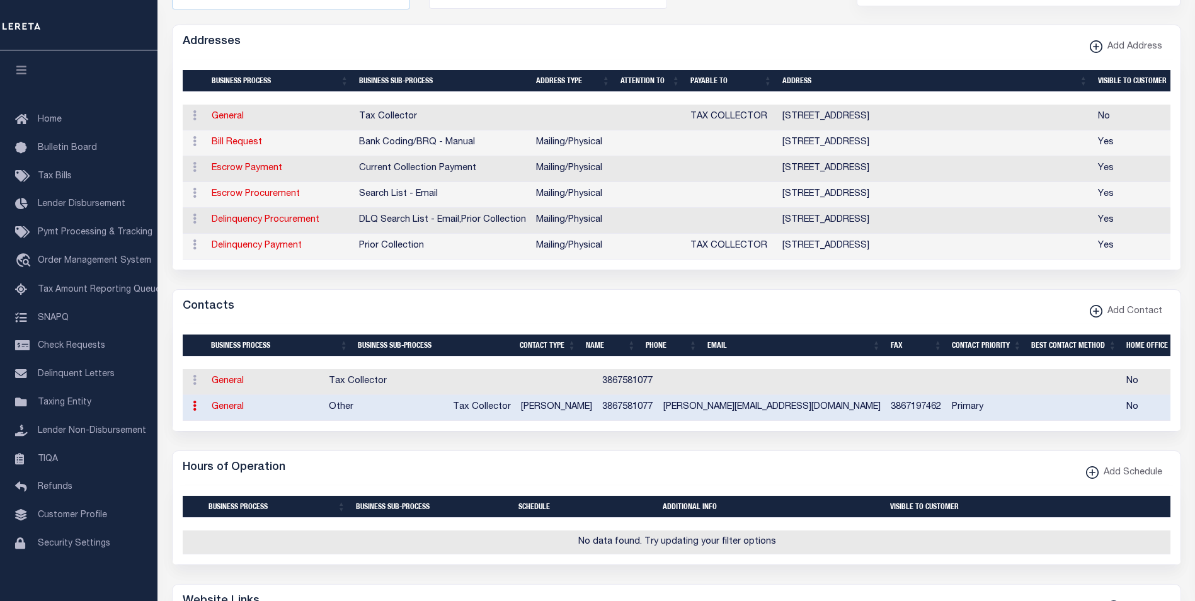
type input "3867197462"
type input "KYLE@COLUMBIATAXCOLLECTOR.COM"
select select "6"
select select "39"
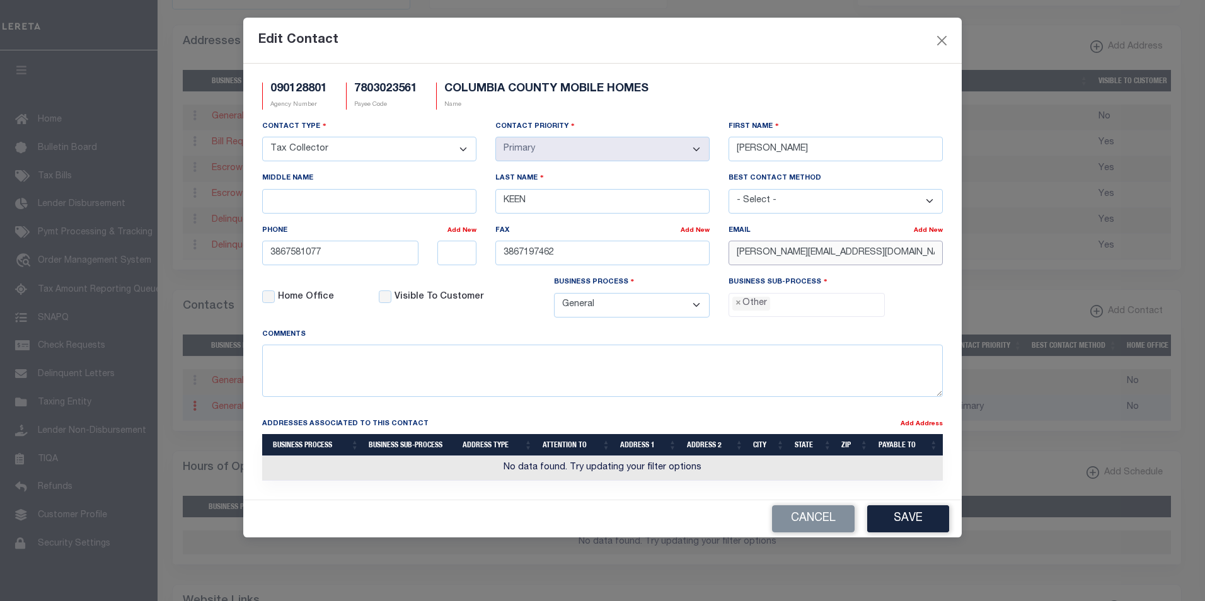
drag, startPoint x: 914, startPoint y: 255, endPoint x: 727, endPoint y: 256, distance: 187.1
click at [727, 256] on div "Email Add New KYLE@COLUMBIATAXCOLLECTOR.COM" at bounding box center [835, 250] width 233 height 52
paste input "THELTON"
type input "THELTON@COLUMBIATAXCOLLECTOR.COM"
click at [904, 529] on button "Save" at bounding box center [908, 518] width 82 height 27
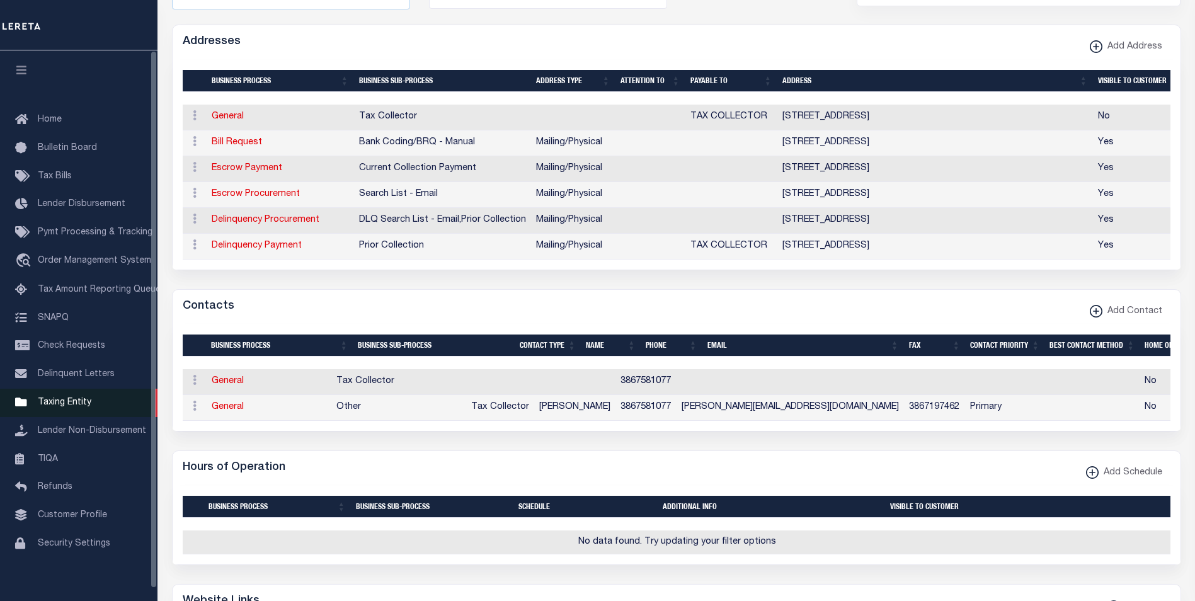
click at [73, 406] on span "Taxing Entity" at bounding box center [65, 402] width 54 height 9
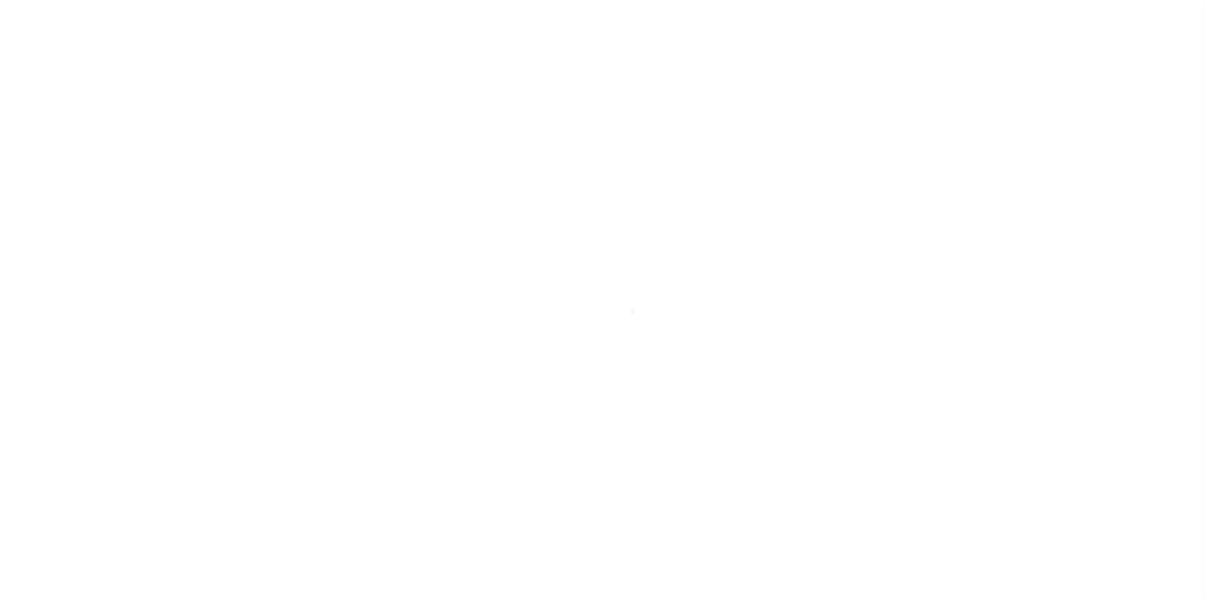
select select
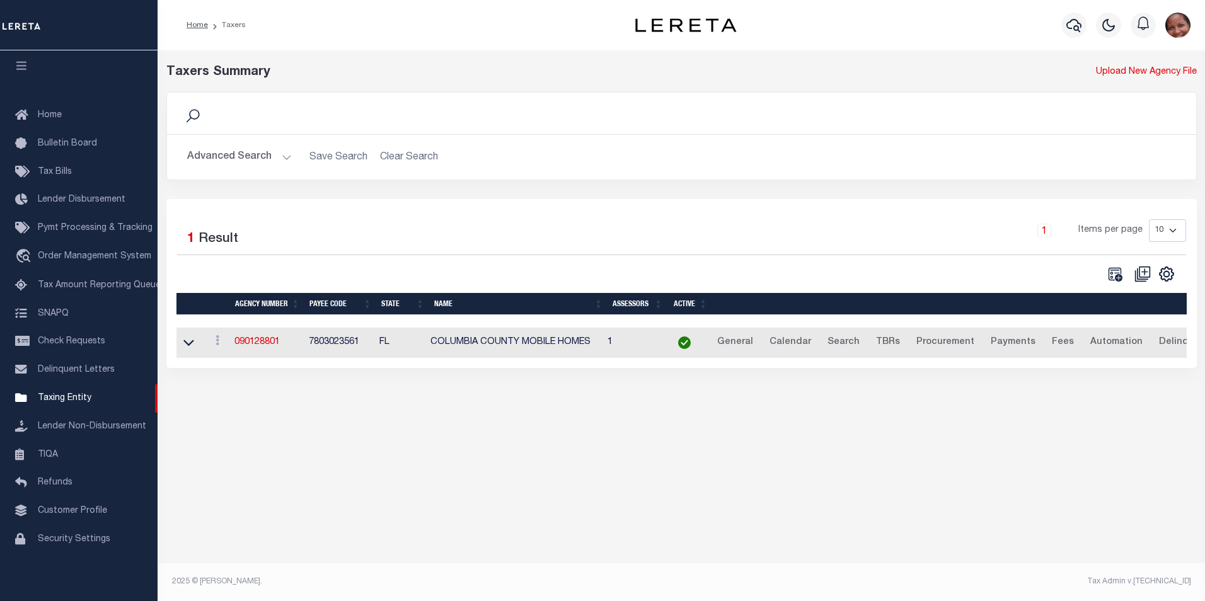
click at [284, 155] on button "Advanced Search" at bounding box center [239, 157] width 105 height 25
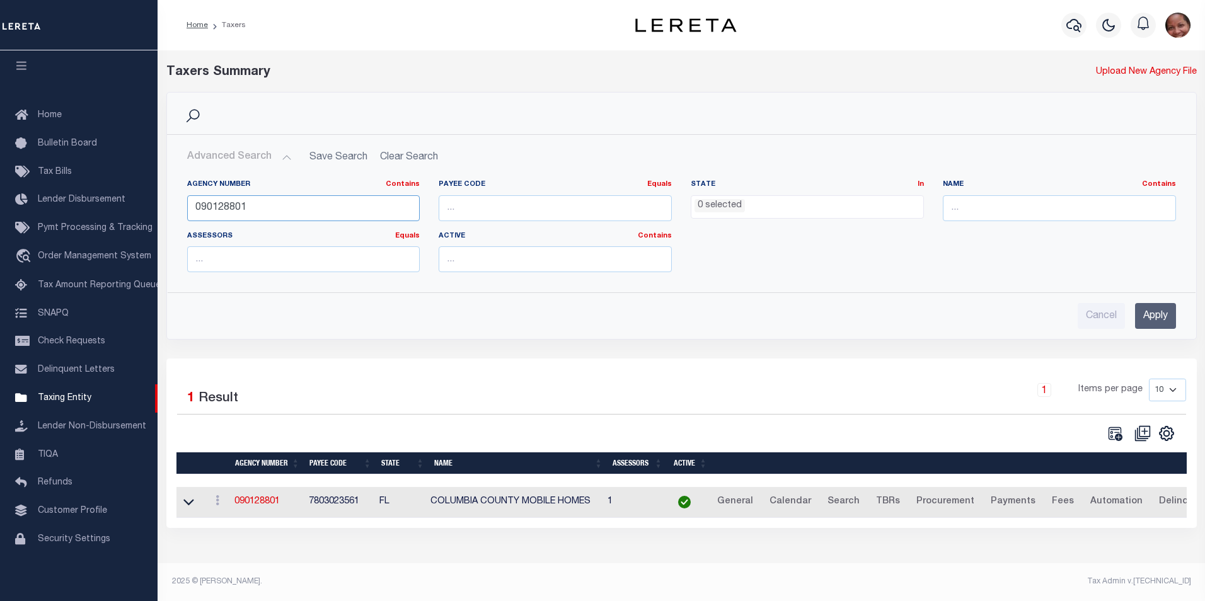
drag, startPoint x: 249, startPoint y: 209, endPoint x: 175, endPoint y: 209, distance: 73.7
click at [175, 209] on div "Agency Number Contains Contains Is 090128801 Payee Code Equals Equals Is Not Eq…" at bounding box center [682, 225] width 1028 height 113
type input "090020000"
click at [1159, 319] on input "Apply" at bounding box center [1155, 316] width 41 height 26
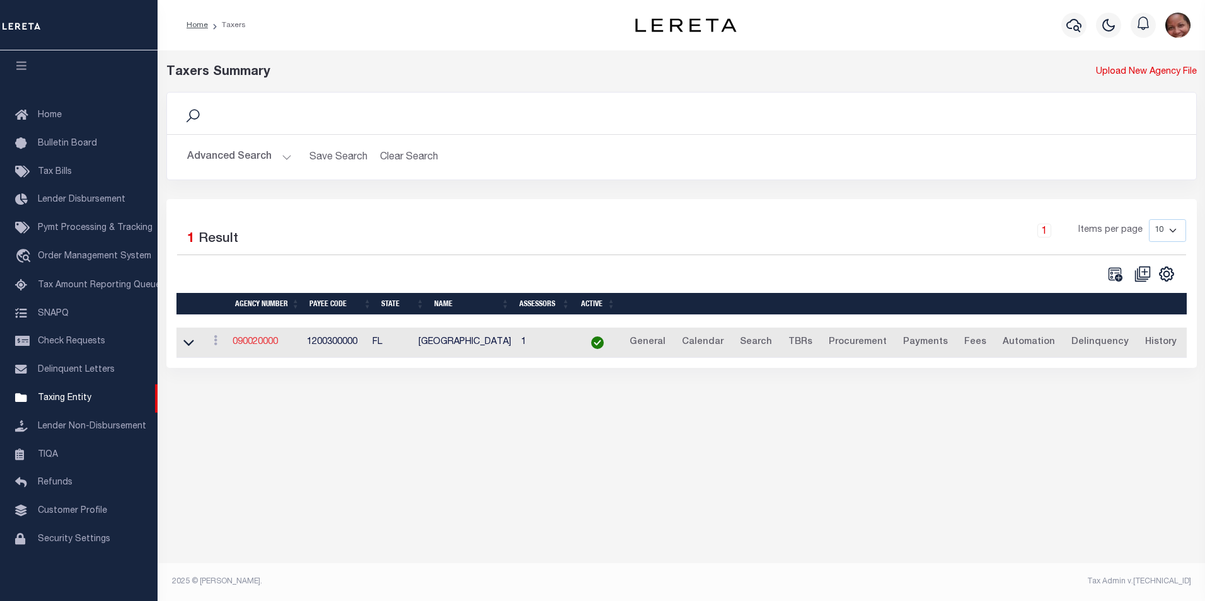
click at [255, 346] on link "090020000" at bounding box center [255, 342] width 45 height 9
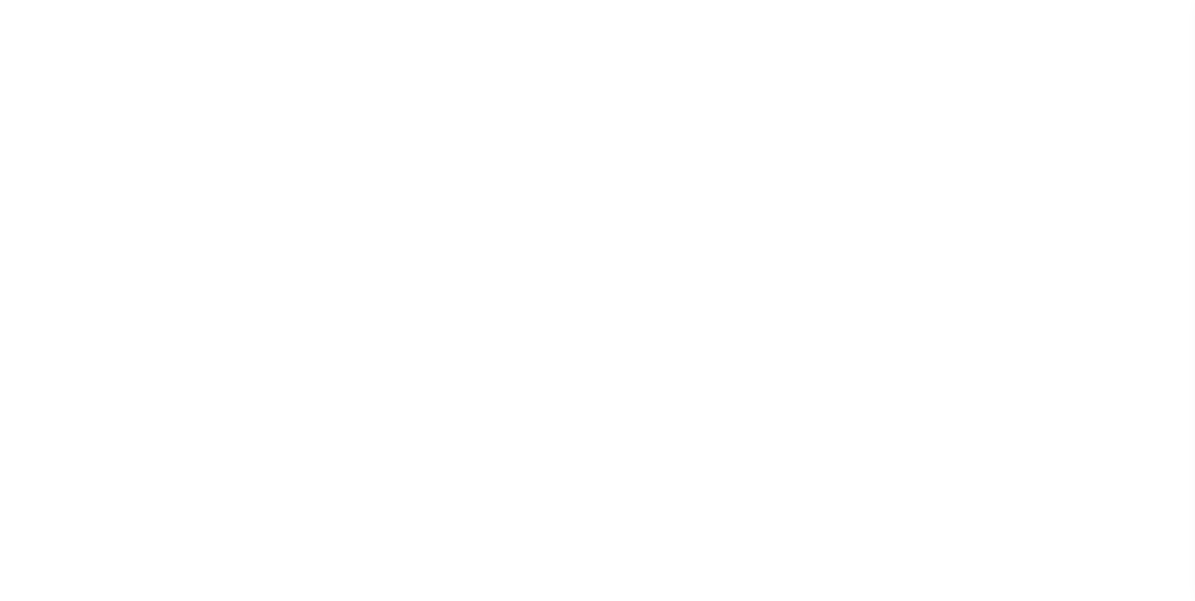
select select
checkbox input "false"
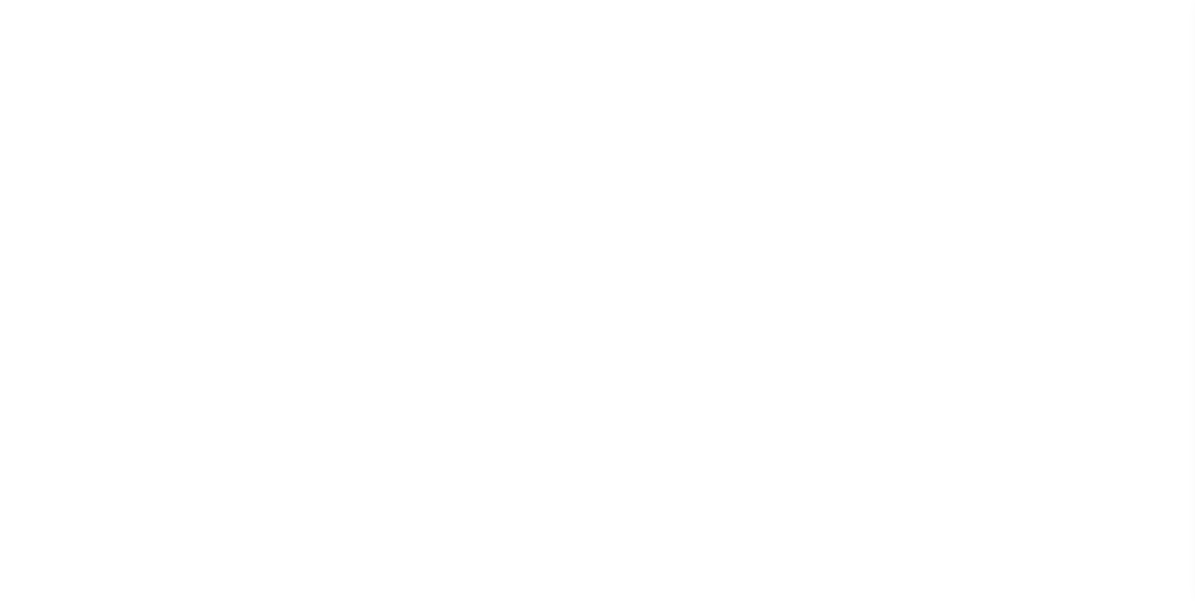
checkbox input "false"
type input "1200300000"
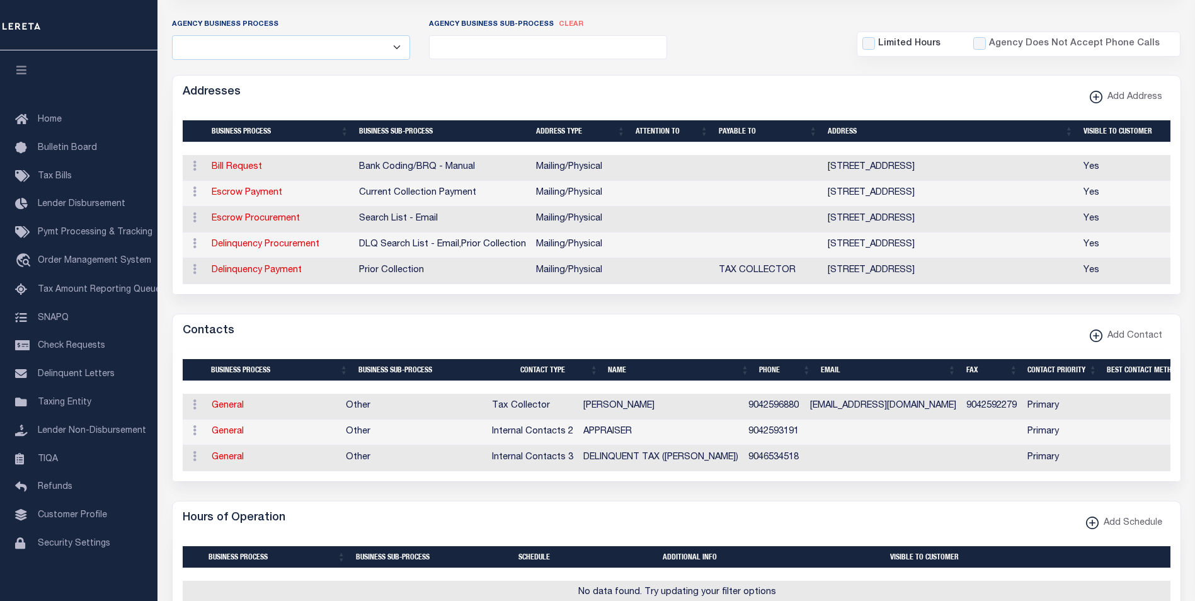
scroll to position [277, 0]
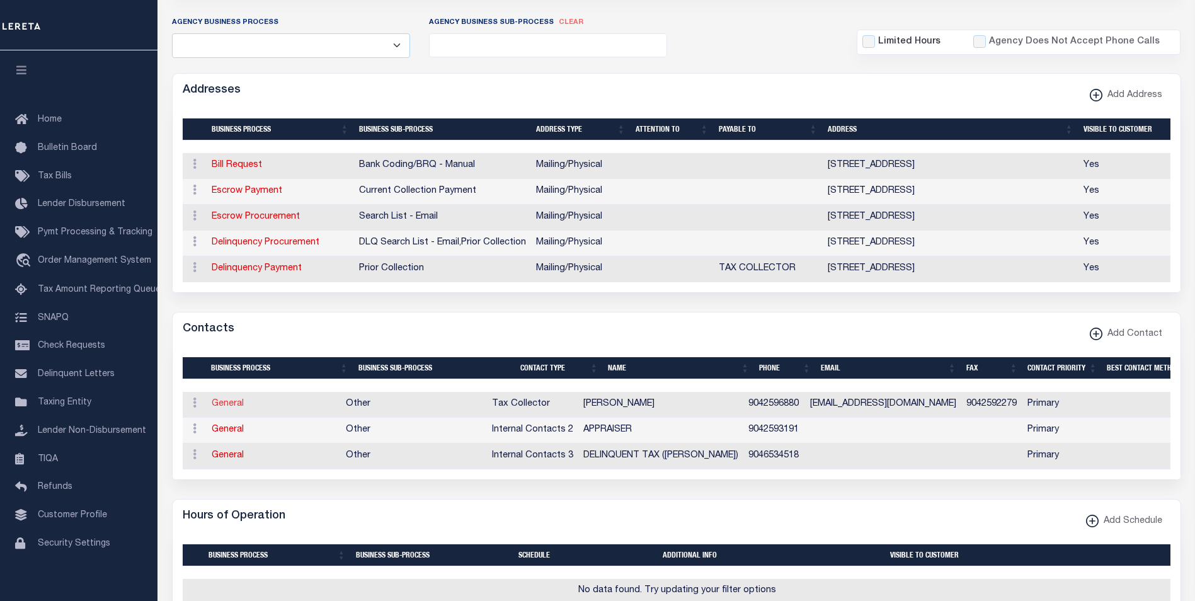
click at [222, 408] on link "General" at bounding box center [228, 403] width 32 height 9
checkbox input "false"
select select
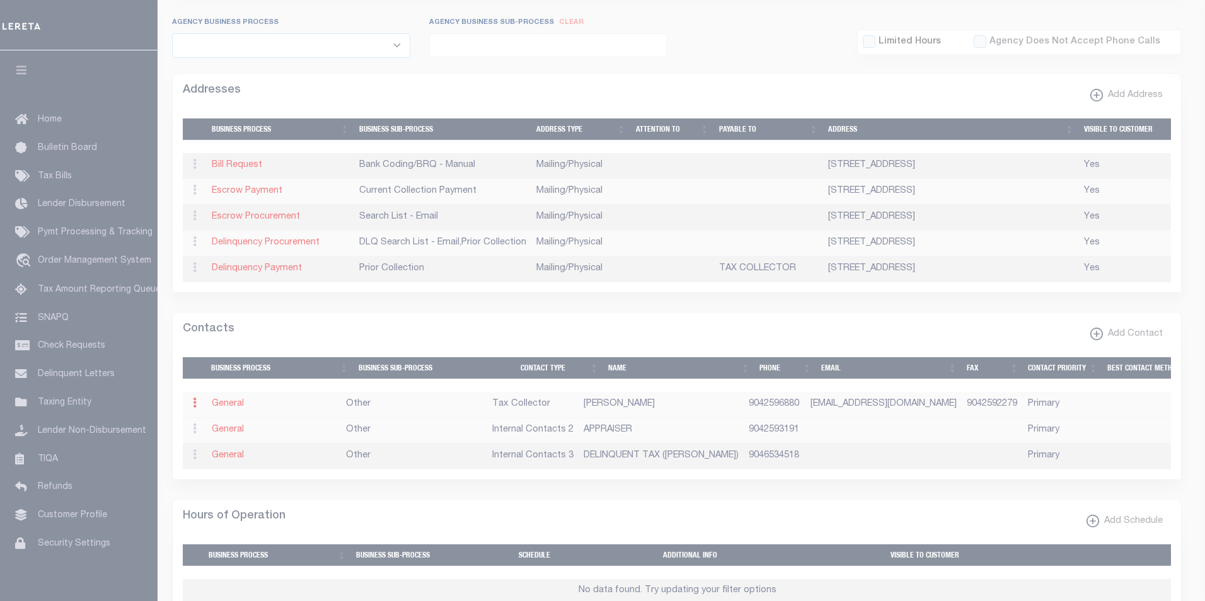
select select "2"
select select "1"
type input "[PERSON_NAME]"
type input "9042596880"
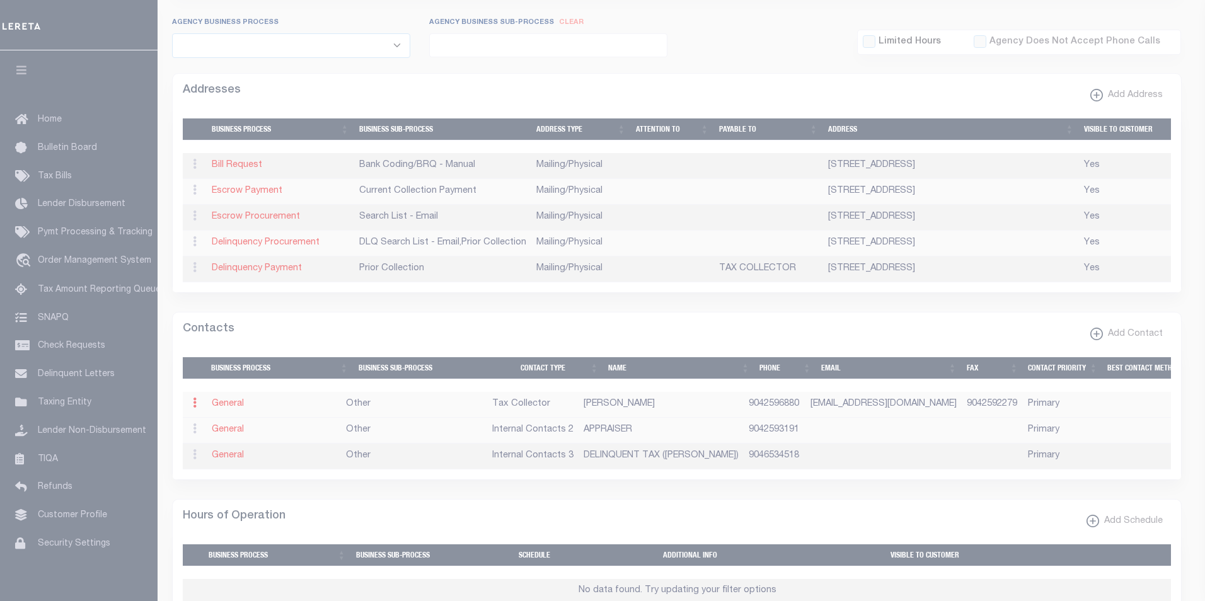
type input "9042592279"
type input "[EMAIL_ADDRESS][DOMAIN_NAME]"
select select "6"
select select "39"
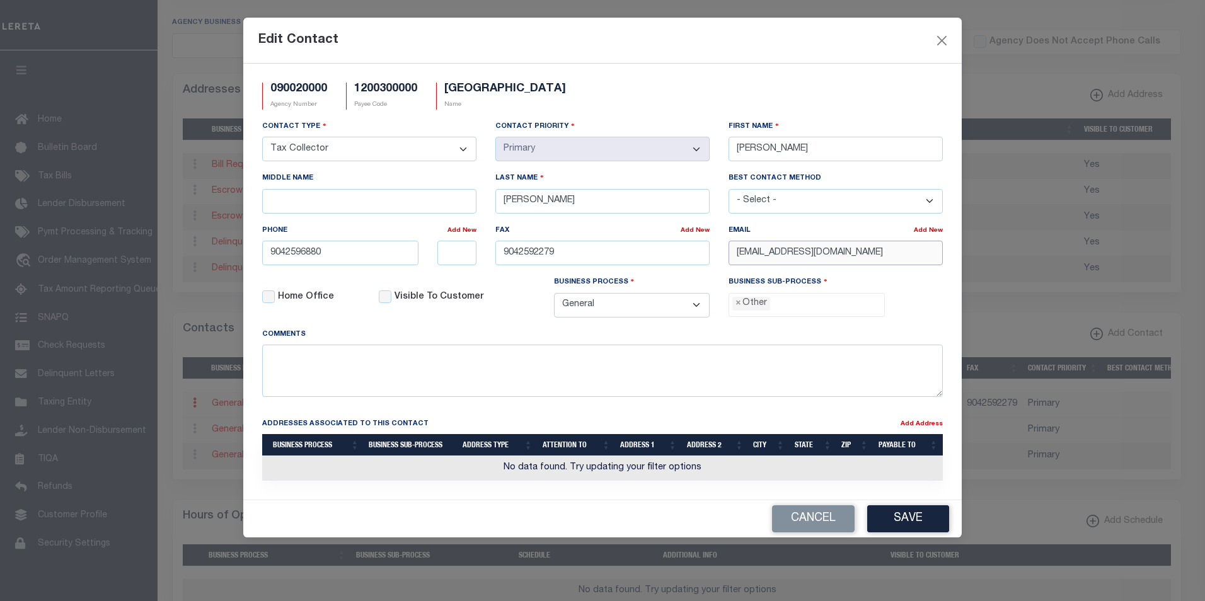
click at [880, 261] on input "[EMAIL_ADDRESS][DOMAIN_NAME]" at bounding box center [835, 253] width 214 height 25
drag, startPoint x: 880, startPoint y: 256, endPoint x: 730, endPoint y: 256, distance: 149.3
click at [730, 256] on input "[EMAIL_ADDRESS][DOMAIN_NAME]" at bounding box center [835, 253] width 214 height 25
paste input ".[PERSON_NAME]"
type input "AMY.DUGGER@BAKERCOUNTYFL.ORG"
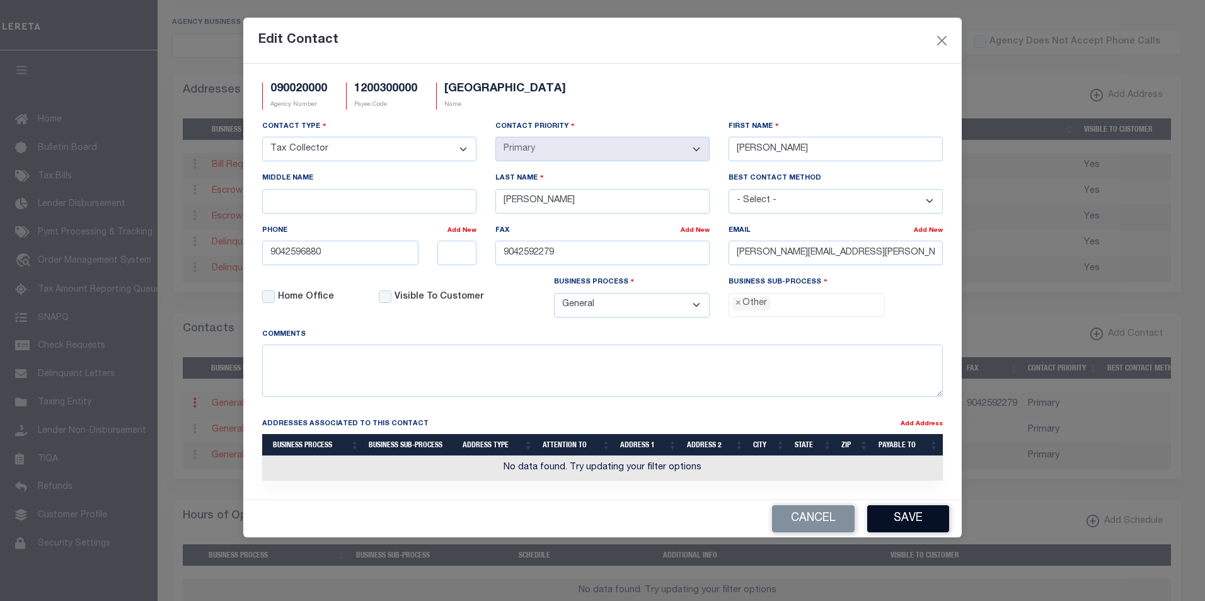
click at [922, 528] on button "Save" at bounding box center [908, 518] width 82 height 27
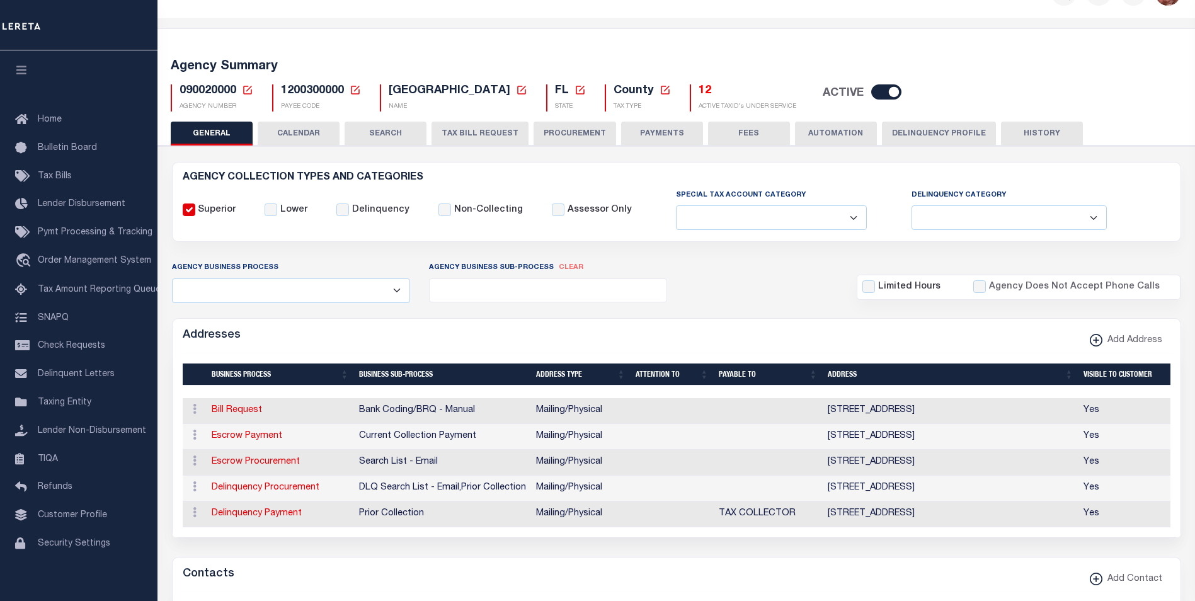
scroll to position [0, 0]
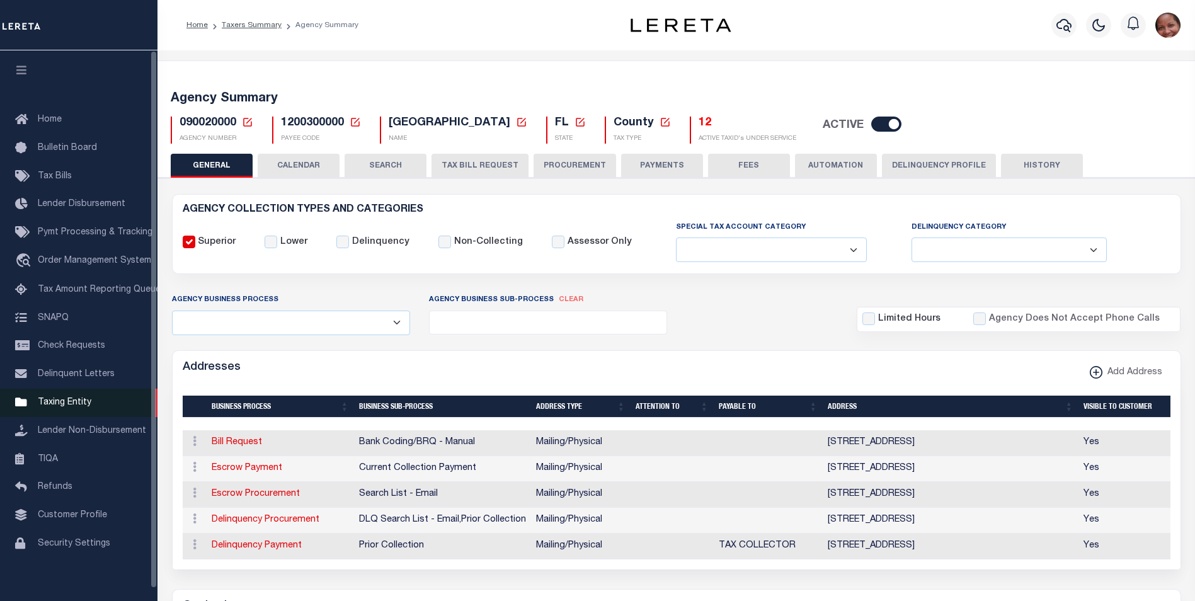
click at [73, 407] on span "Taxing Entity" at bounding box center [65, 402] width 54 height 9
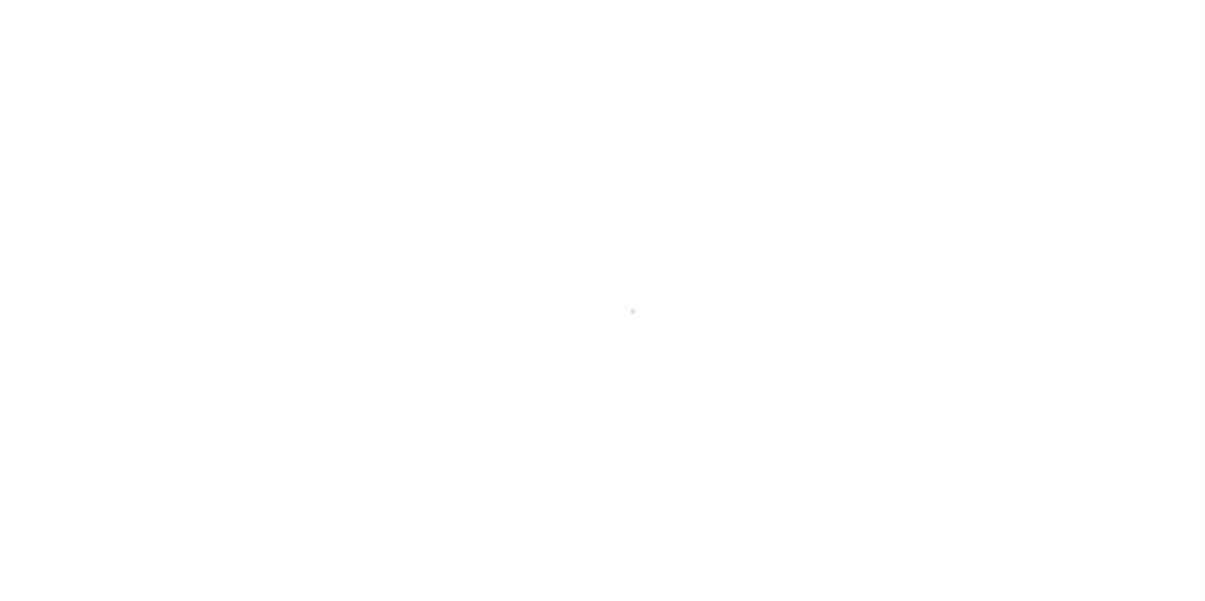
scroll to position [13, 0]
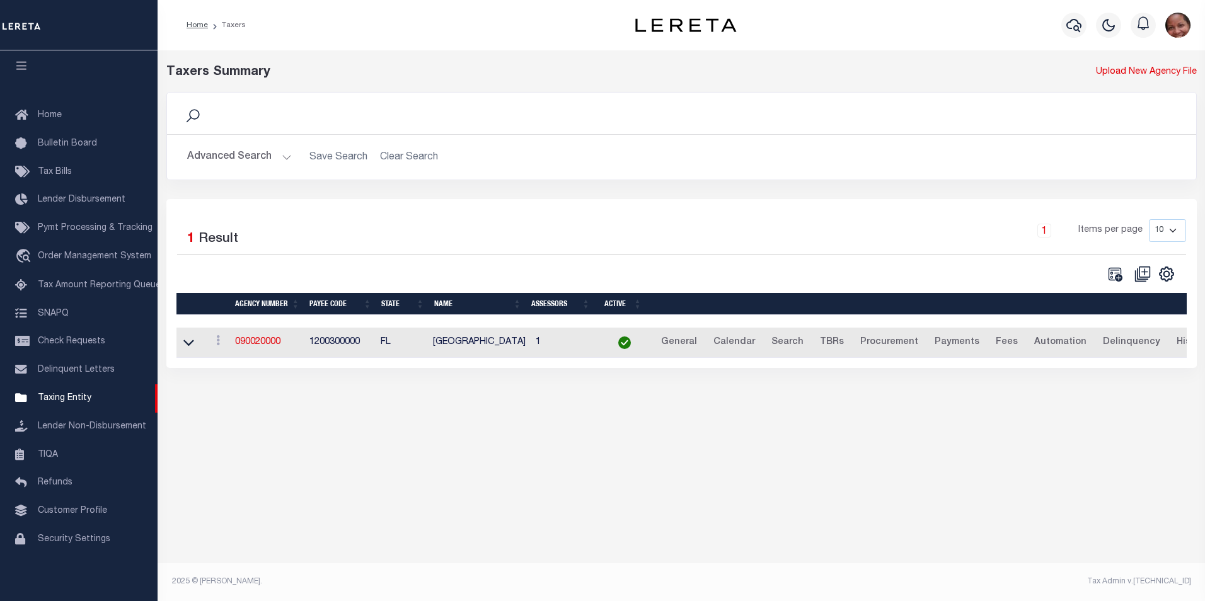
click at [285, 158] on button "Advanced Search" at bounding box center [239, 157] width 105 height 25
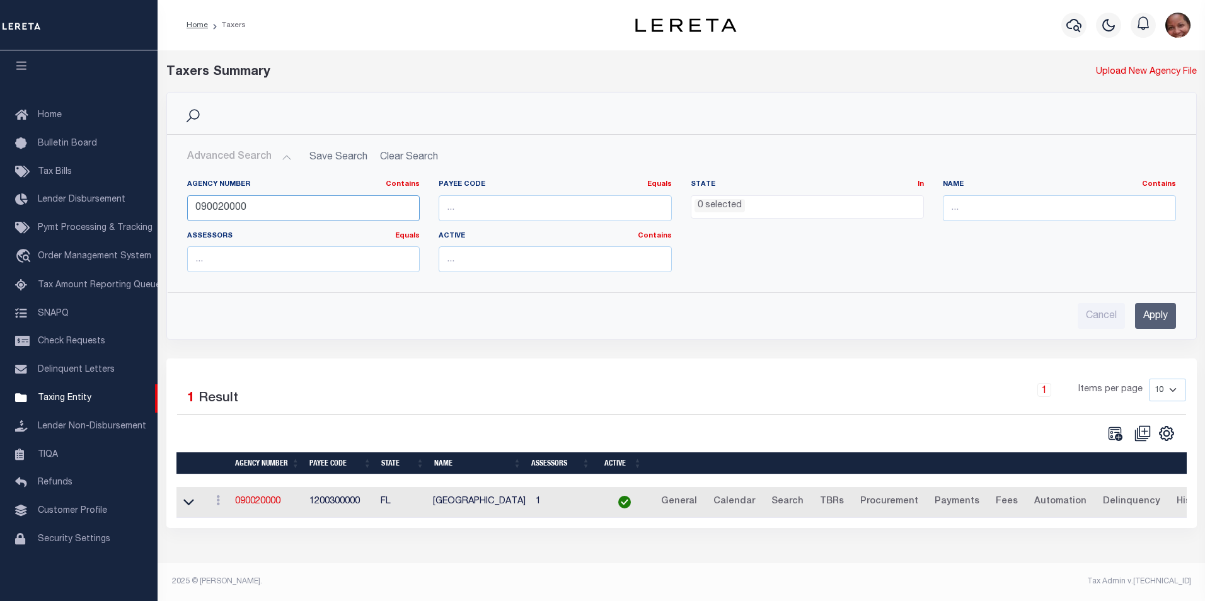
drag, startPoint x: 247, startPoint y: 207, endPoint x: 222, endPoint y: 208, distance: 24.6
click at [222, 208] on input "090020000" at bounding box center [303, 208] width 233 height 26
type input "090028801"
click at [1162, 313] on input "Apply" at bounding box center [1155, 316] width 41 height 26
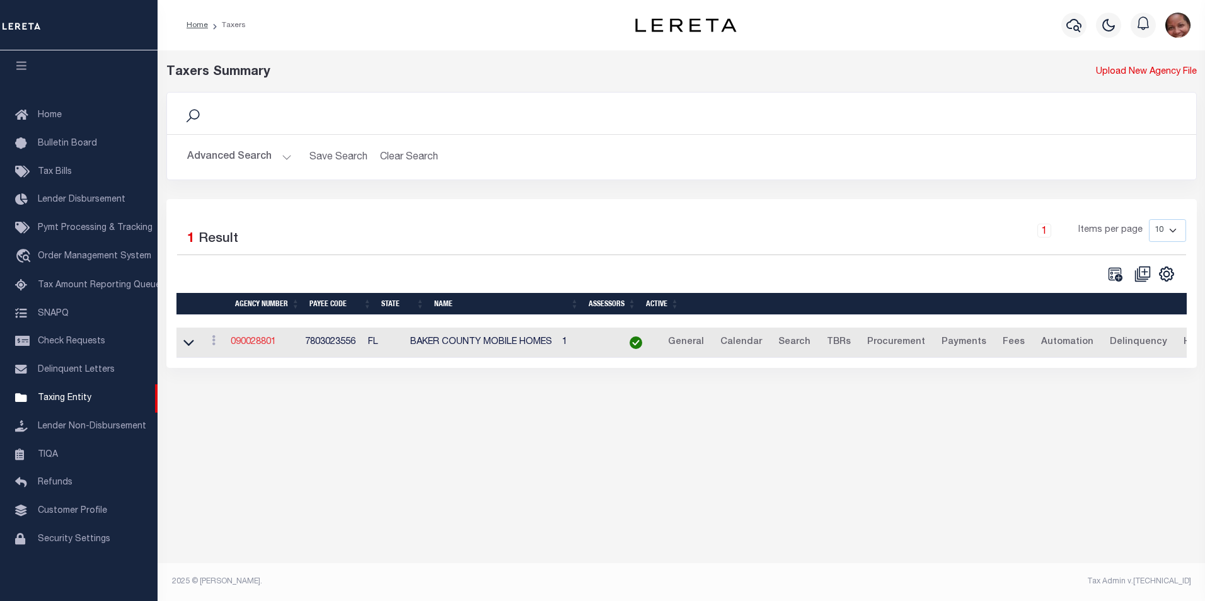
click at [244, 345] on link "090028801" at bounding box center [253, 342] width 45 height 9
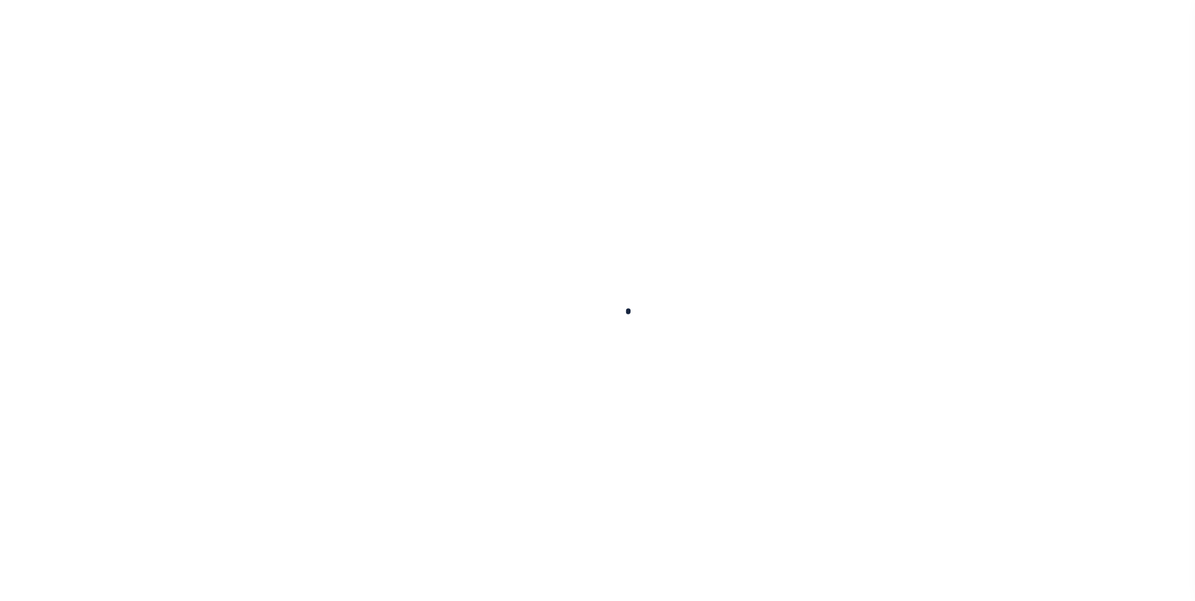
select select
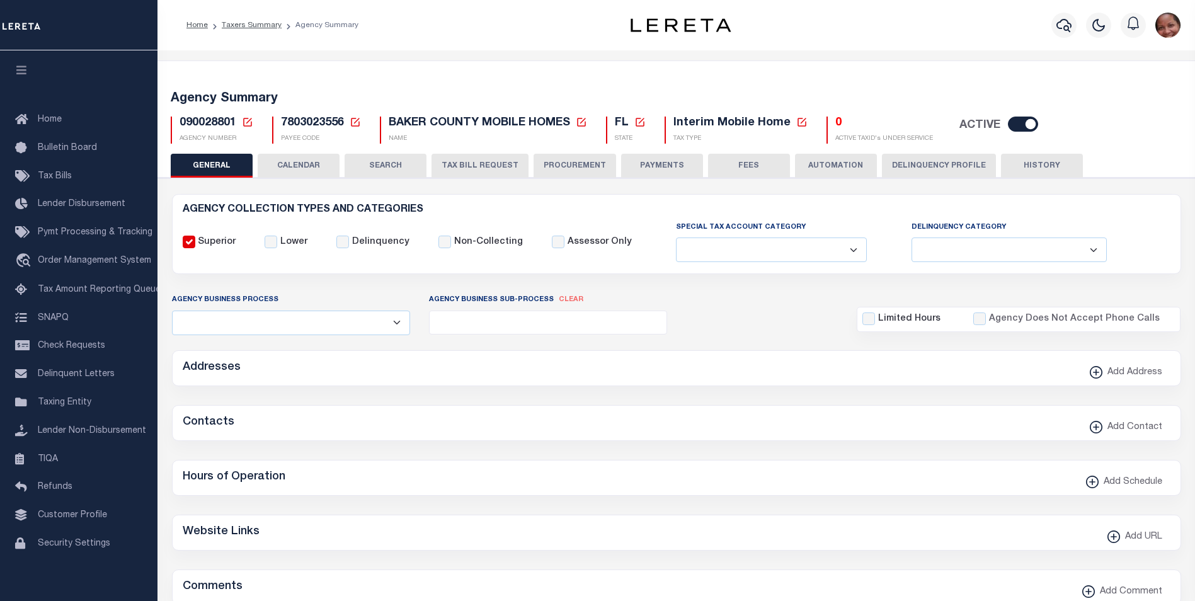
checkbox input "false"
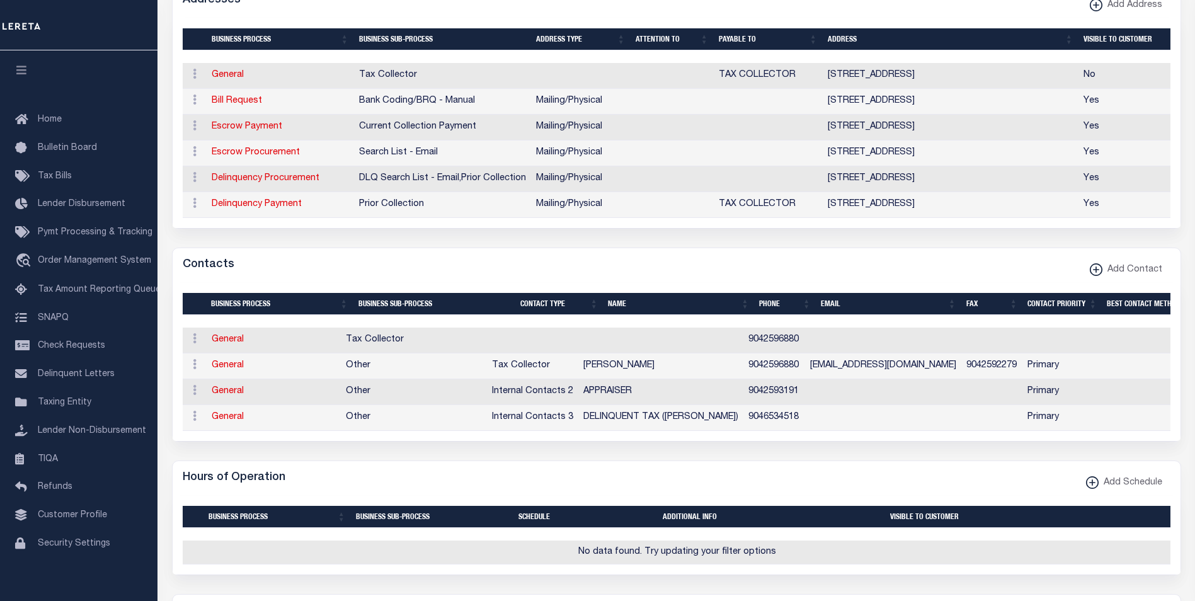
scroll to position [394, 0]
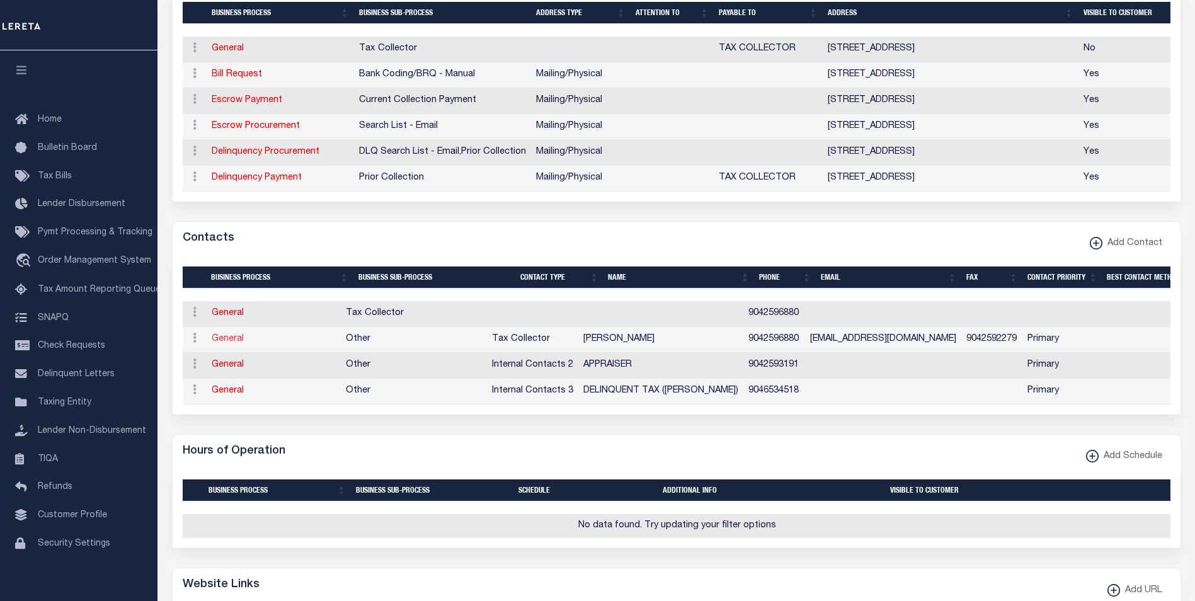
click at [233, 343] on link "General" at bounding box center [228, 339] width 32 height 9
checkbox input "false"
select select
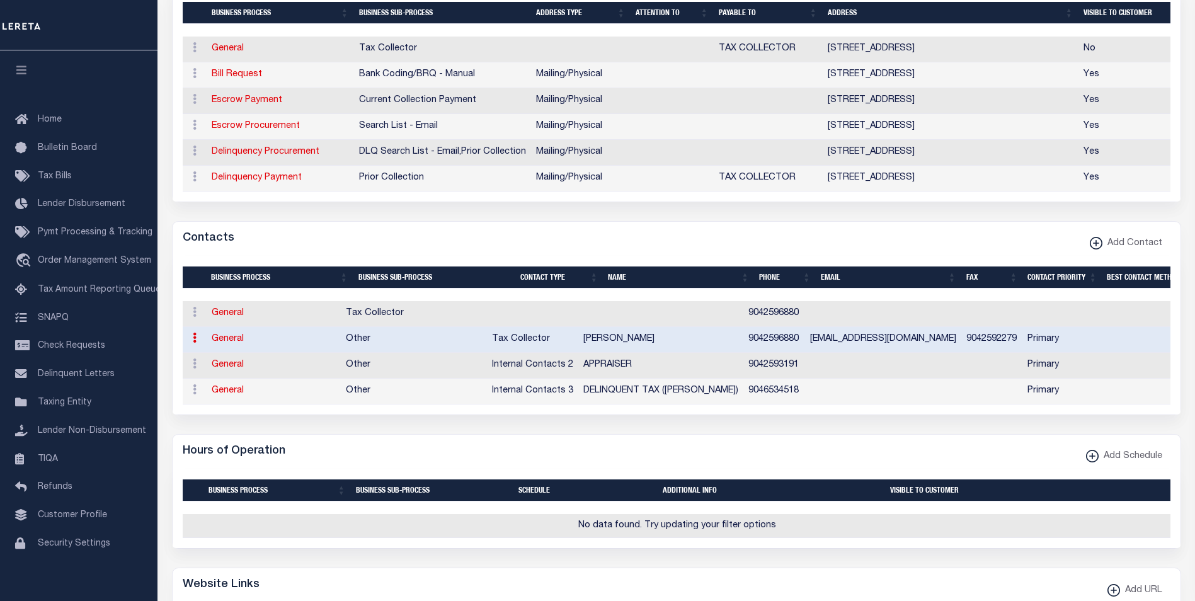
select select "2"
select select "1"
type input "AMY"
type input "DUGGER"
type input "9042596880"
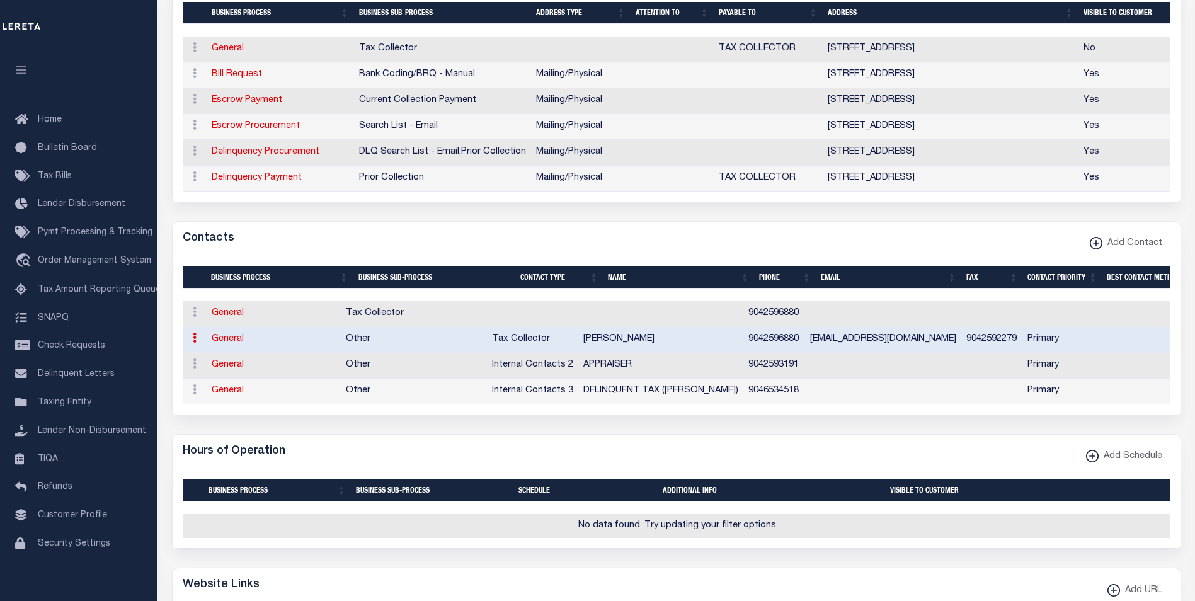
type input "9042592279"
type input "AMYG@BAKERCOUNTYFL.ORG"
select select "6"
select select "39"
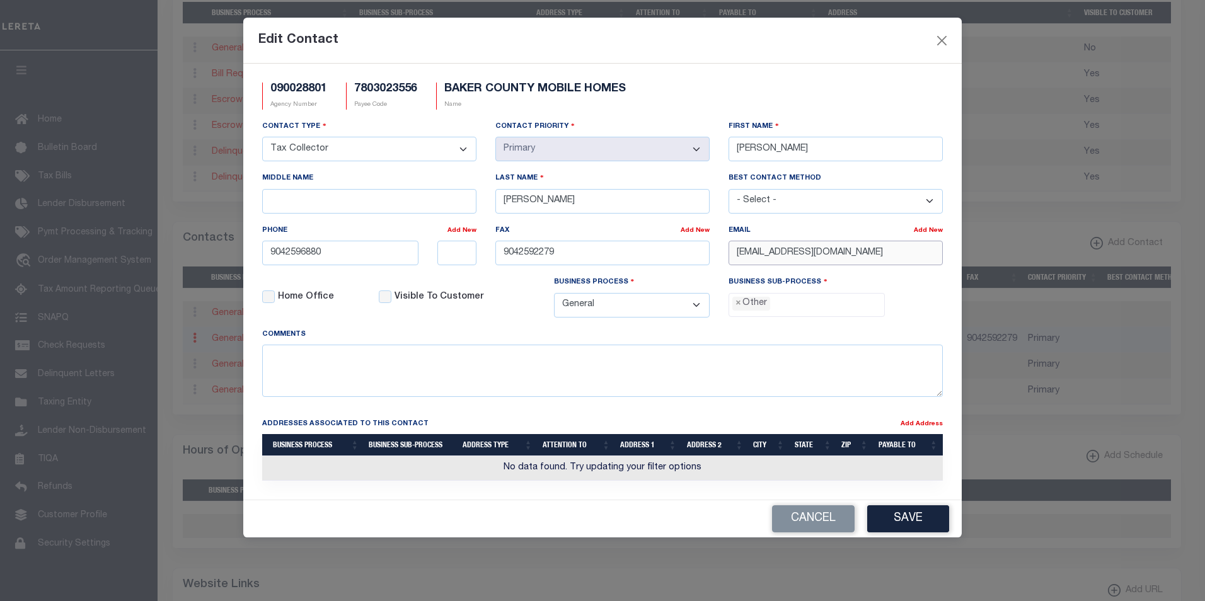
drag, startPoint x: 879, startPoint y: 257, endPoint x: 727, endPoint y: 259, distance: 151.9
click at [727, 259] on div "Email Add New AMYG@BAKERCOUNTYFL.ORG" at bounding box center [835, 250] width 233 height 52
paste input ".DUGGER"
type input "AMY.DUGGER@BAKERCOUNTYFL.ORG"
click at [915, 523] on button "Save" at bounding box center [908, 518] width 82 height 27
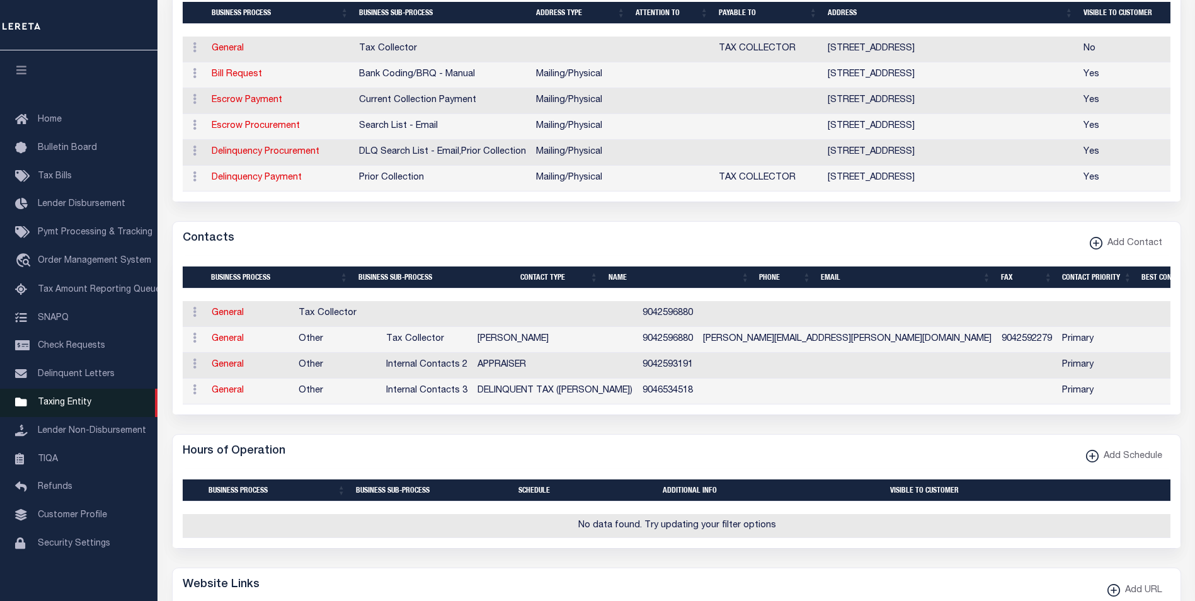
click at [72, 407] on span "Taxing Entity" at bounding box center [65, 402] width 54 height 9
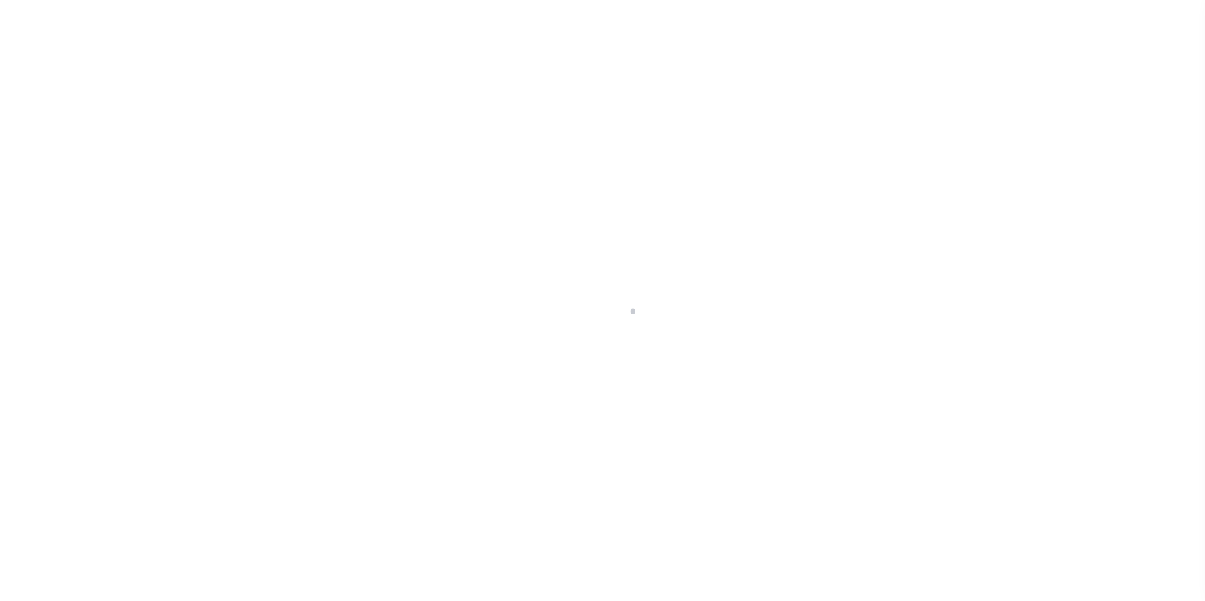
scroll to position [13, 0]
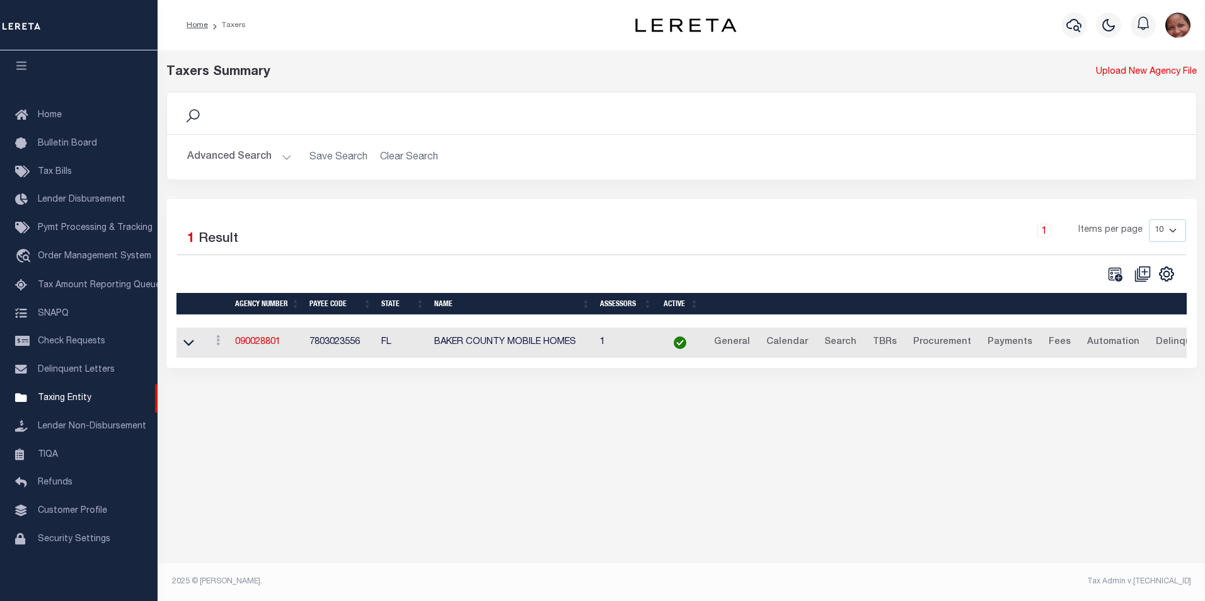
click at [1176, 23] on img "button" at bounding box center [1177, 25] width 25 height 25
click at [1130, 91] on span "Sign out" at bounding box center [1128, 89] width 36 height 9
